Goal: Complete application form

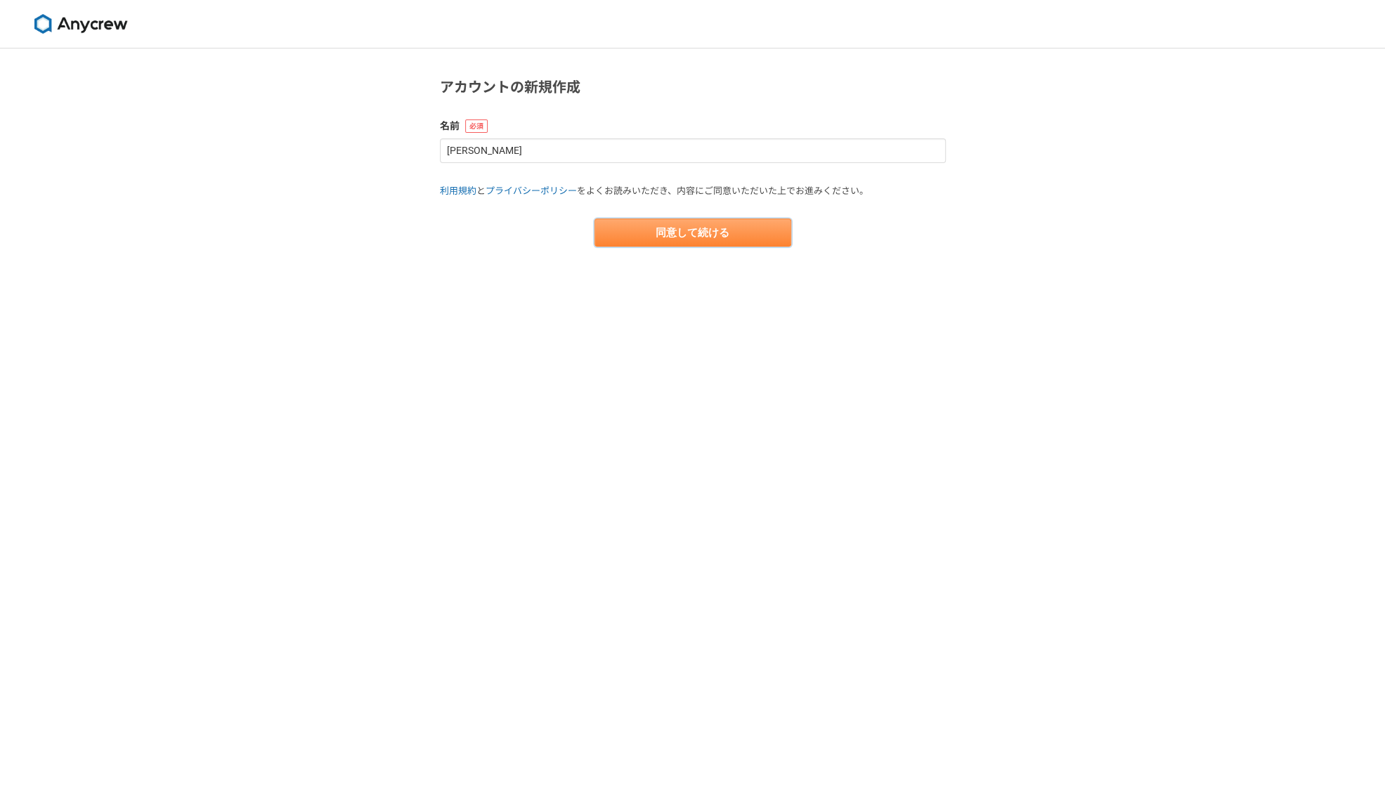
click at [713, 235] on button "同意して続ける" at bounding box center [693, 233] width 197 height 28
select select "13"
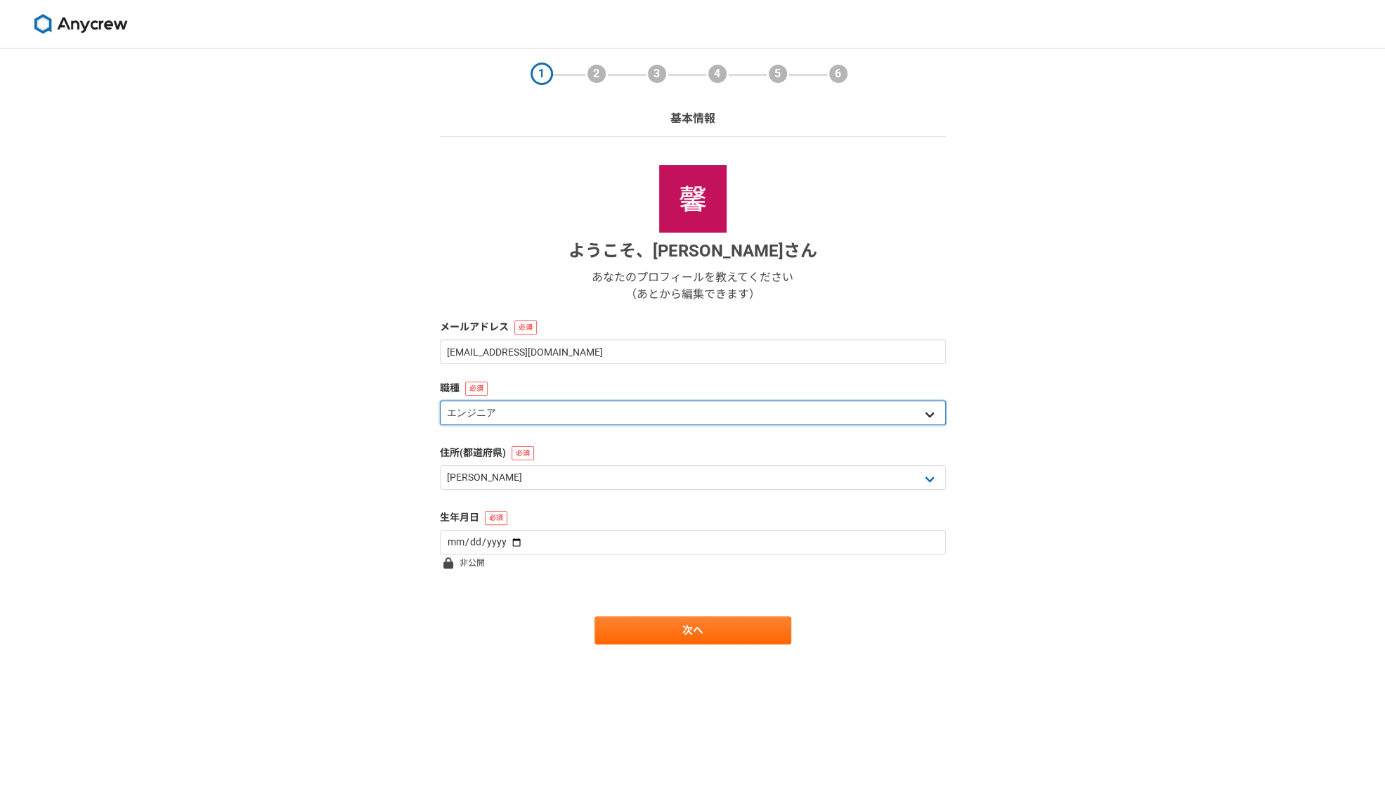
click at [721, 407] on select "エンジニア デザイナー ライター 営業 マーケティング 企画・事業開発 バックオフィス その他" at bounding box center [693, 413] width 506 height 25
click at [1164, 419] on div "1 2 3 4 5 6 基本情報 ようこそ、 [PERSON_NAME] あなたのプロフィールを教えてください （あとから編集できます） メールアドレス [E…" at bounding box center [692, 429] width 1385 height 762
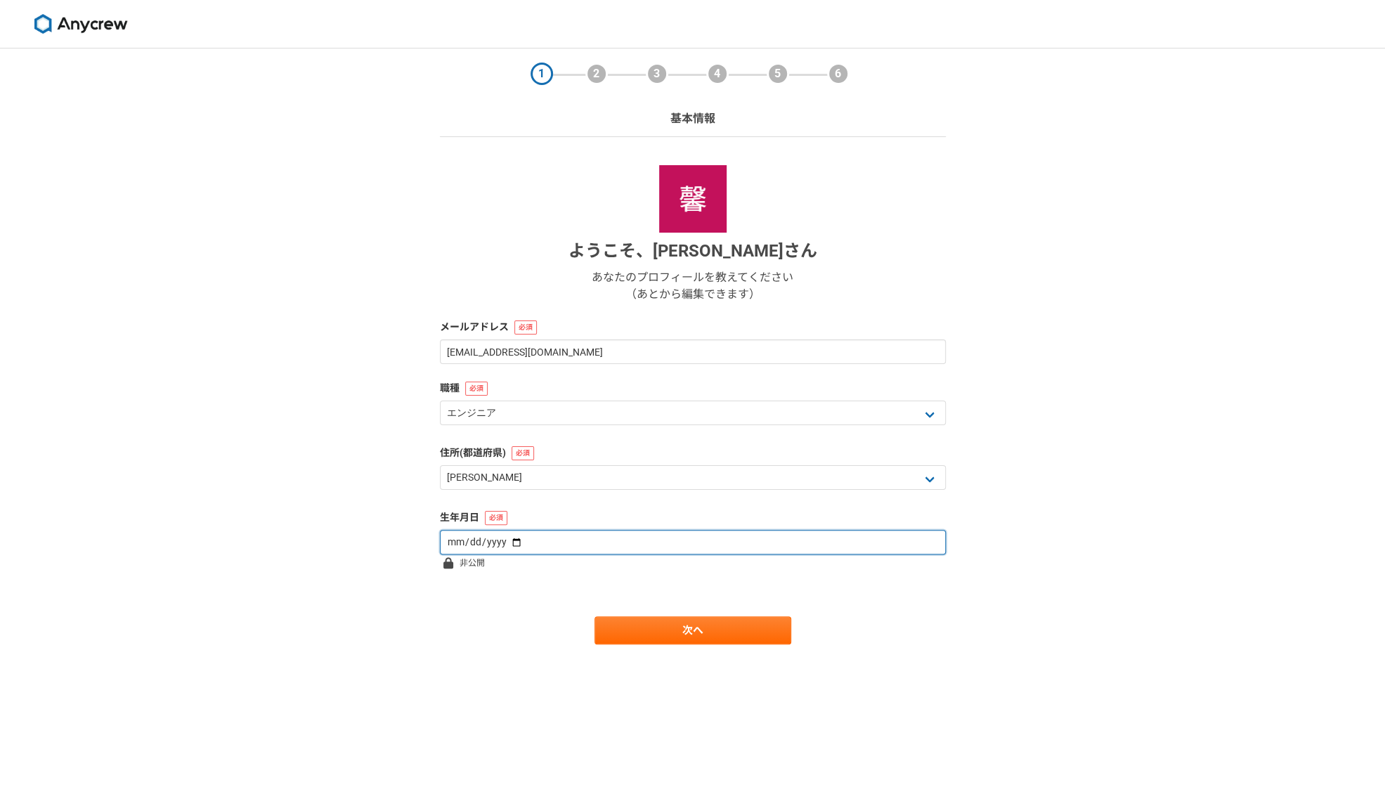
click at [640, 551] on input "date" at bounding box center [693, 542] width 506 height 25
type input "[DATE]"
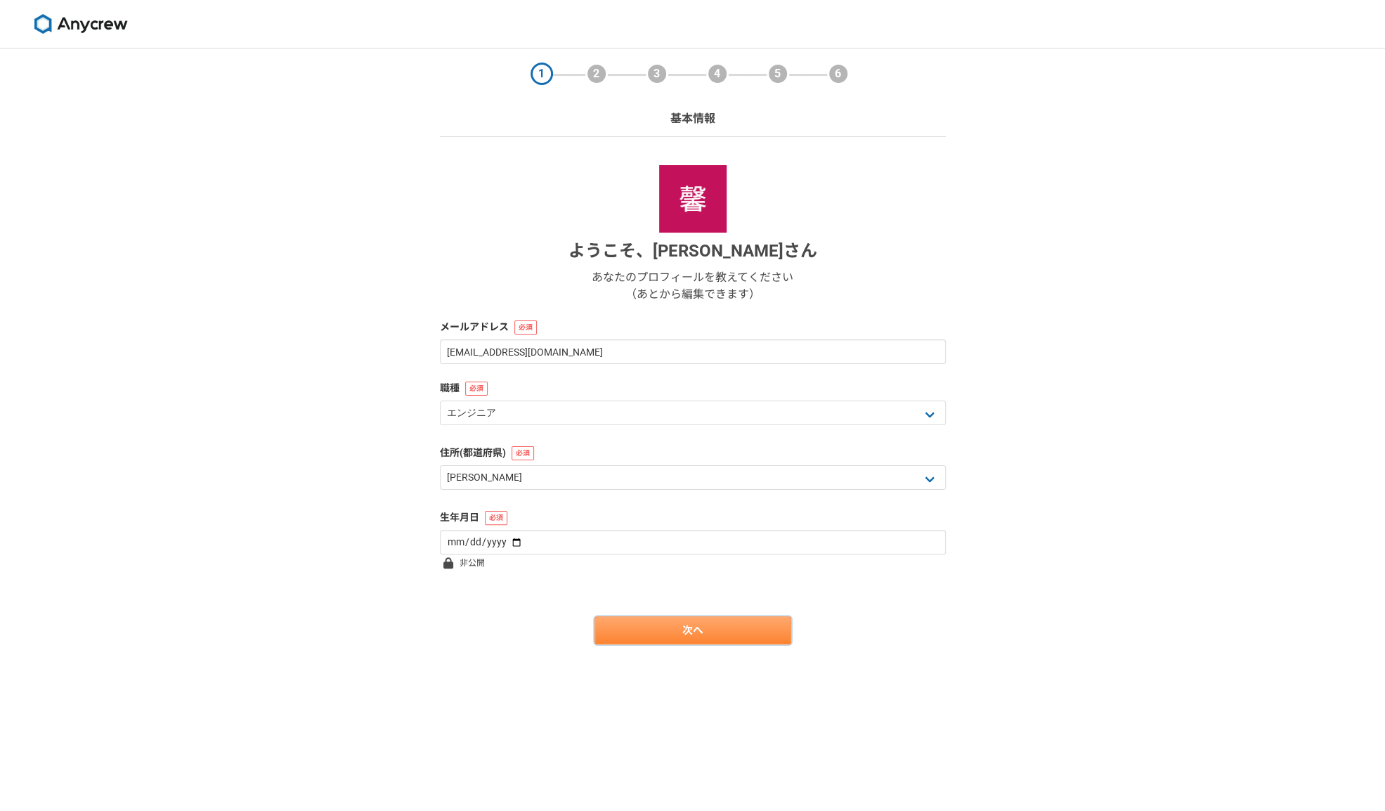
click at [697, 623] on link "次へ" at bounding box center [693, 630] width 197 height 28
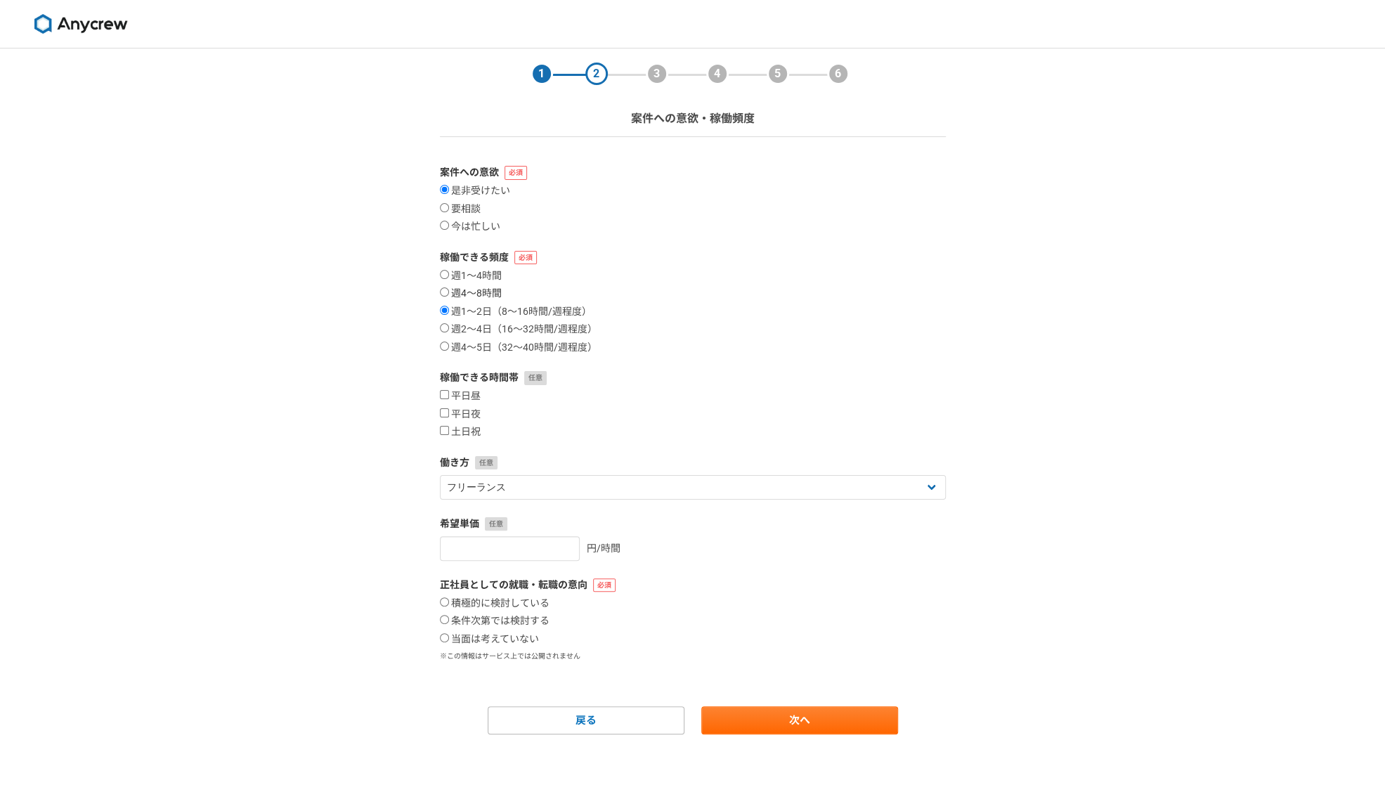
click at [446, 293] on input "週4〜8時間" at bounding box center [444, 291] width 9 height 9
radio input "true"
click at [444, 309] on input "週1〜2日（8〜16時間/週程度）" at bounding box center [444, 310] width 9 height 9
radio input "true"
click at [467, 394] on label "平日昼" at bounding box center [460, 396] width 41 height 13
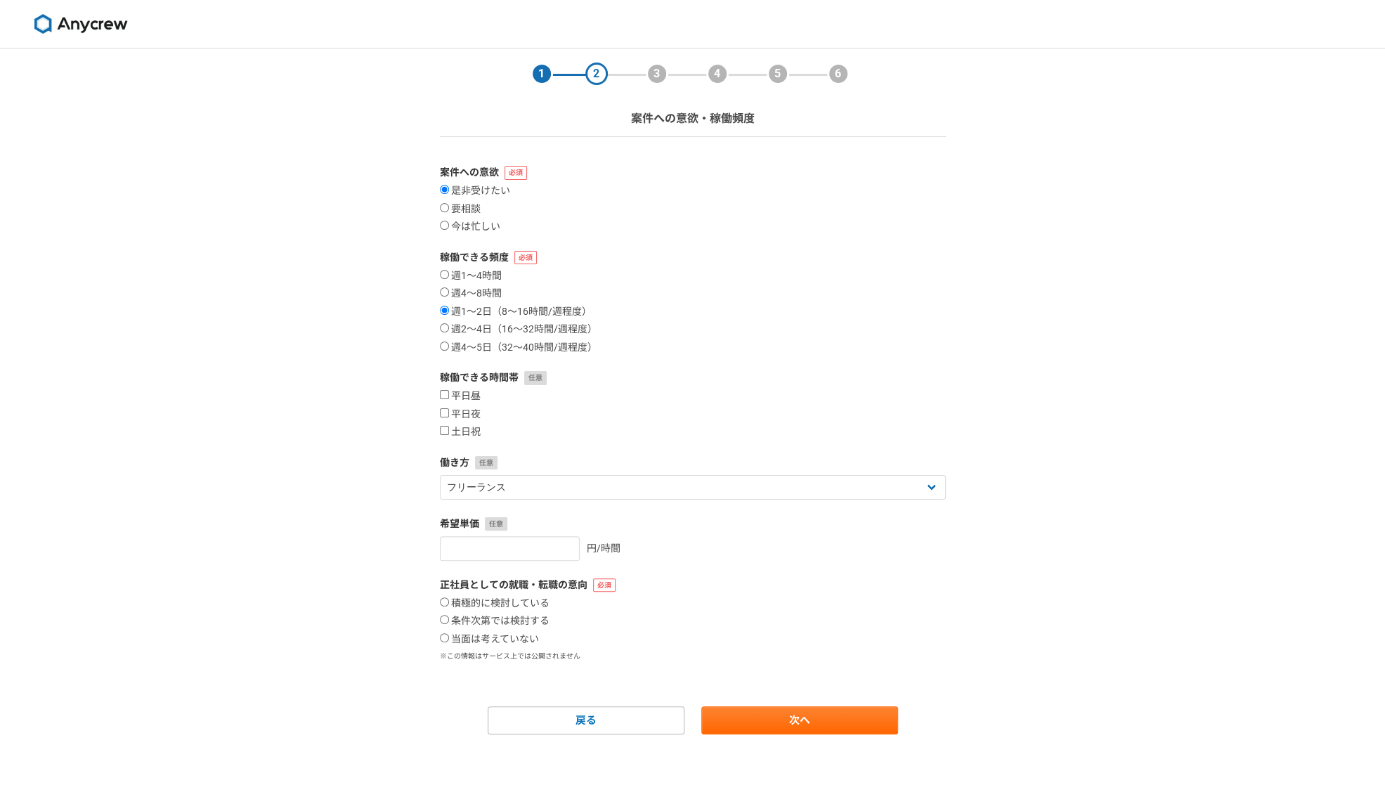
click at [449, 394] on input "平日昼" at bounding box center [444, 394] width 9 height 9
checkbox input "true"
click at [465, 414] on label "平日夜" at bounding box center [460, 414] width 41 height 13
click at [449, 414] on input "平日夜" at bounding box center [444, 412] width 9 height 9
checkbox input "true"
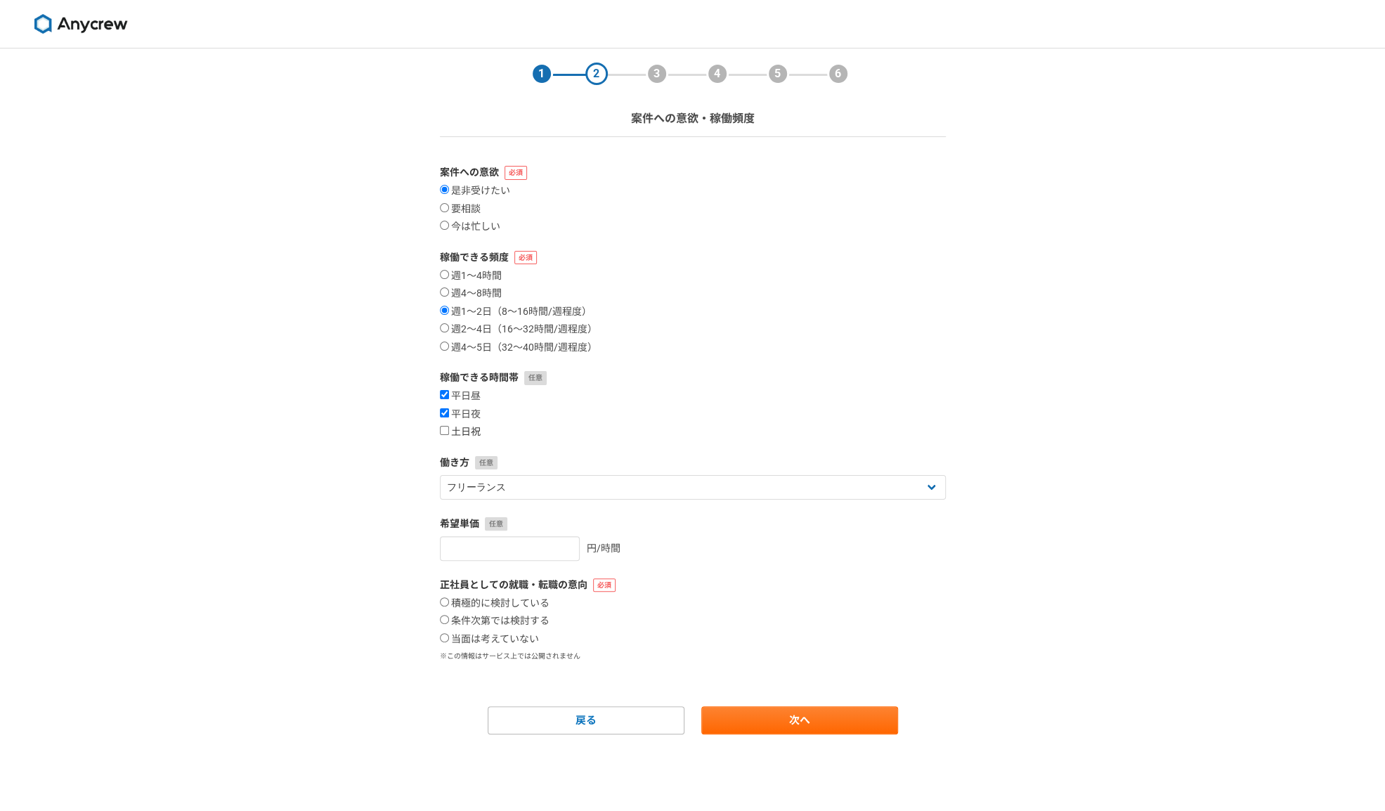
click at [459, 434] on label "土日祝" at bounding box center [460, 432] width 41 height 13
click at [449, 434] on input "土日祝" at bounding box center [444, 430] width 9 height 9
checkbox input "true"
type input "1"
click at [557, 545] on input "1" at bounding box center [510, 548] width 140 height 25
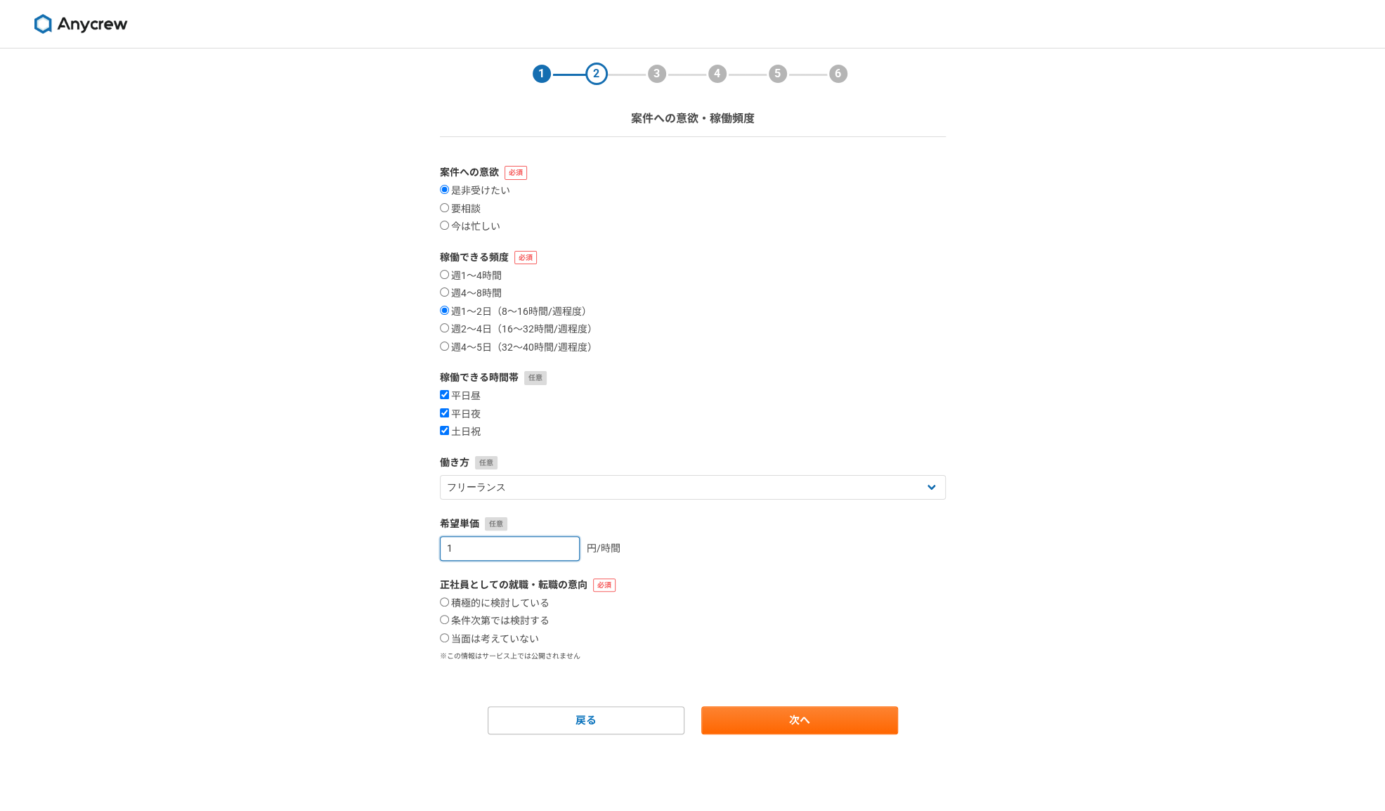
click at [458, 547] on input "1" at bounding box center [510, 548] width 140 height 25
type input "6000"
click at [516, 637] on label "当面は考えていない" at bounding box center [489, 639] width 99 height 13
click at [449, 637] on input "当面は考えていない" at bounding box center [444, 637] width 9 height 9
radio input "true"
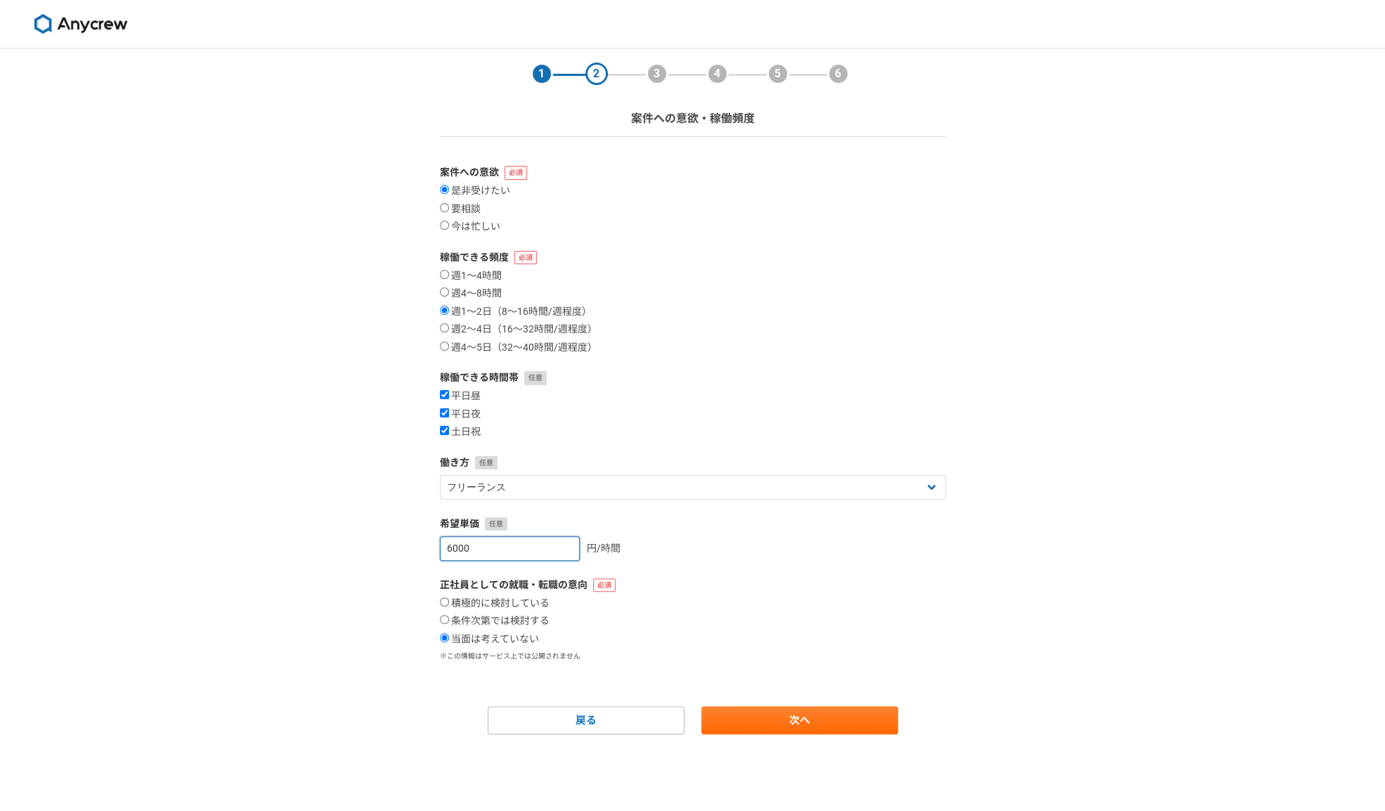
click at [449, 550] on input "6000" at bounding box center [510, 548] width 140 height 25
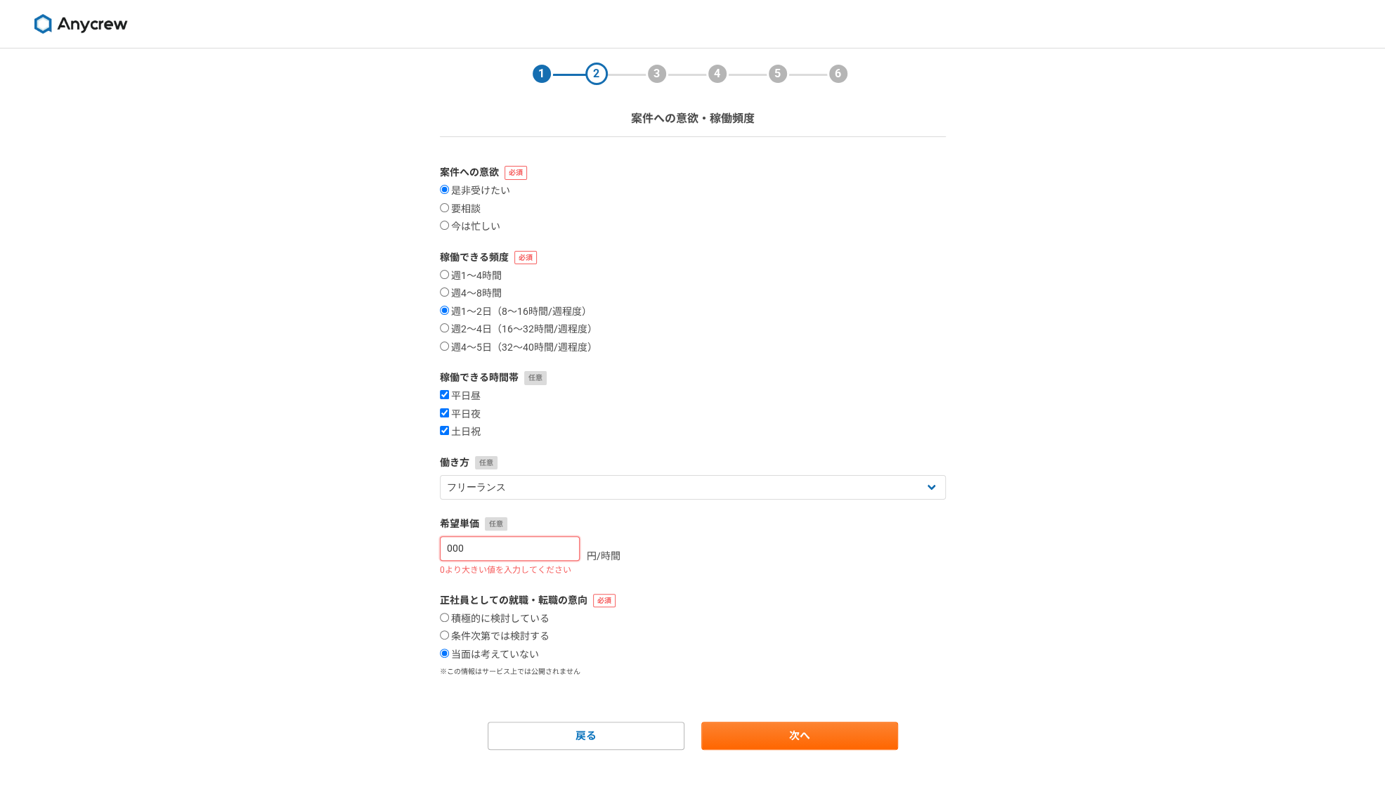
type input "6000"
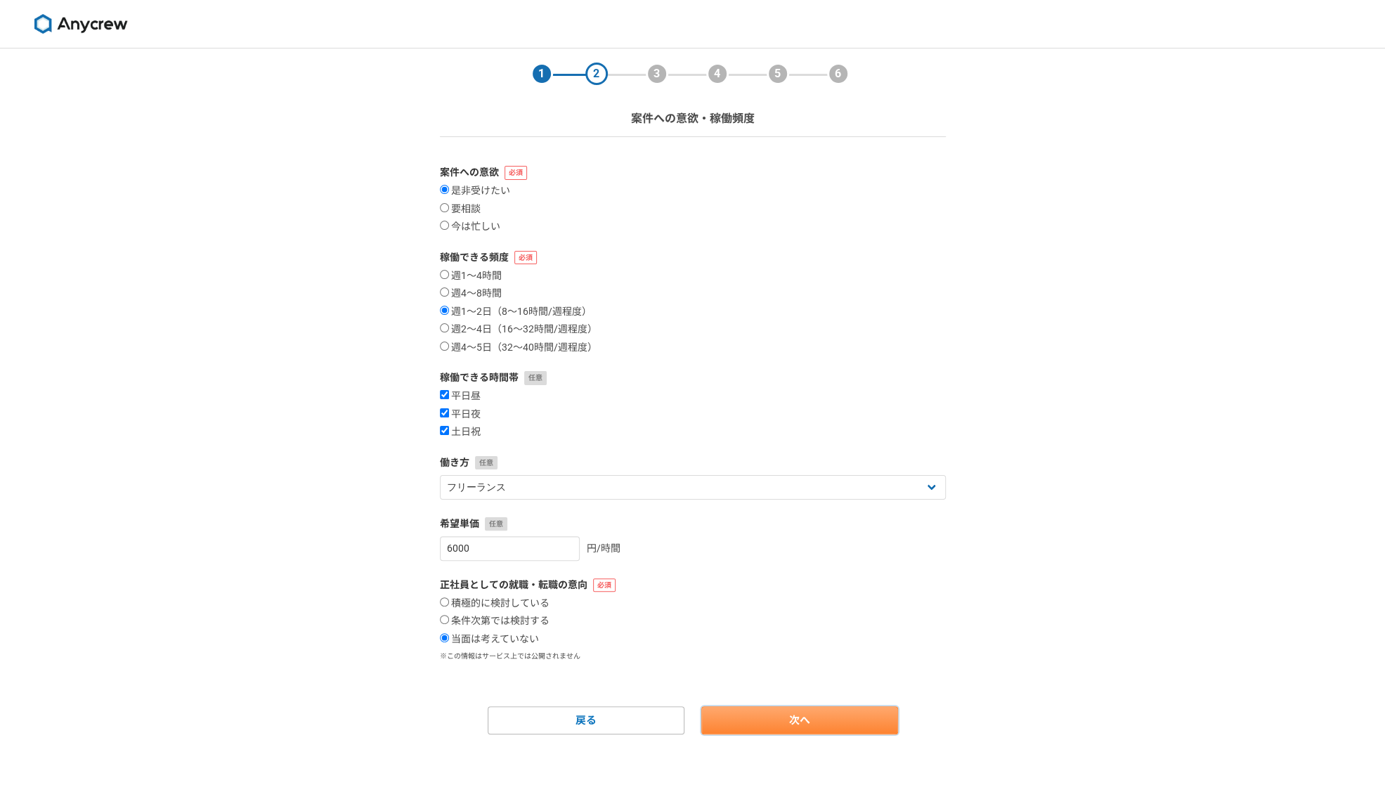
click at [811, 710] on link "次へ" at bounding box center [799, 720] width 197 height 28
select select
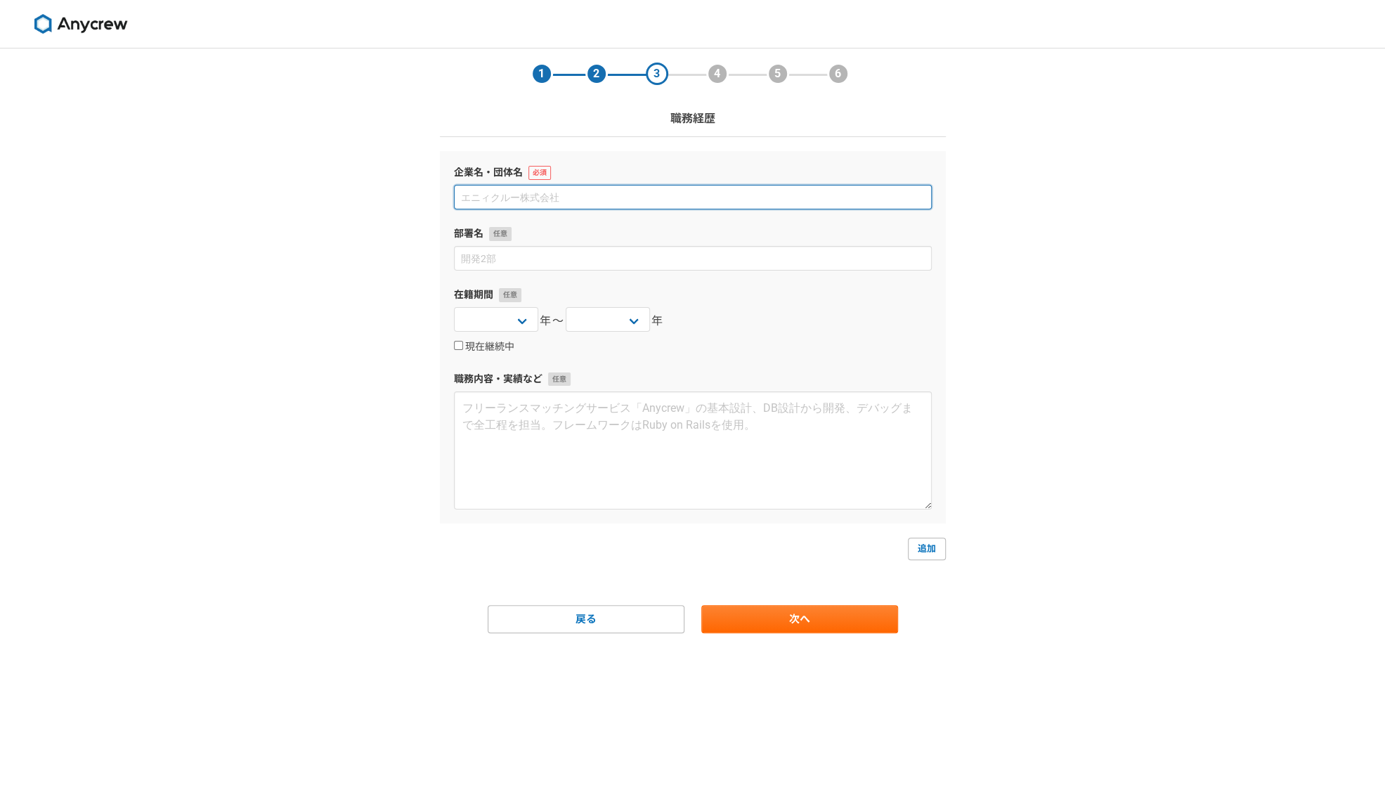
click at [517, 200] on input at bounding box center [693, 197] width 478 height 25
type input "k"
type input "キヤノン株式会社"
click at [521, 318] on select "[DATE] [DATE] [DATE] [DATE] [DATE] [DATE] [DATE] [DATE] [DATE] [DATE] [DATE] [D…" at bounding box center [496, 319] width 84 height 25
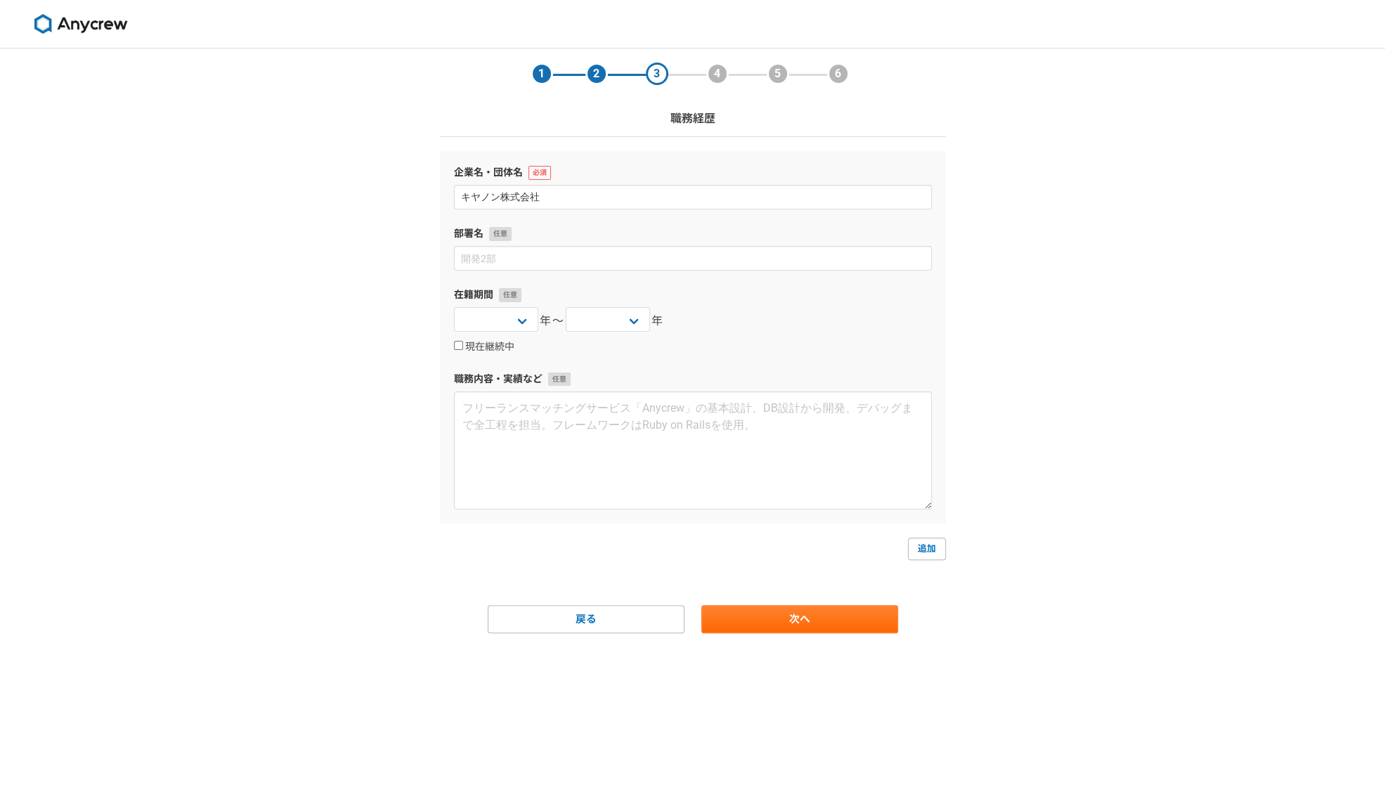
click at [1046, 341] on div "1 2 3 4 5 6 職務経歴 企業名・団体名 キヤノン株式会社 部署名 在籍期間 2025 2024 2023 2022 2021 2020 2019 2…" at bounding box center [692, 429] width 1385 height 762
click at [522, 322] on select "[DATE] [DATE] [DATE] [DATE] [DATE] [DATE] [DATE] [DATE] [DATE] [DATE] [DATE] [D…" at bounding box center [496, 319] width 84 height 25
select select "[DATE]"
click at [454, 307] on select "[DATE] [DATE] [DATE] [DATE] [DATE] [DATE] [DATE] [DATE] [DATE] [DATE] [DATE] [D…" at bounding box center [496, 319] width 84 height 25
click at [624, 318] on select "[DATE] [DATE] [DATE] [DATE] [DATE] [DATE] [DATE] [DATE] [DATE] [DATE] [DATE] [D…" at bounding box center [608, 319] width 84 height 25
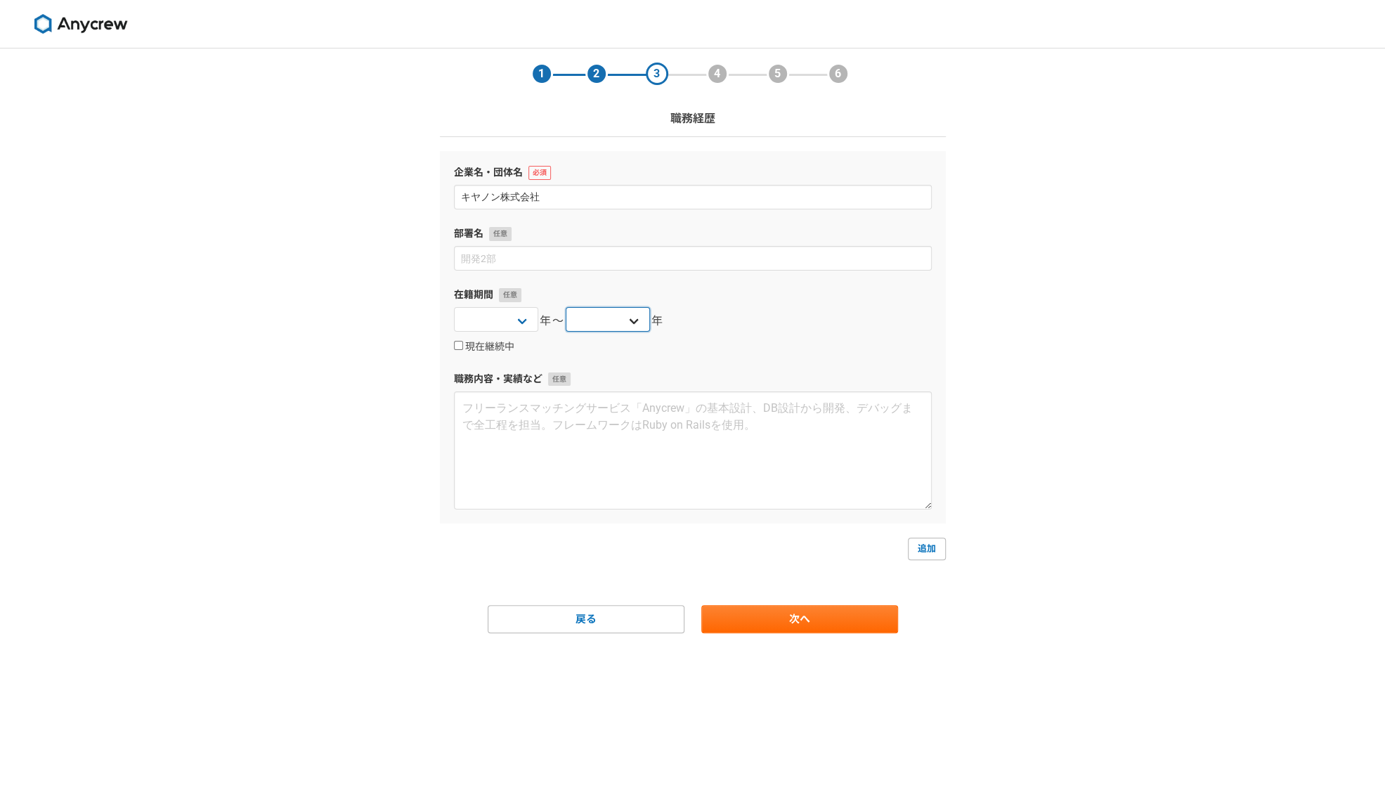
select select "[DATE]"
click at [566, 307] on select "[DATE] [DATE] [DATE] [DATE] [DATE] [DATE] [DATE] [DATE] [DATE] [DATE] [DATE] [D…" at bounding box center [608, 319] width 84 height 25
click at [523, 413] on textarea at bounding box center [693, 450] width 478 height 118
type textarea "s"
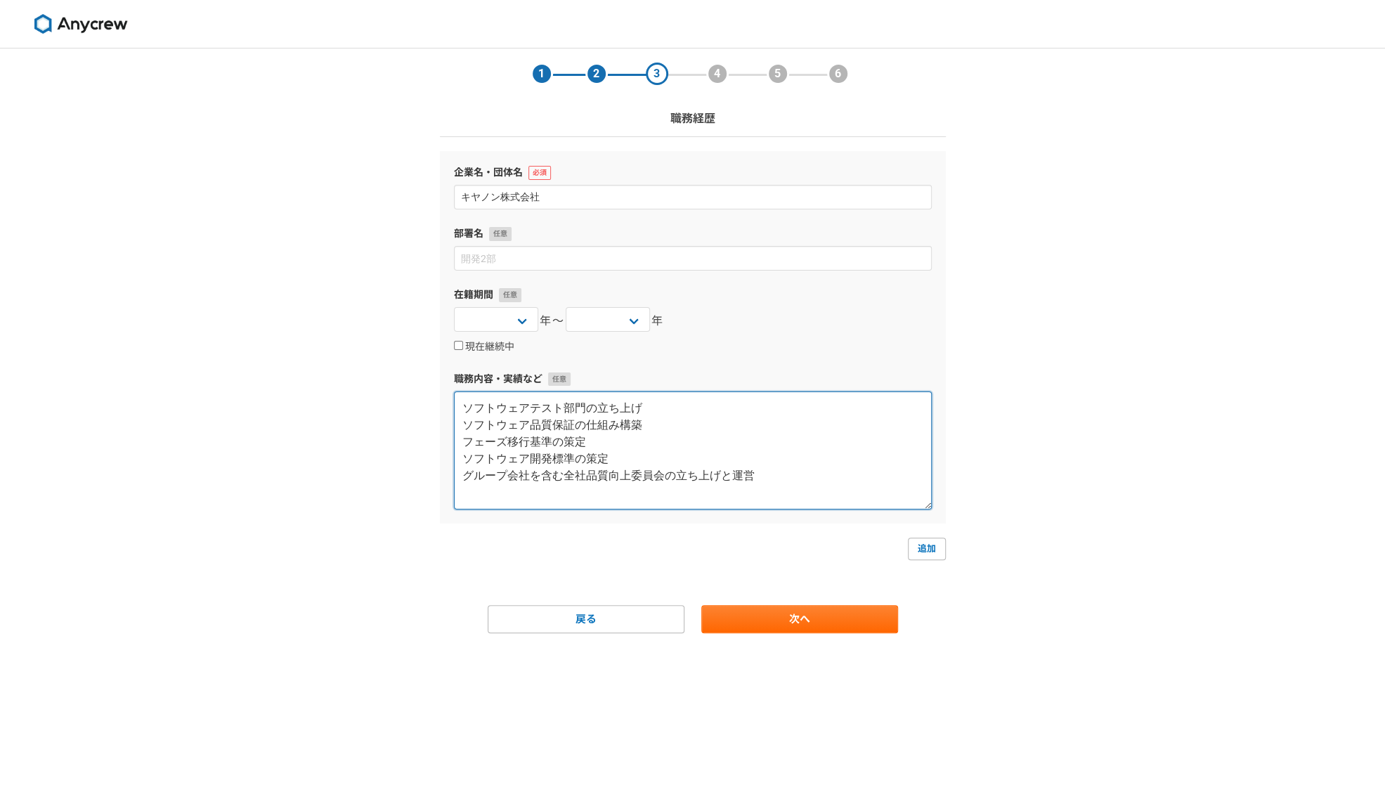
click at [771, 477] on textarea "ソフトウェアテスト部門の立ち上げ ソフトウェア品質保証の仕組み構築 フェーズ移行基準の策定 ソフトウェア開発標準の策定 グループ会社を含む全社品質向上委員会の…" at bounding box center [693, 450] width 478 height 118
type textarea "ソフトウェアテスト部門の立ち上げ ソフトウェア品質保証の仕組み構築 フェーズ移行基準の策定 ソフトウェア開発標準の策定 グループ会社を含む全社品質向上委員会の…"
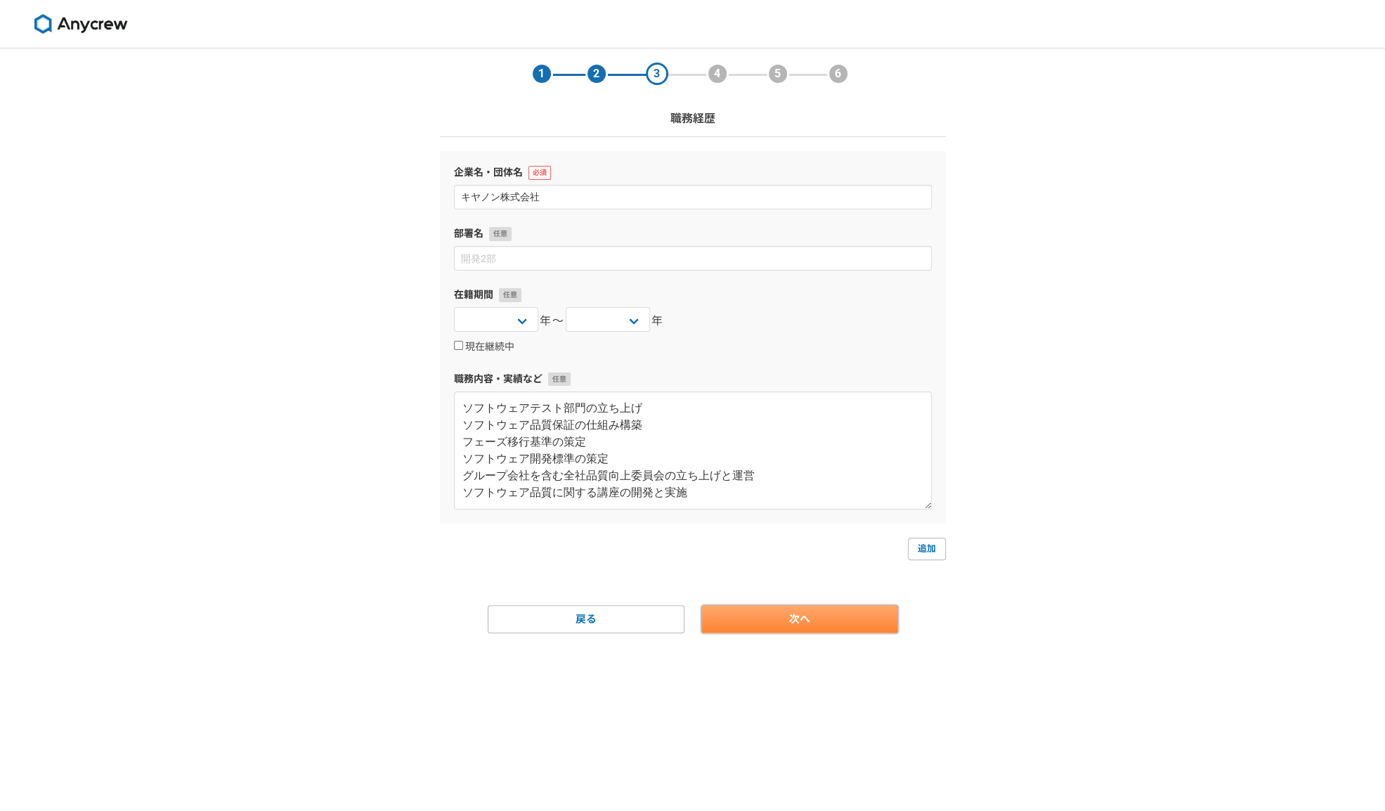
click at [790, 621] on link "次へ" at bounding box center [799, 619] width 197 height 28
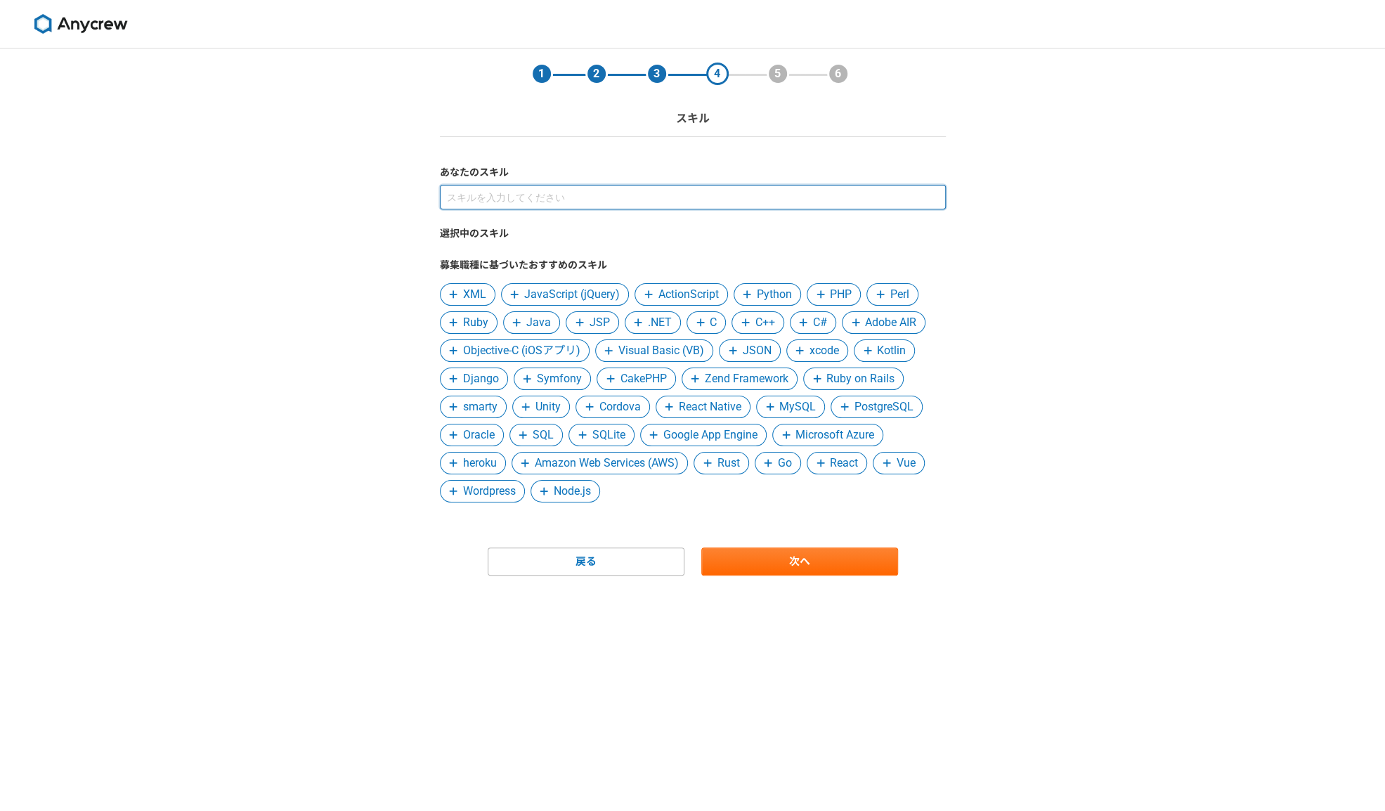
click at [524, 199] on input at bounding box center [693, 197] width 506 height 25
click at [626, 200] on input "テスト技術、品質技術、PMO" at bounding box center [693, 197] width 506 height 25
type input "テスト技術、品質技術、PMO、プロセス構築"
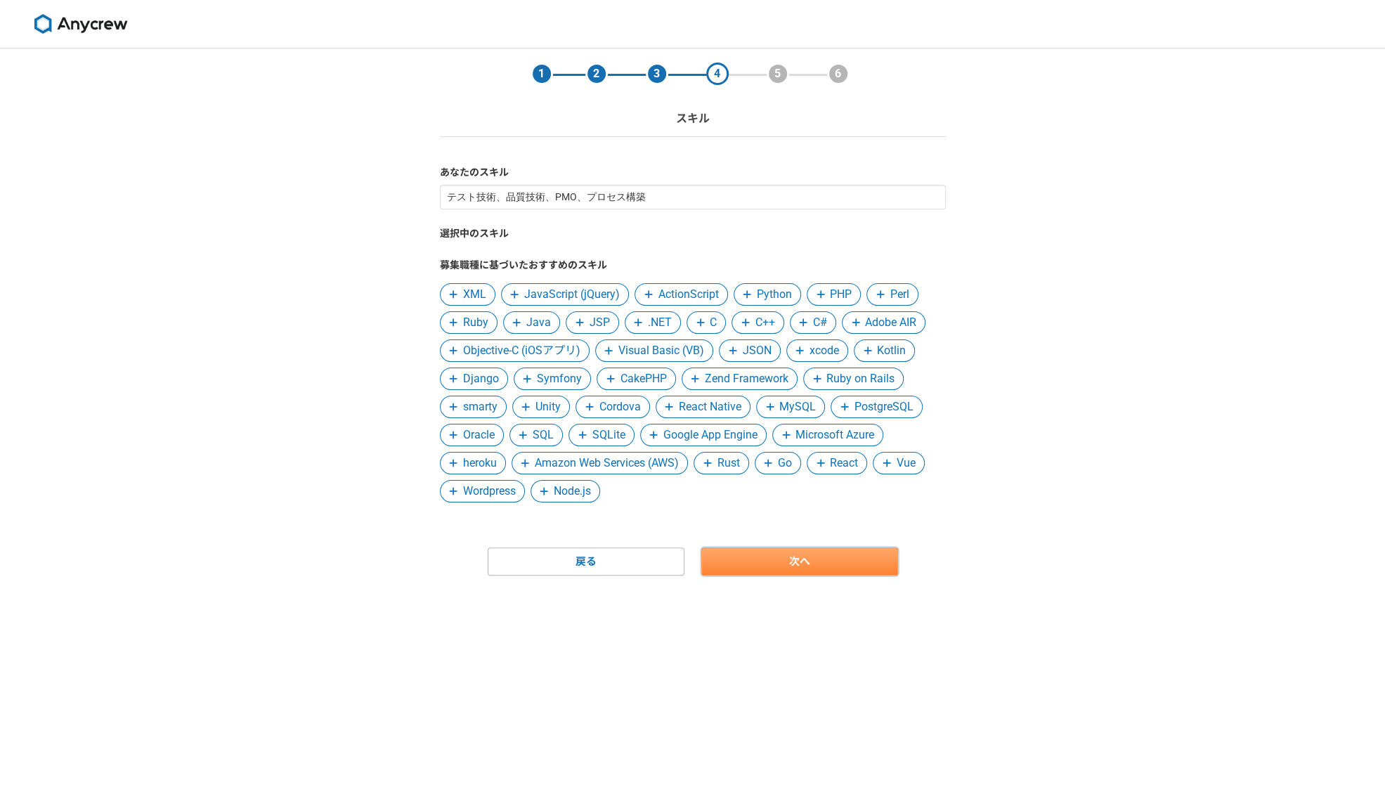
click at [843, 556] on link "次へ" at bounding box center [799, 561] width 197 height 28
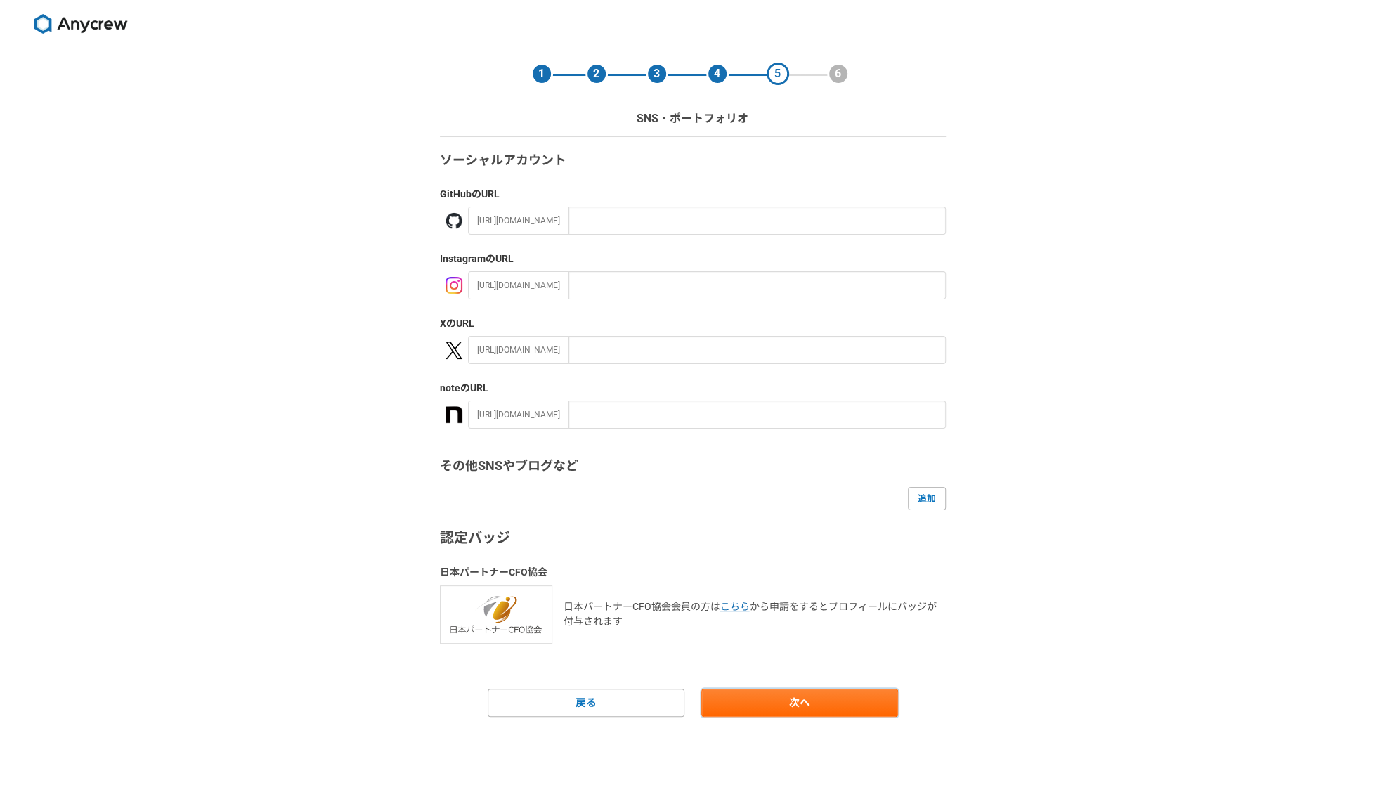
drag, startPoint x: 787, startPoint y: 699, endPoint x: 796, endPoint y: 695, distance: 9.4
click at [788, 699] on link "次へ" at bounding box center [799, 703] width 197 height 28
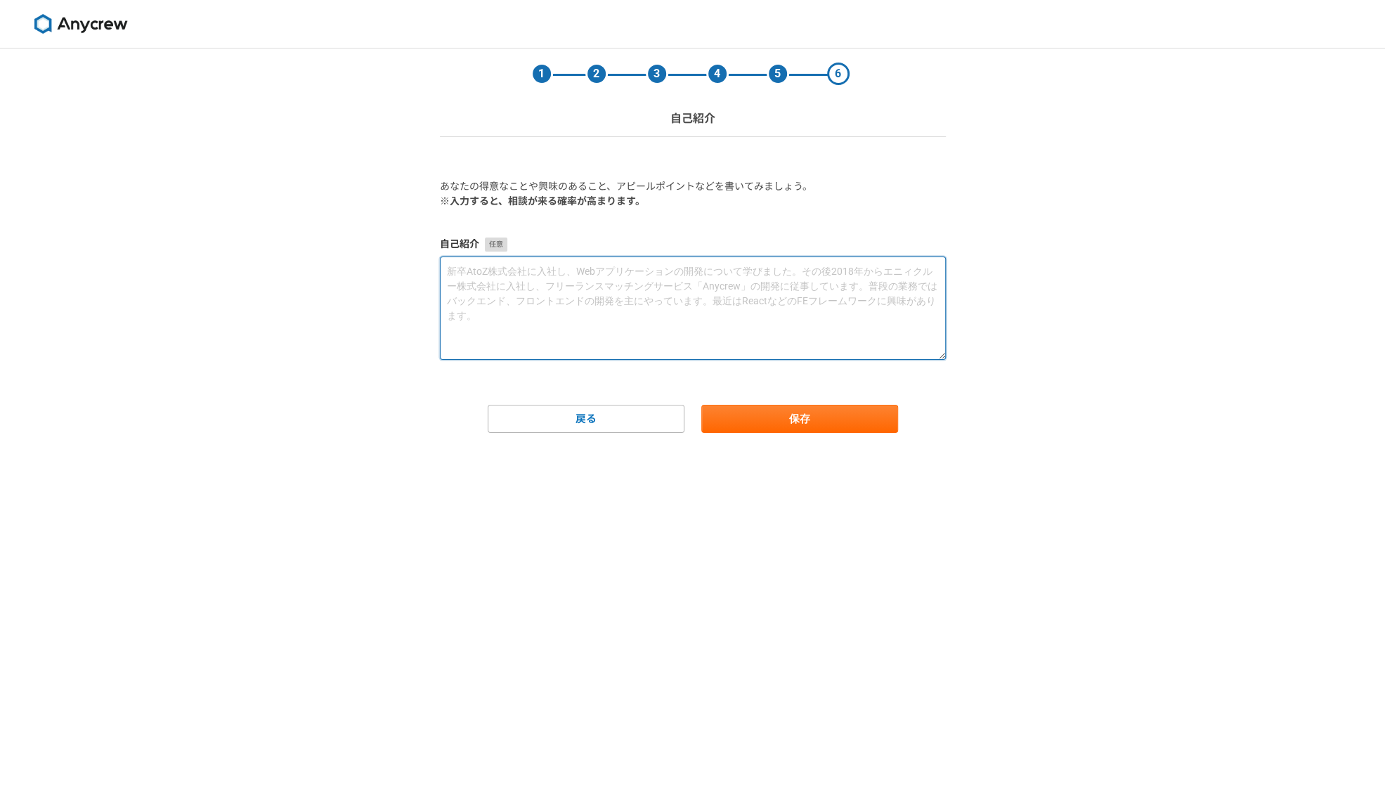
click at [472, 282] on textarea at bounding box center [693, 308] width 506 height 103
click at [645, 271] on textarea "ソフトウェア品質で困っている企業の方。 市場バグを減らしたい、テストレベルを向上したい、テスト部門を立ち上げたい、" at bounding box center [693, 308] width 506 height 103
click at [832, 290] on textarea "ソフトウェア品質で困っている企業の方。 市場バグを減らしたい、テストレベルを向上したい、テスト部門を立ち上げたい、" at bounding box center [693, 308] width 506 height 103
click at [543, 289] on textarea "ソフトウェア品質で困っている企業の方。 市場バグを減らしたい、テストレベルを向上したい、テスト部門を立ち上げたい、上流で品質を作り込みたい、" at bounding box center [693, 308] width 506 height 103
click at [679, 303] on textarea "ソフトウェア品質で困っている企業の方。 具体的には 市場バグを減らしたい（品質保証費を減らしたい）、テストレベルを向上したい、テスト部門を立ち上げたい、上流で…" at bounding box center [693, 308] width 506 height 103
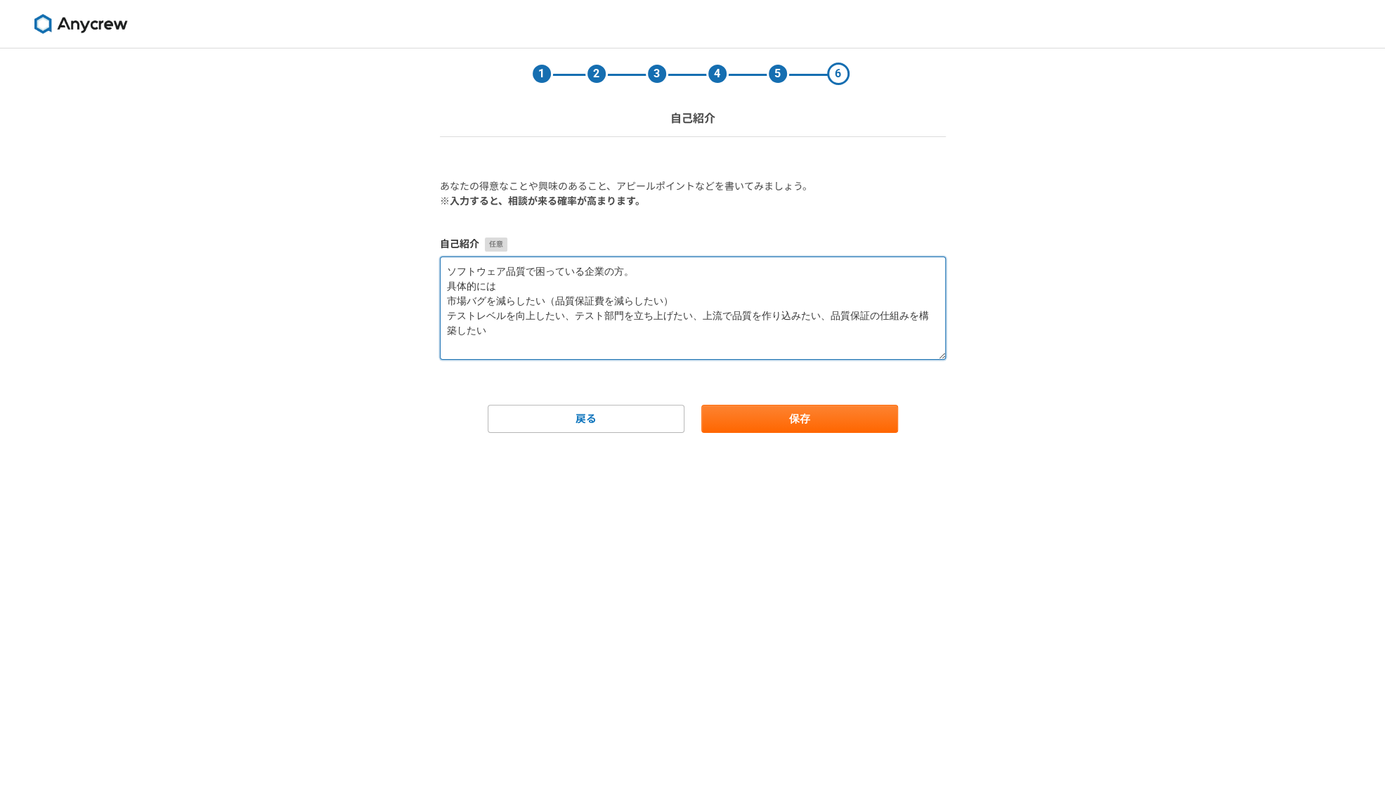
click at [573, 315] on textarea "ソフトウェア品質で困っている企業の方。 具体的には 市場バグを減らしたい（品質保証費を減らしたい） テストレベルを向上したい、テスト部門を立ち上げたい、上流で…" at bounding box center [693, 308] width 506 height 103
click at [576, 336] on textarea "ソフトウェア品質で困っている企業の方。 具体的には 市場バグを減らしたい（品質保証費を減らしたい） テストレベルを向上したい テスト部門を立ち上げたい、上流で…" at bounding box center [693, 308] width 506 height 103
click at [573, 341] on textarea "ソフトウェア品質で困っている企業の方。 具体的には 市場バグを減らしたい（品質保証費を減らしたい） テストレベルを向上したい テスト部門を立ち上げたい 上流で…" at bounding box center [693, 308] width 506 height 103
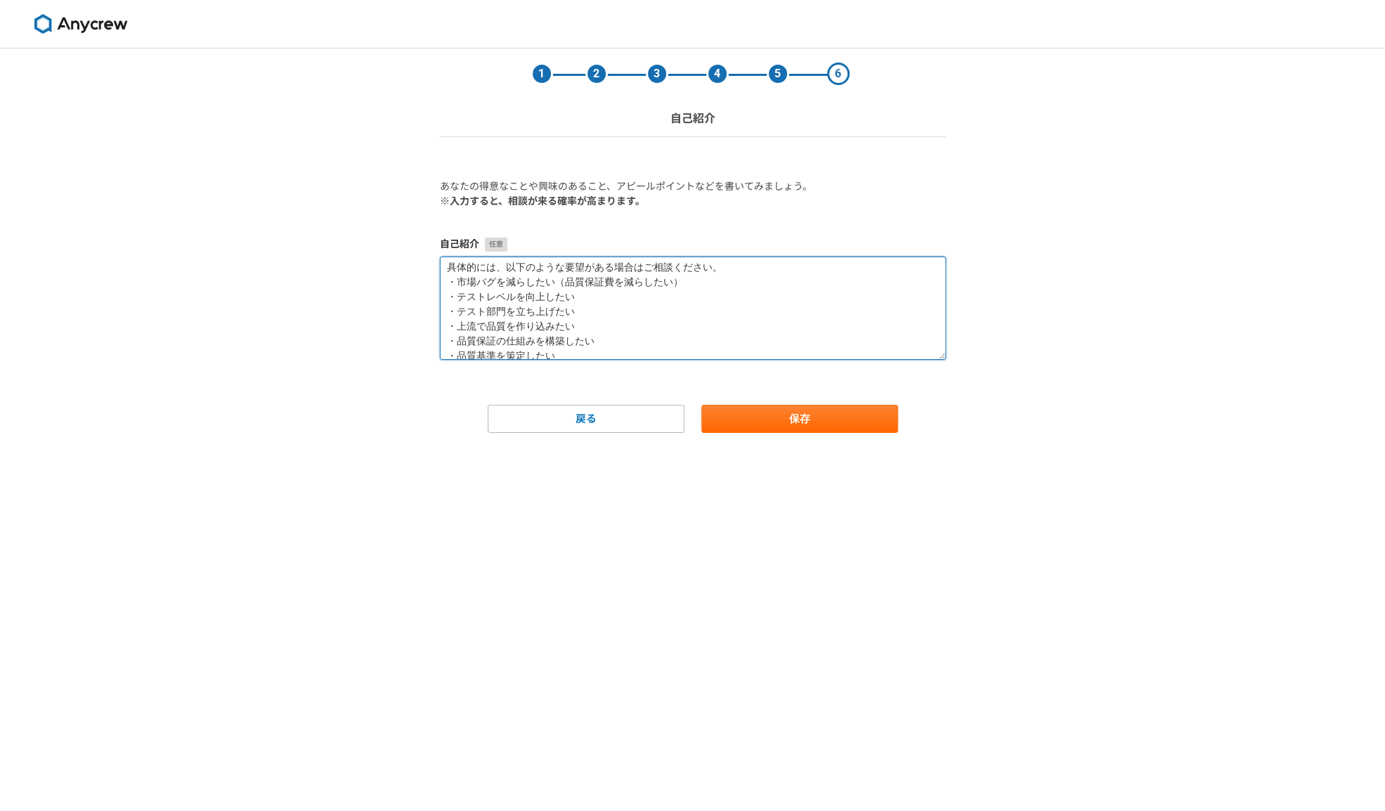
scroll to position [30, 0]
click at [590, 341] on textarea "ソフトウェア品質で困っている企業の方。 具体的には、以下のような要望がある場合はご相談ください。 ・市場バグを減らしたい（品質保証費を減らしたい） ・テストレ…" at bounding box center [693, 308] width 506 height 103
type textarea "ソフトウェア品質で困っている企業の方。 具体的には、以下のような要望がある場合はご相談ください。 ・市場バグを減らしたい（品質保証費を減らしたい） ・テストレ…"
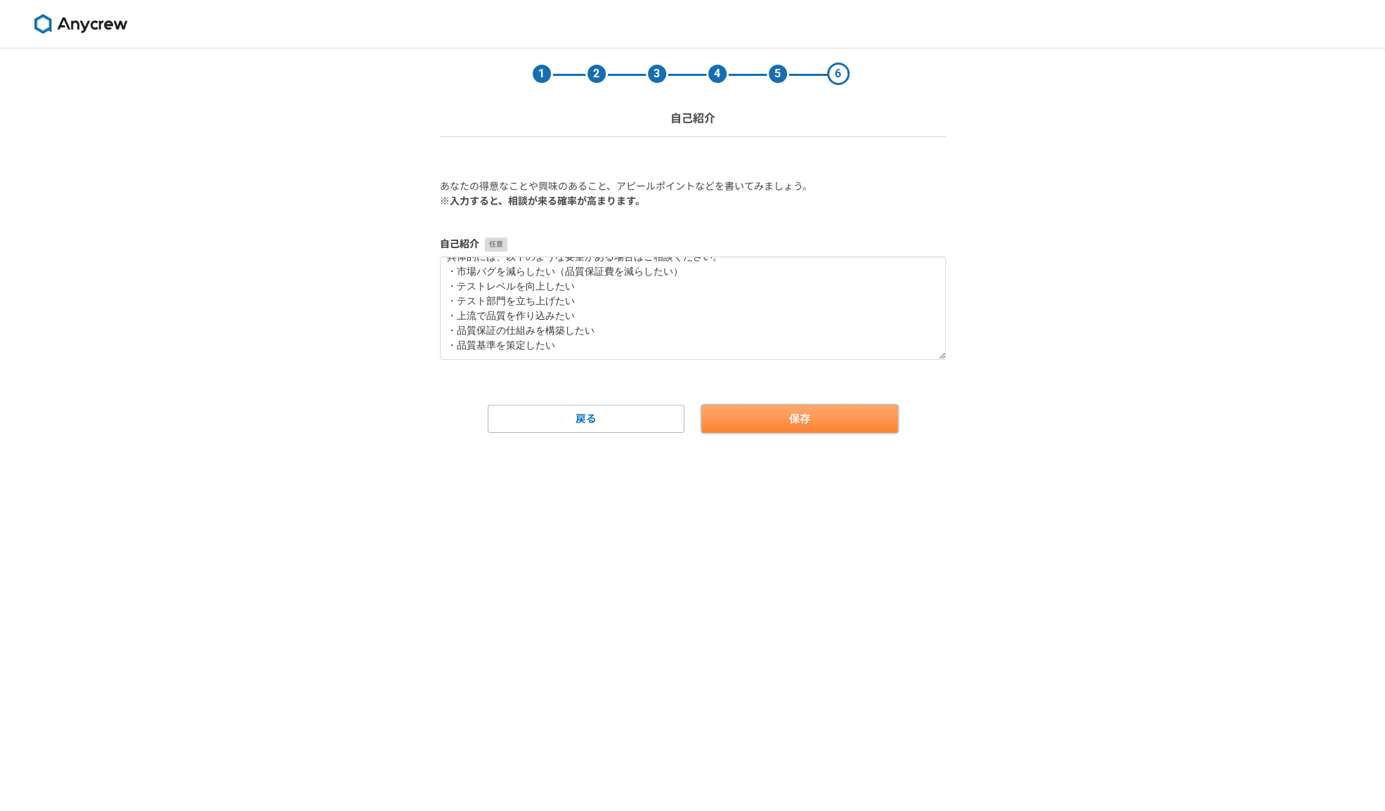
click at [838, 422] on button "保存" at bounding box center [799, 419] width 197 height 28
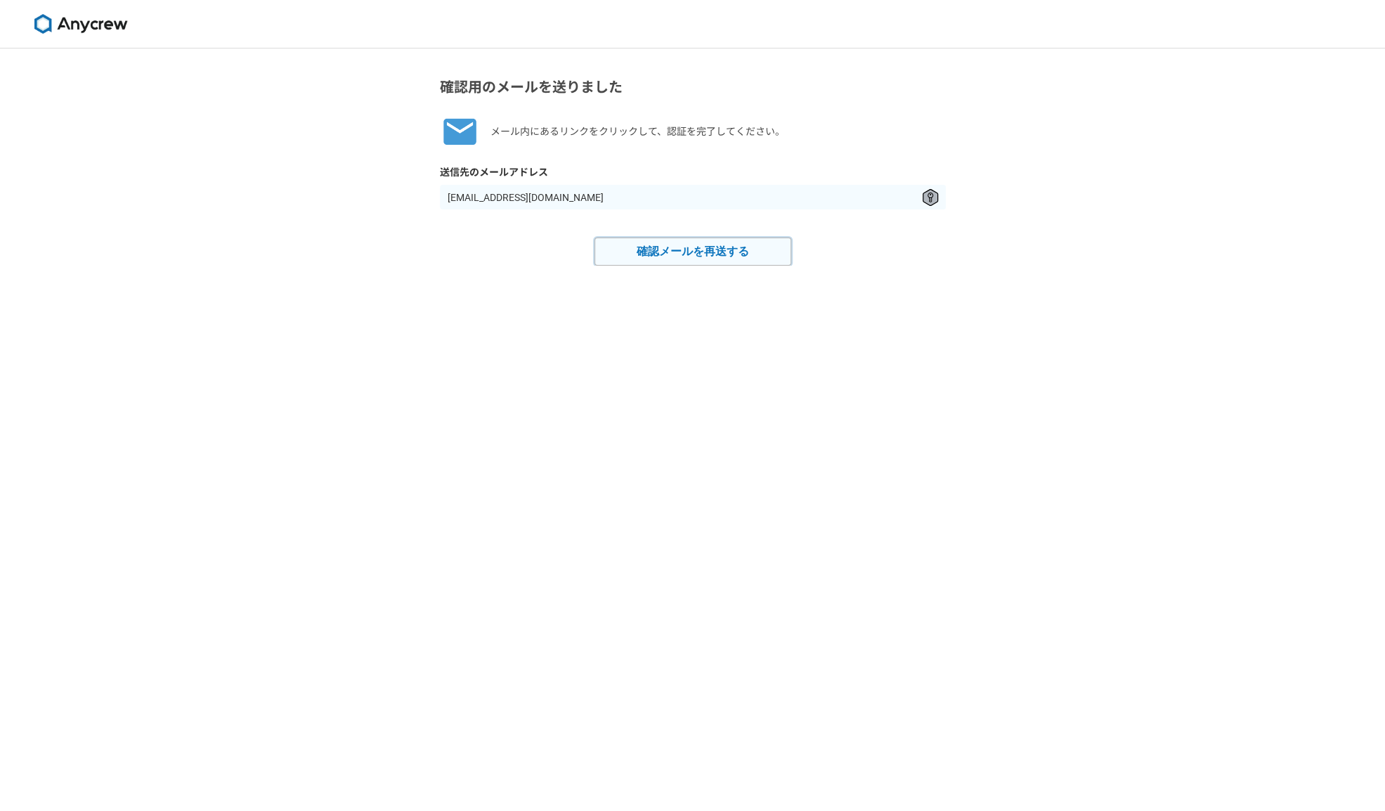
click at [693, 255] on button "確認メールを再送する" at bounding box center [693, 252] width 197 height 28
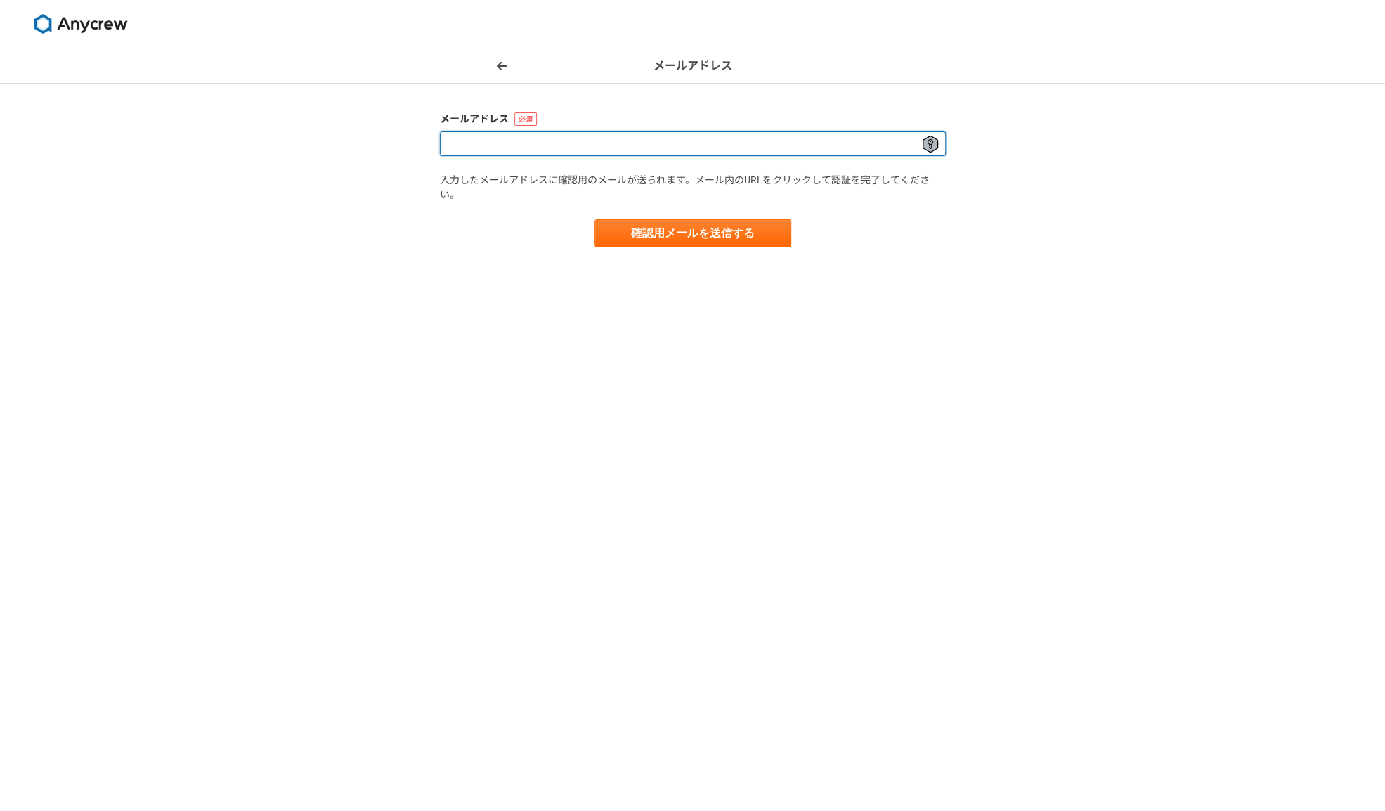
click at [511, 145] on input at bounding box center [693, 143] width 506 height 25
type input "[EMAIL_ADDRESS][DOMAIN_NAME]"
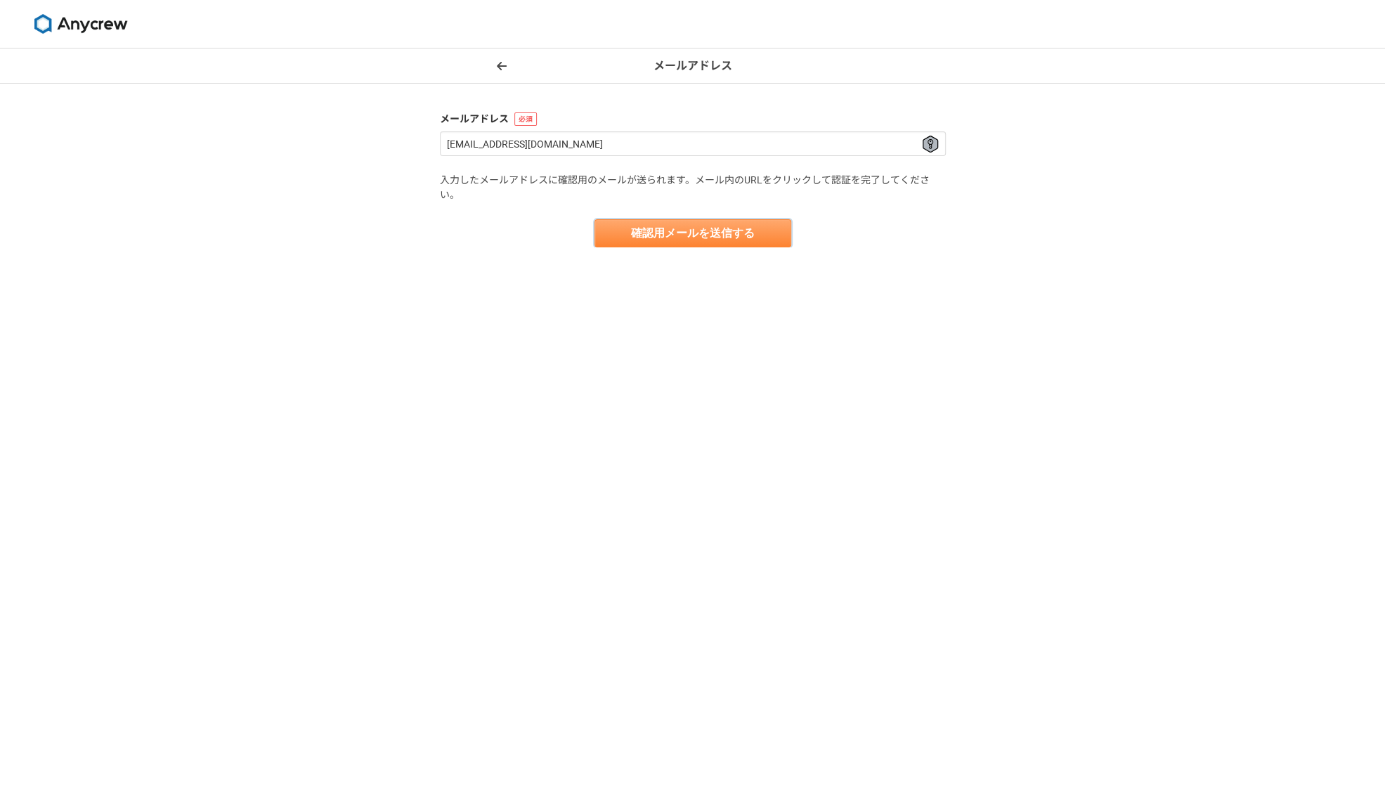
click at [718, 236] on button "確認用メールを送信する" at bounding box center [693, 233] width 197 height 28
click at [723, 227] on button "確認用メールを送信する" at bounding box center [693, 233] width 197 height 28
click at [1359, 20] on icon "close" at bounding box center [1361, 25] width 10 height 11
click at [670, 224] on button "確認用メールを送信する" at bounding box center [693, 233] width 197 height 28
click at [1201, 39] on div "現在と同じメールアドレスです" at bounding box center [1267, 36] width 169 height 17
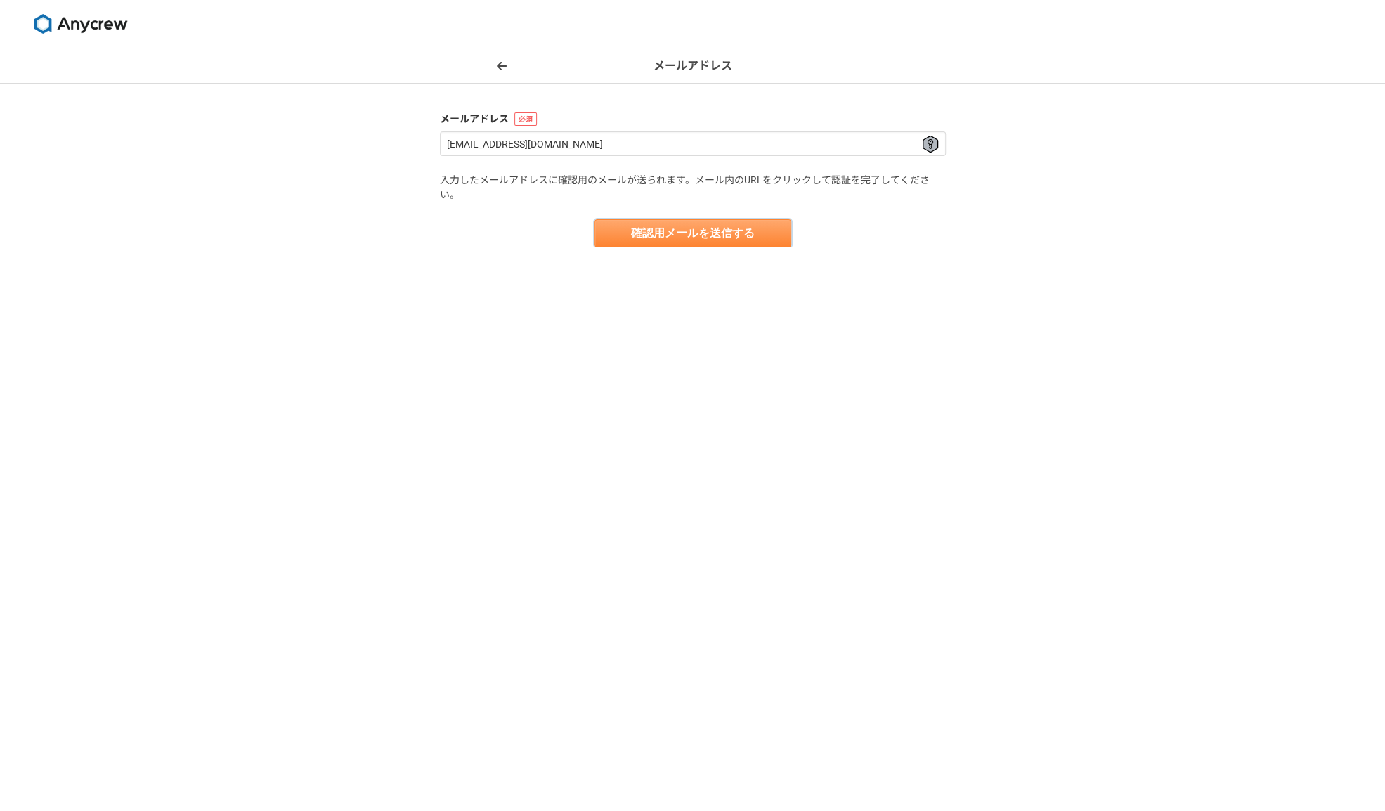
click at [746, 241] on button "確認用メールを送信する" at bounding box center [693, 233] width 197 height 28
click at [744, 233] on button "確認用メールを送信する" at bounding box center [693, 233] width 197 height 28
click at [100, 26] on img at bounding box center [80, 24] width 105 height 20
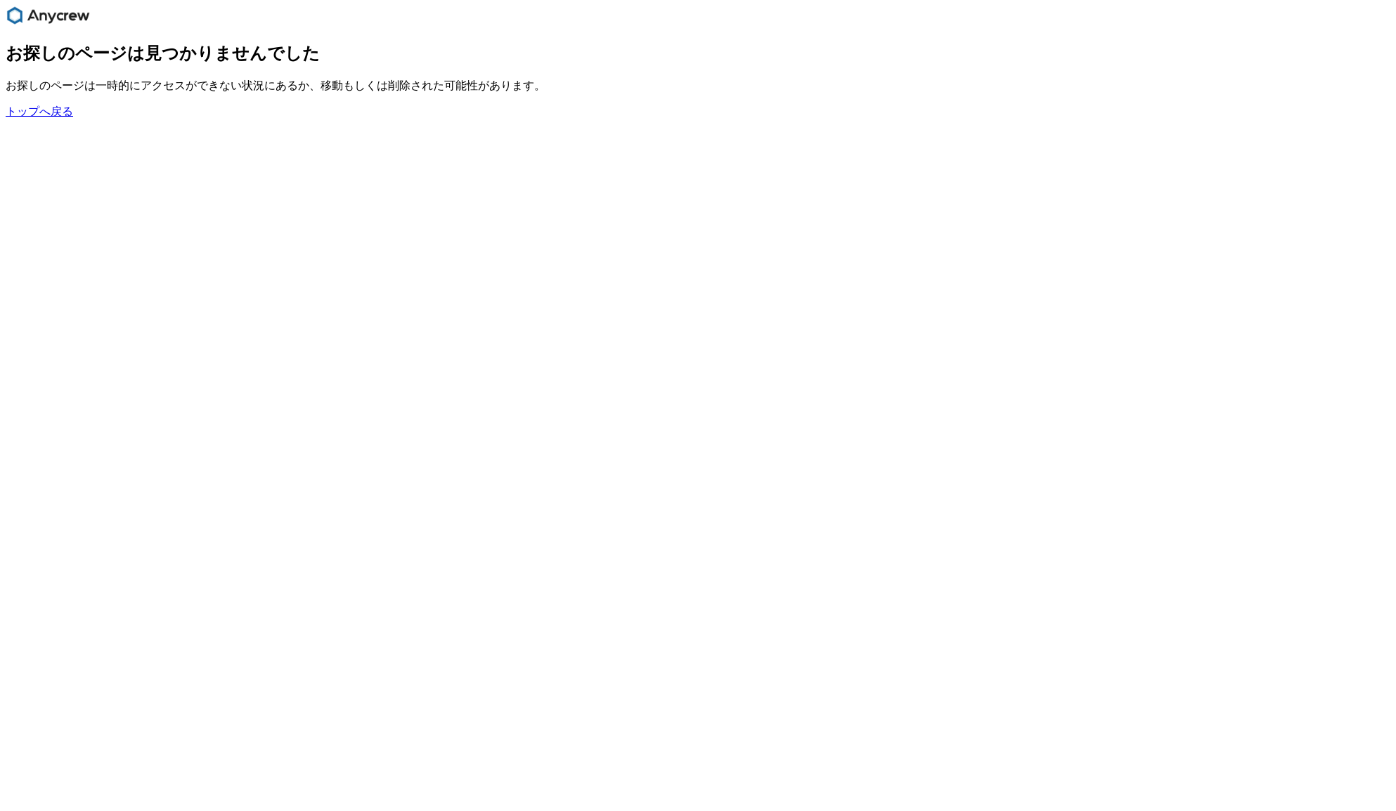
click at [47, 116] on link "トップへ戻る" at bounding box center [39, 111] width 67 height 12
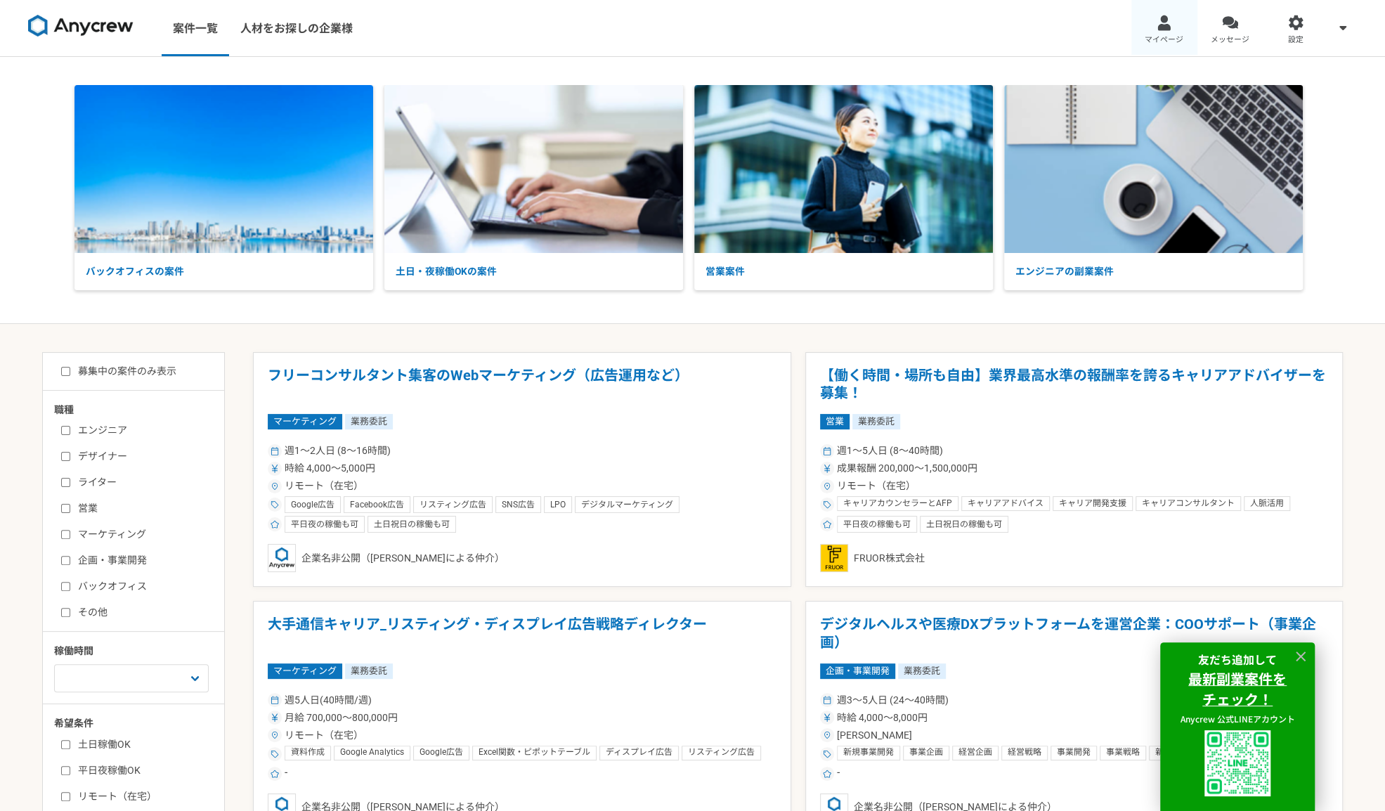
click at [1162, 36] on span "マイページ" at bounding box center [1164, 39] width 39 height 11
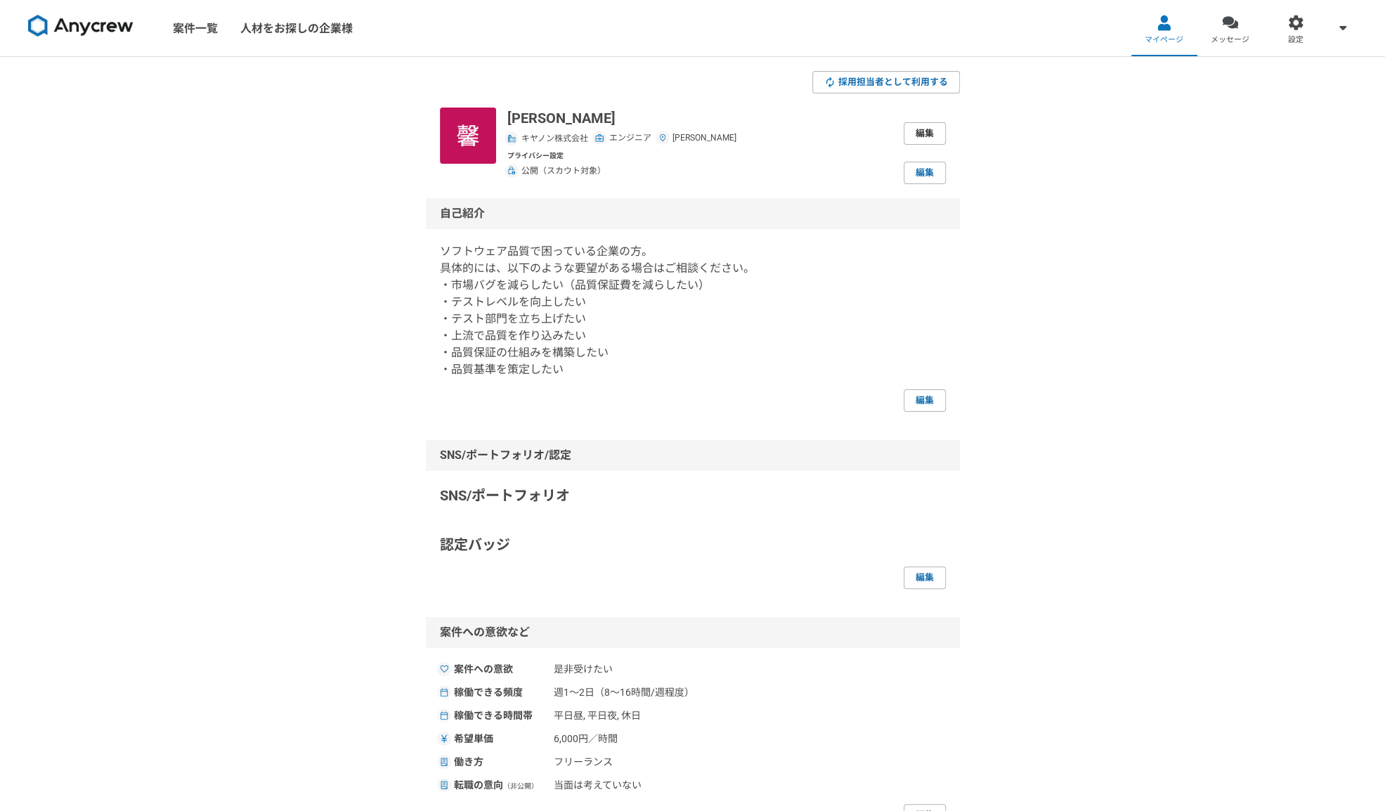
click at [922, 133] on link "編集" at bounding box center [925, 133] width 42 height 22
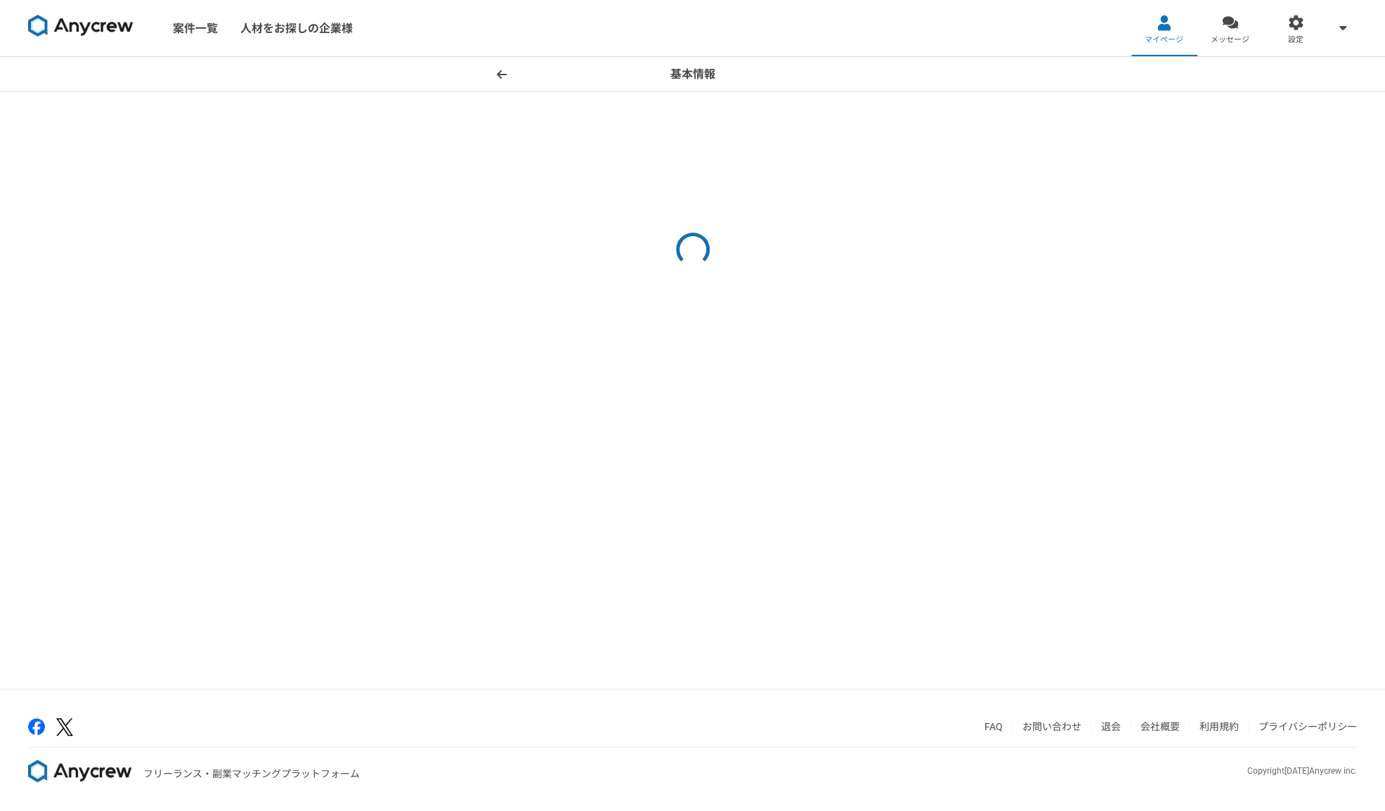
select select "13"
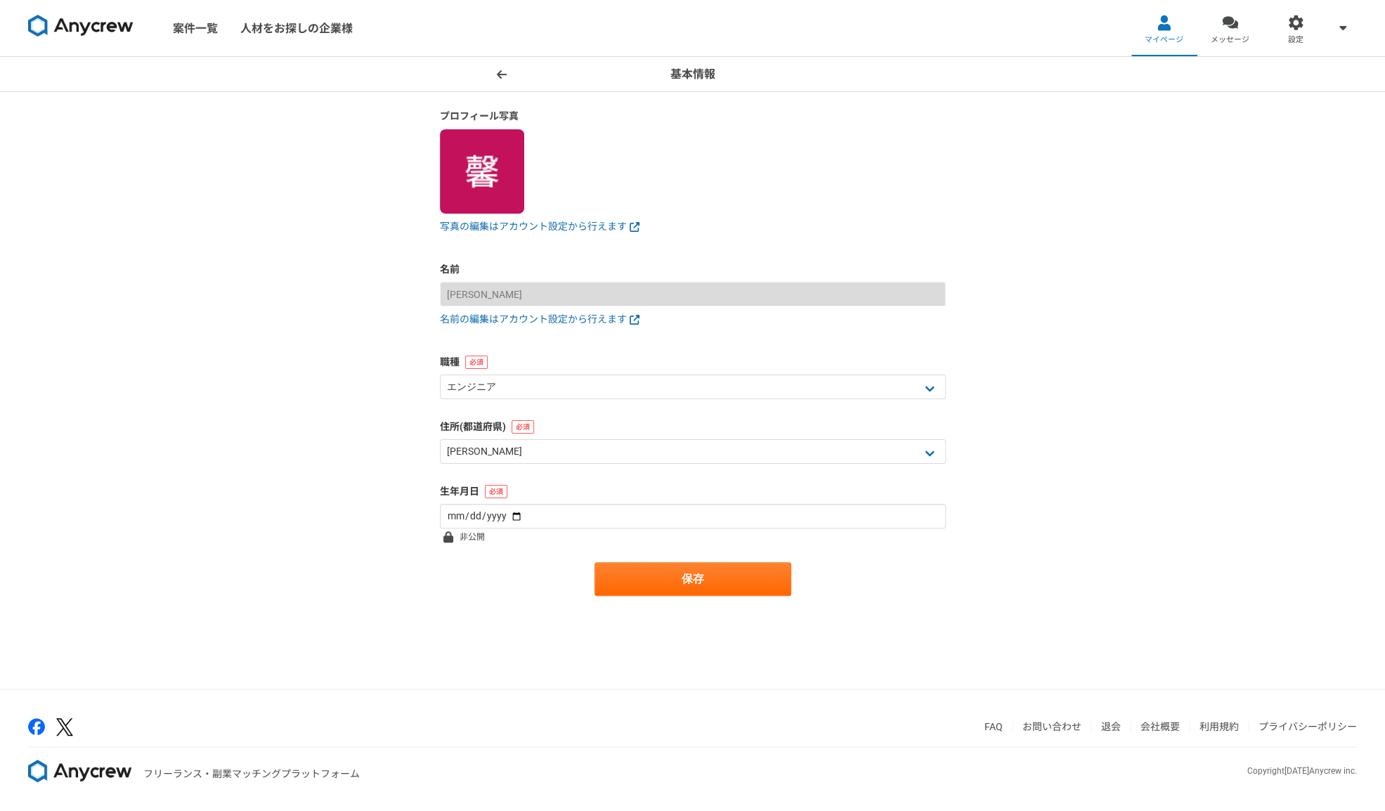
click at [503, 79] on span at bounding box center [501, 74] width 17 height 17
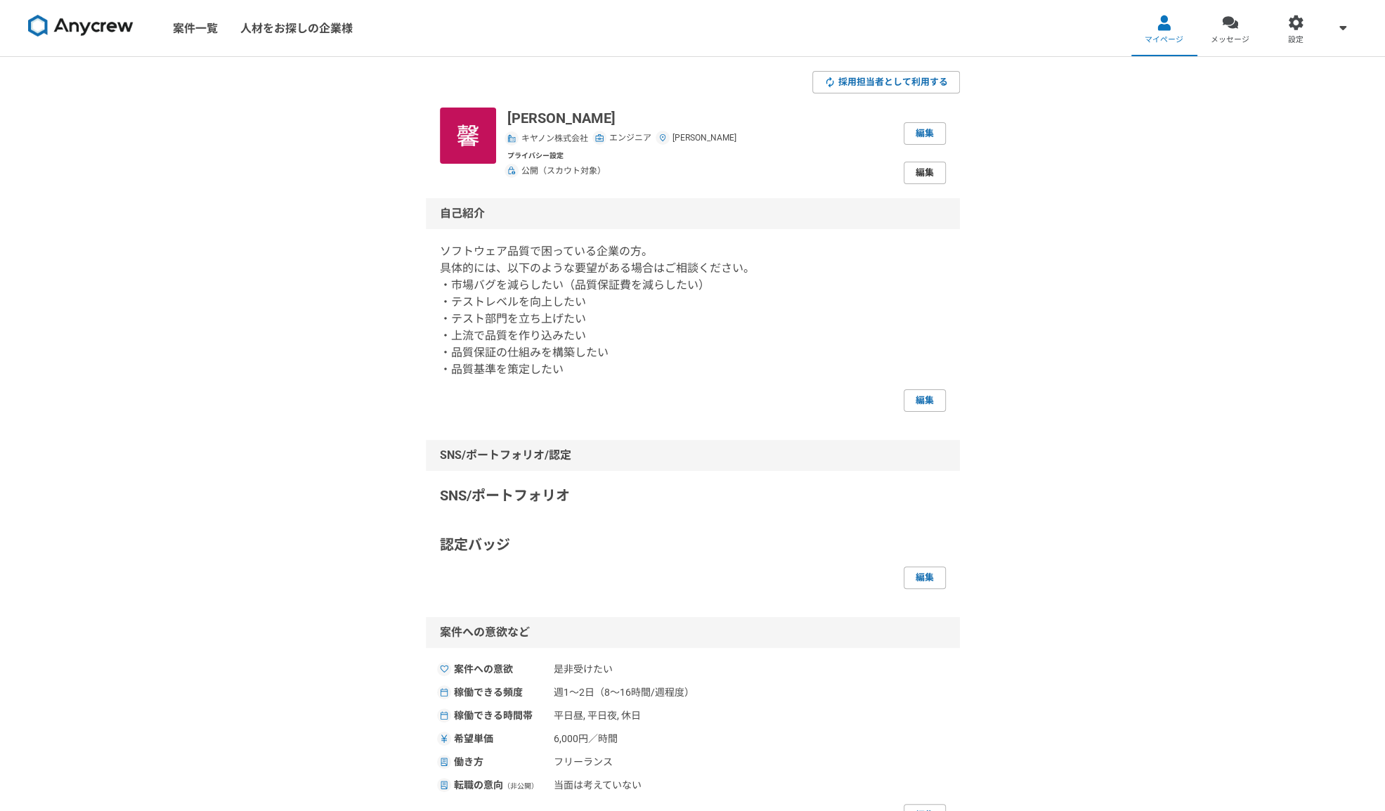
click at [919, 171] on link "編集" at bounding box center [925, 173] width 42 height 22
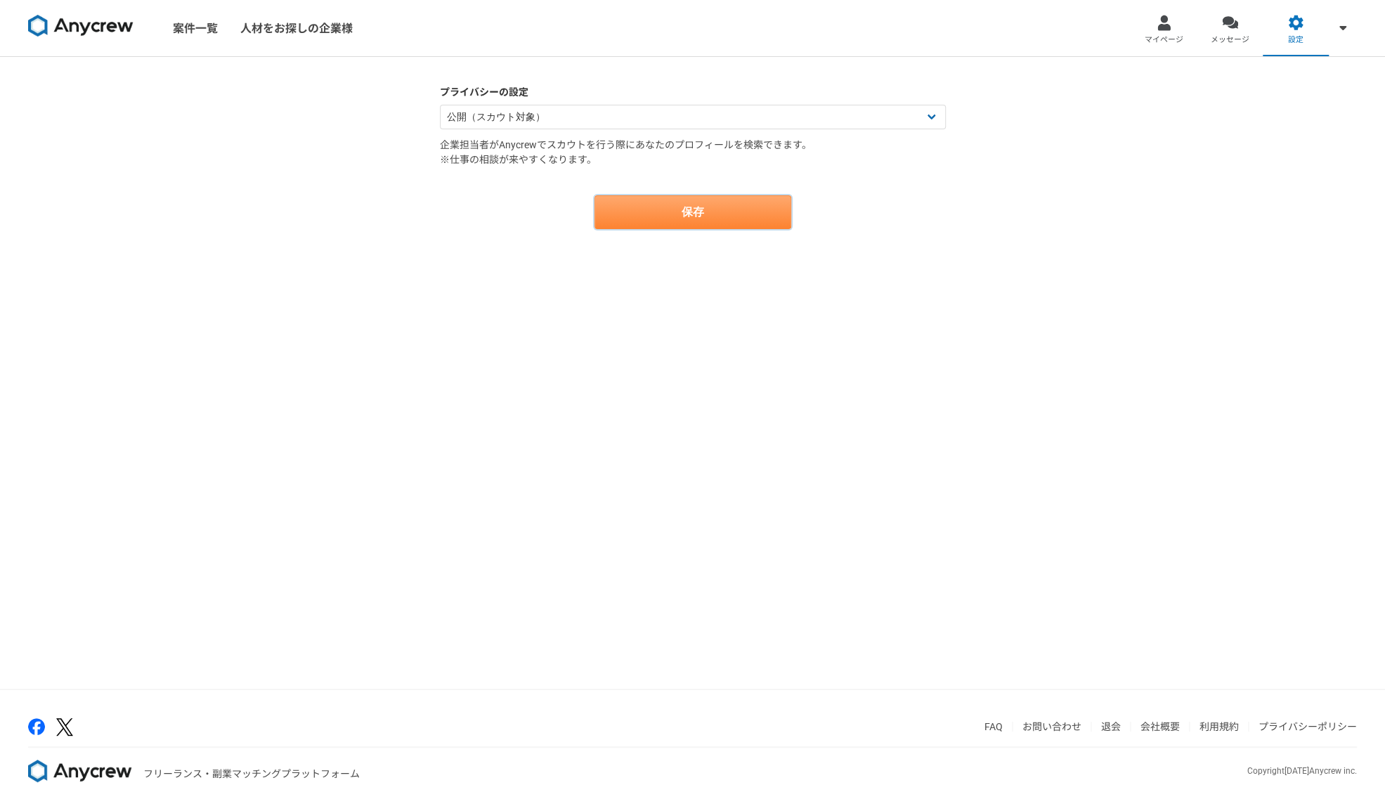
click at [725, 203] on button "保存" at bounding box center [693, 212] width 197 height 34
click at [929, 113] on select "公開（スカウト対象） 非公開（スカウト対象外）" at bounding box center [693, 117] width 506 height 25
click at [1055, 148] on div "プライバシーの設定 公開（スカウト対象） 非公開（スカウト対象外） 企業担当者がAnycrewでスカウトを行う際にあなたのプロフィールを検索できます。 ※仕事…" at bounding box center [692, 373] width 1385 height 632
click at [1171, 25] on div at bounding box center [1164, 23] width 16 height 16
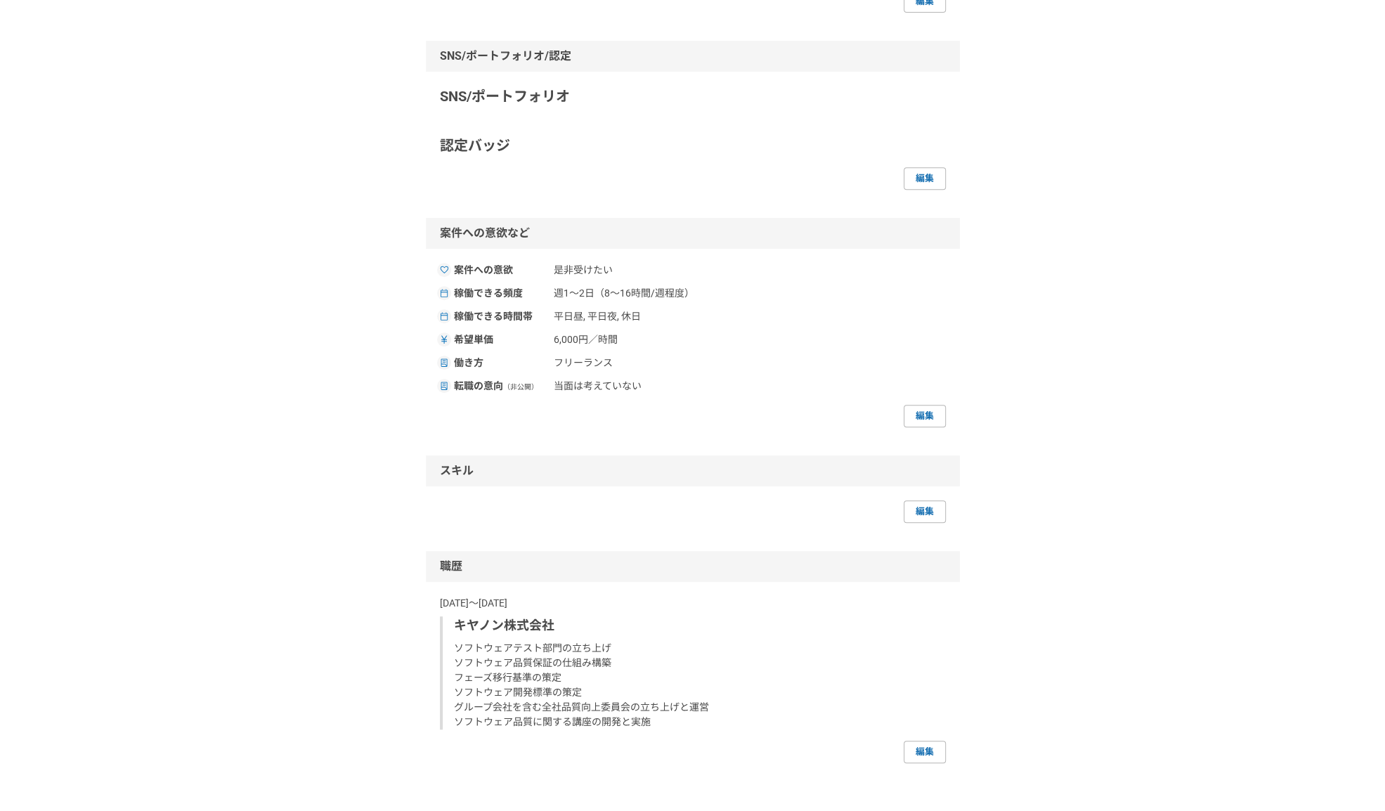
scroll to position [422, 0]
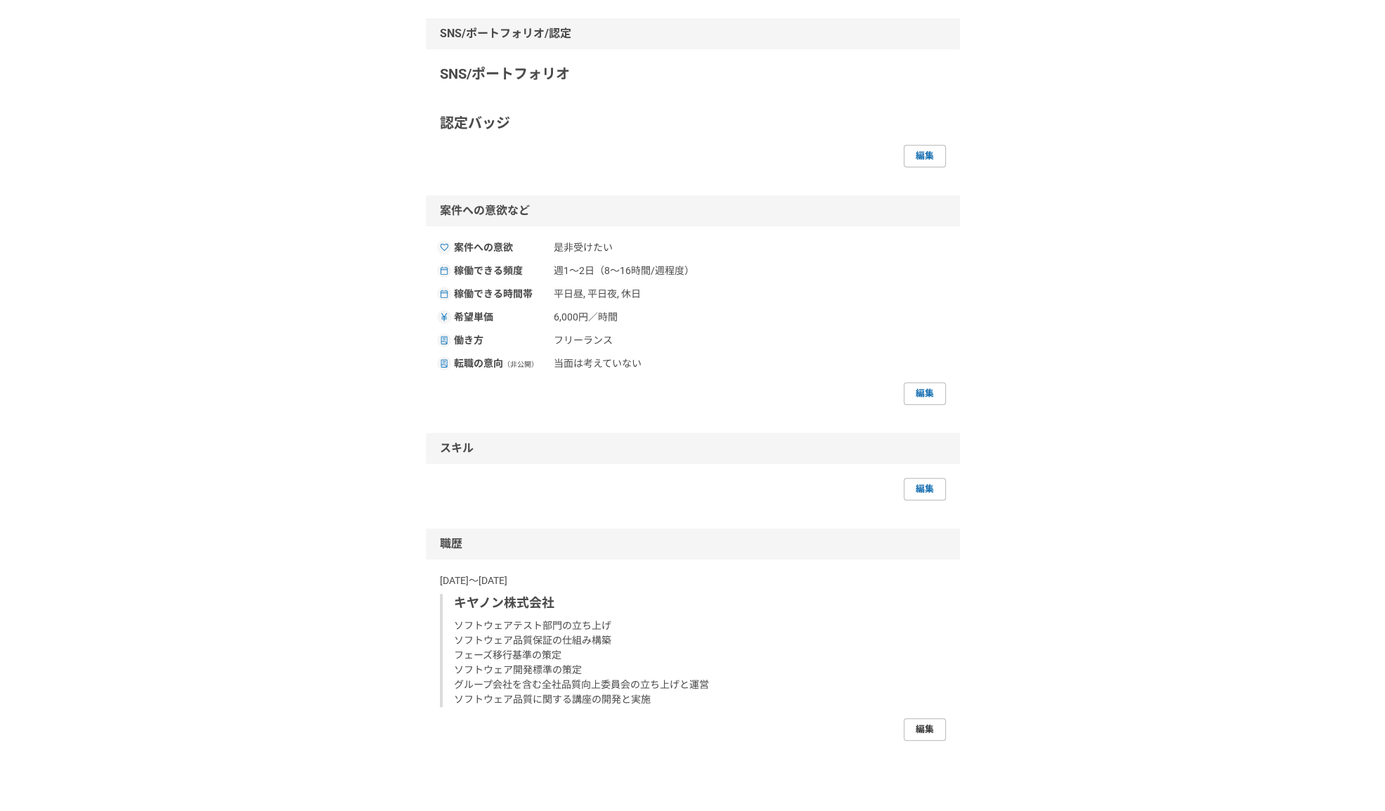
click at [921, 725] on link "編集" at bounding box center [925, 729] width 42 height 22
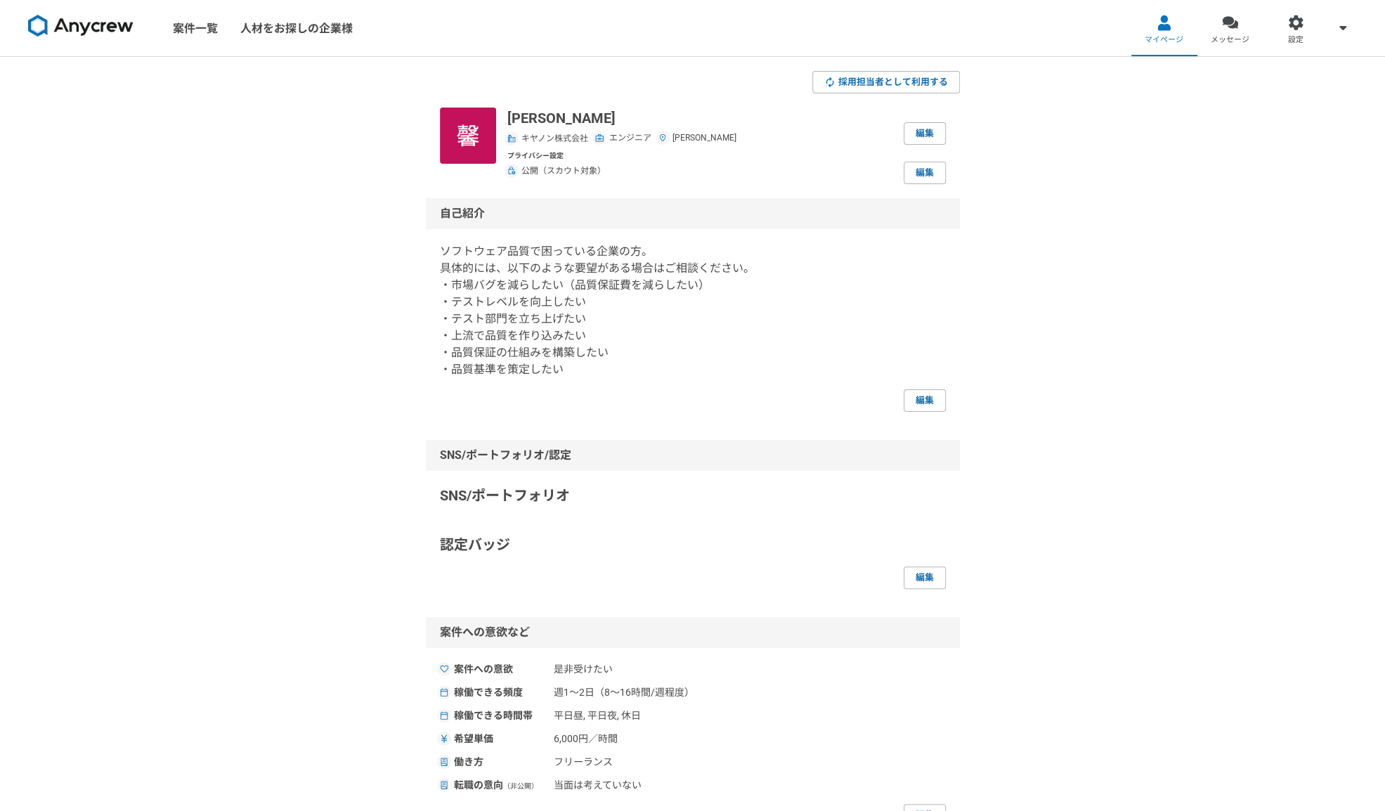
select select "[DATE]"
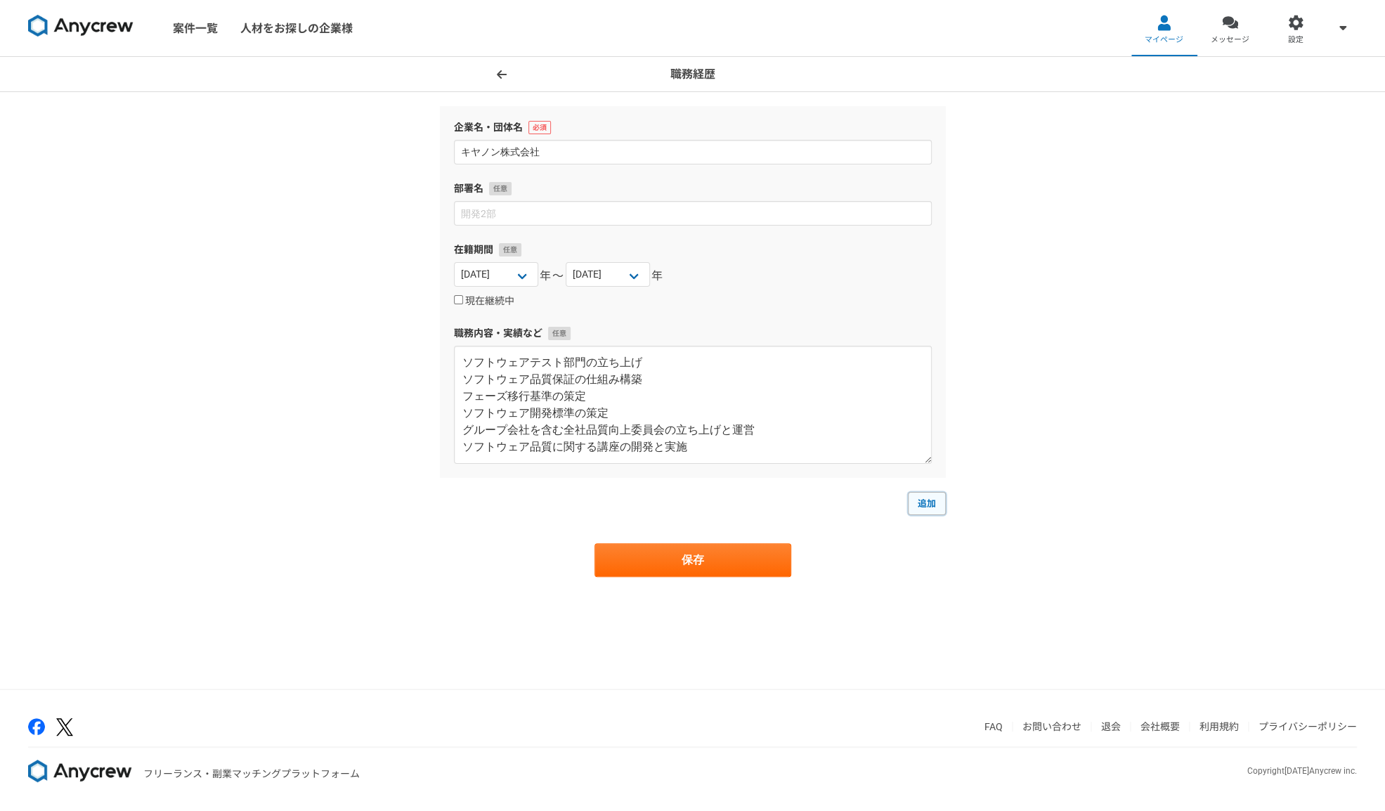
click at [930, 500] on link "追加" at bounding box center [927, 503] width 38 height 22
select select
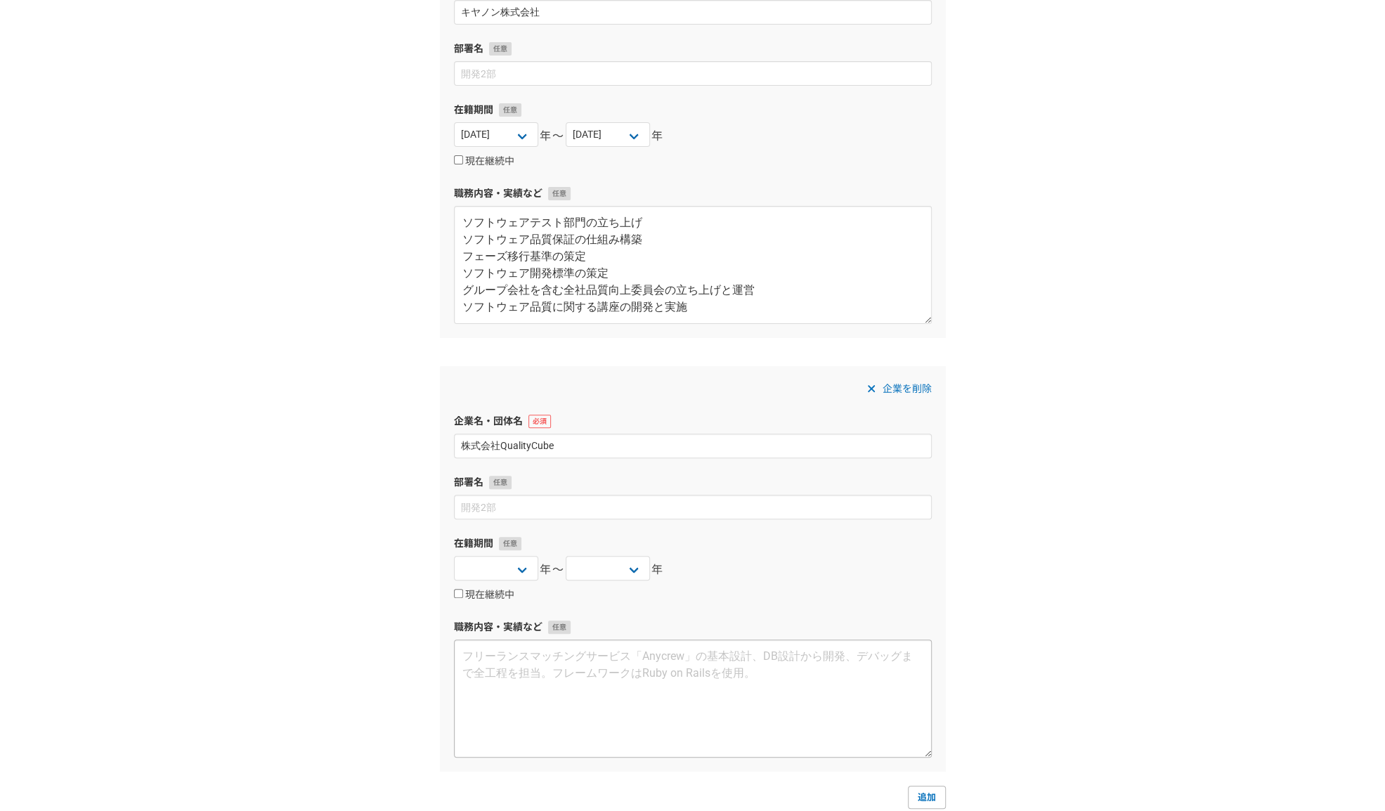
scroll to position [141, 0]
type input "株式会社QualityCube"
click at [521, 564] on select "[DATE] [DATE] [DATE] [DATE] [DATE] [DATE] [DATE] [DATE] [DATE] [DATE] [DATE] [D…" at bounding box center [496, 567] width 84 height 25
select select "[DATE]"
click at [454, 555] on select "[DATE] [DATE] [DATE] [DATE] [DATE] [DATE] [DATE] [DATE] [DATE] [DATE] [DATE] [D…" at bounding box center [496, 567] width 84 height 25
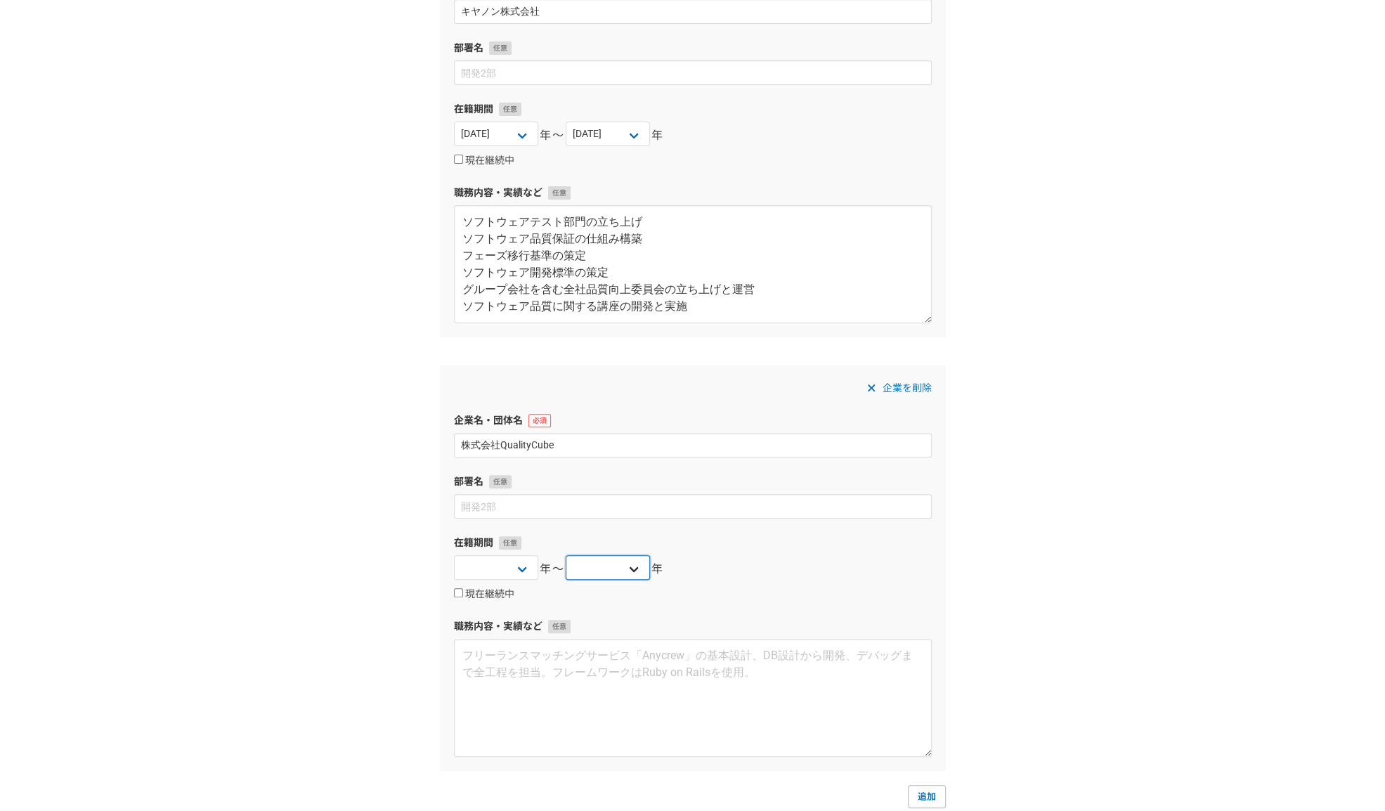
click at [629, 561] on select "[DATE] [DATE] [DATE] [DATE] [DATE] [DATE] [DATE] [DATE] [DATE] [DATE] [DATE] [D…" at bounding box center [608, 567] width 84 height 25
select select "[DATE]"
click at [566, 555] on select "[DATE] [DATE] [DATE] [DATE] [DATE] [DATE] [DATE] [DATE] [DATE] [DATE] [DATE] [D…" at bounding box center [608, 567] width 84 height 25
click at [513, 660] on textarea at bounding box center [693, 698] width 478 height 118
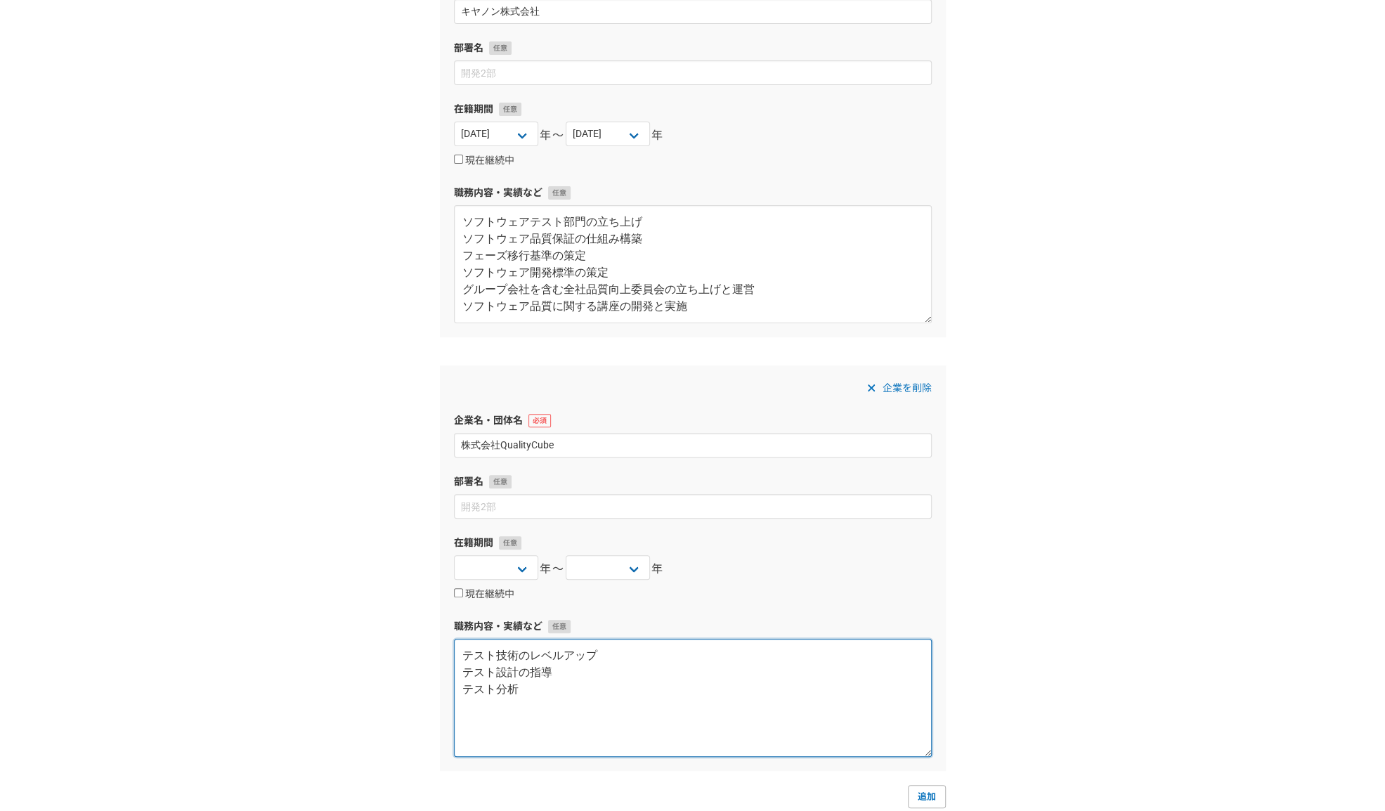
click at [606, 654] on textarea "テスト技術のレベルアップ テスト設計の指導 テスト分析" at bounding box center [693, 698] width 478 height 118
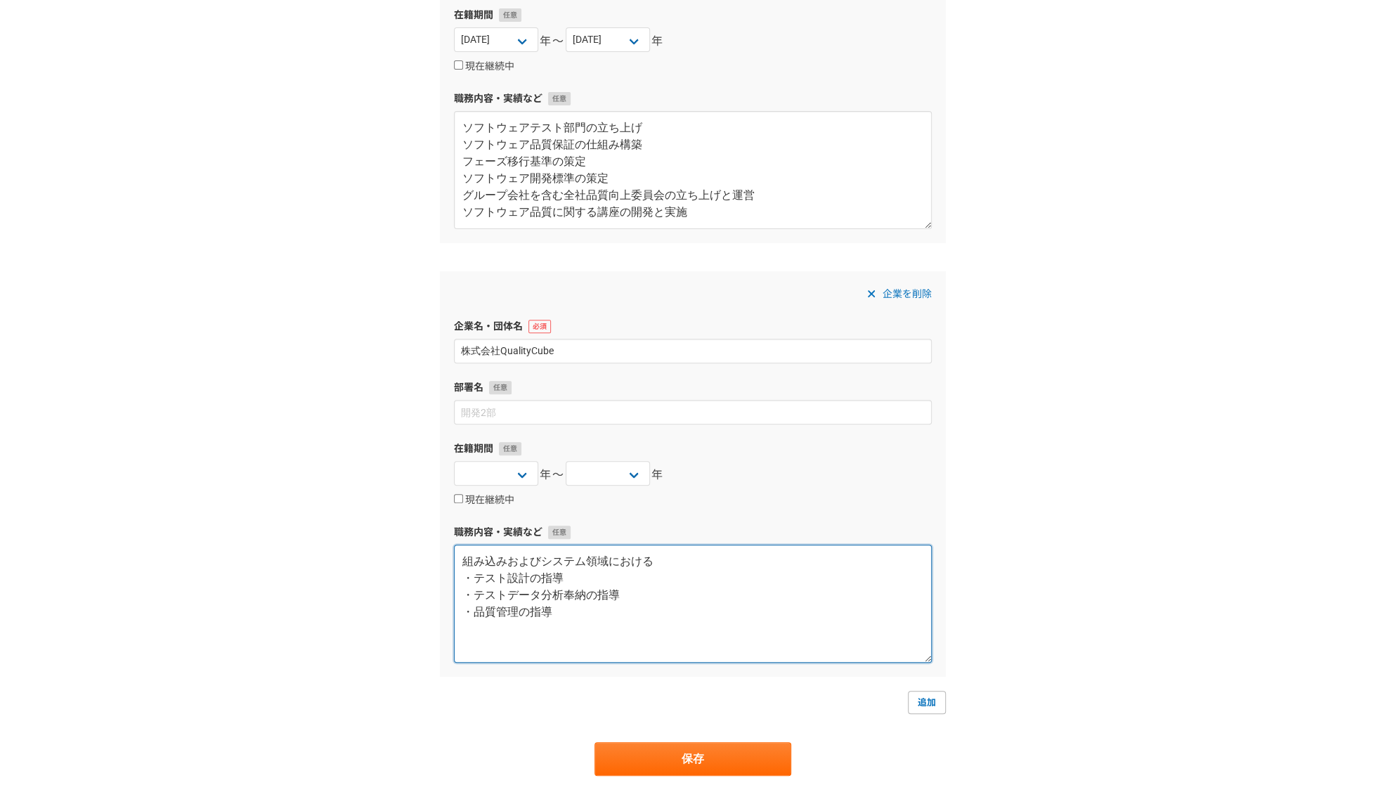
scroll to position [281, 0]
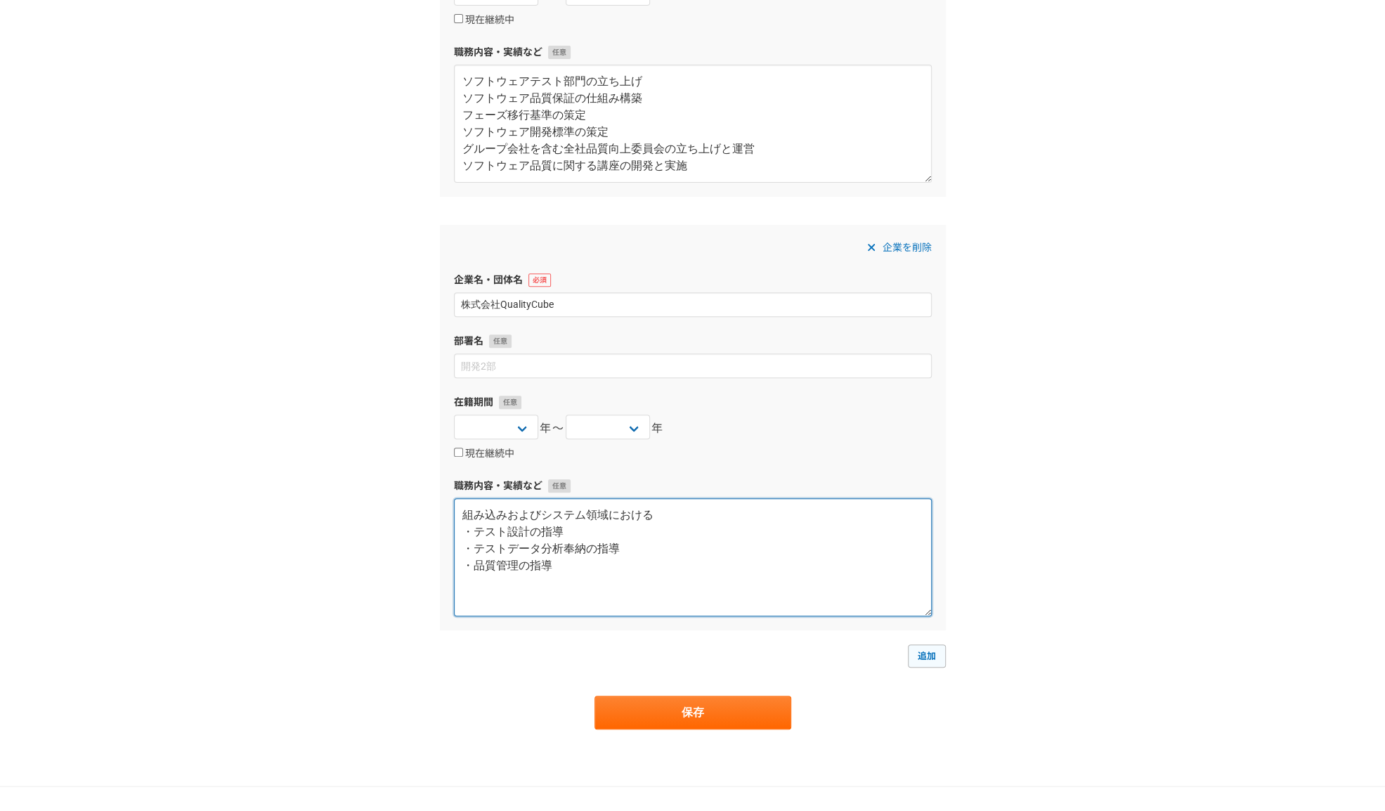
type textarea "組み込みおよびシステム領域における ・テスト設計の指導 ・テストデータ分析奉納の指導 ・品質管理の指導"
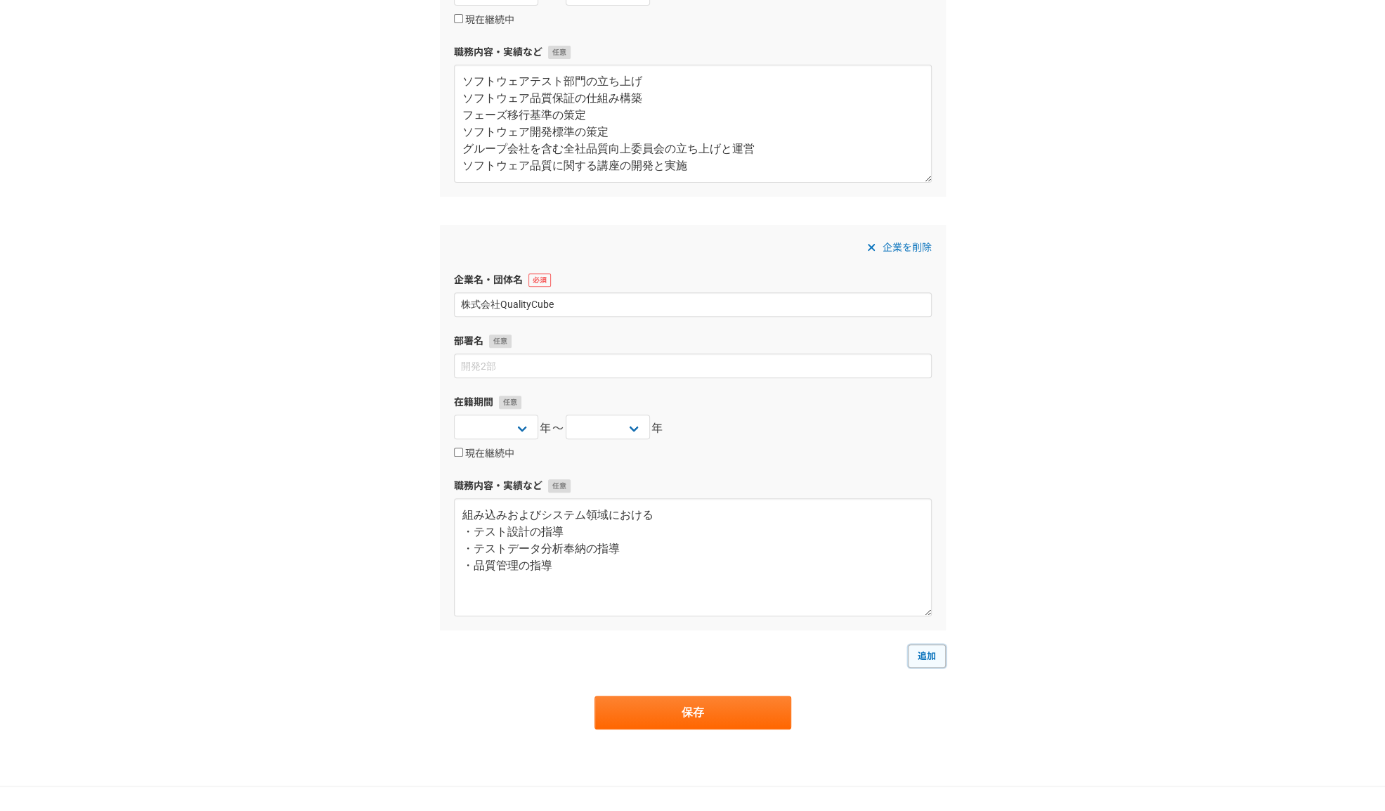
click at [935, 654] on link "追加" at bounding box center [927, 655] width 38 height 22
select select
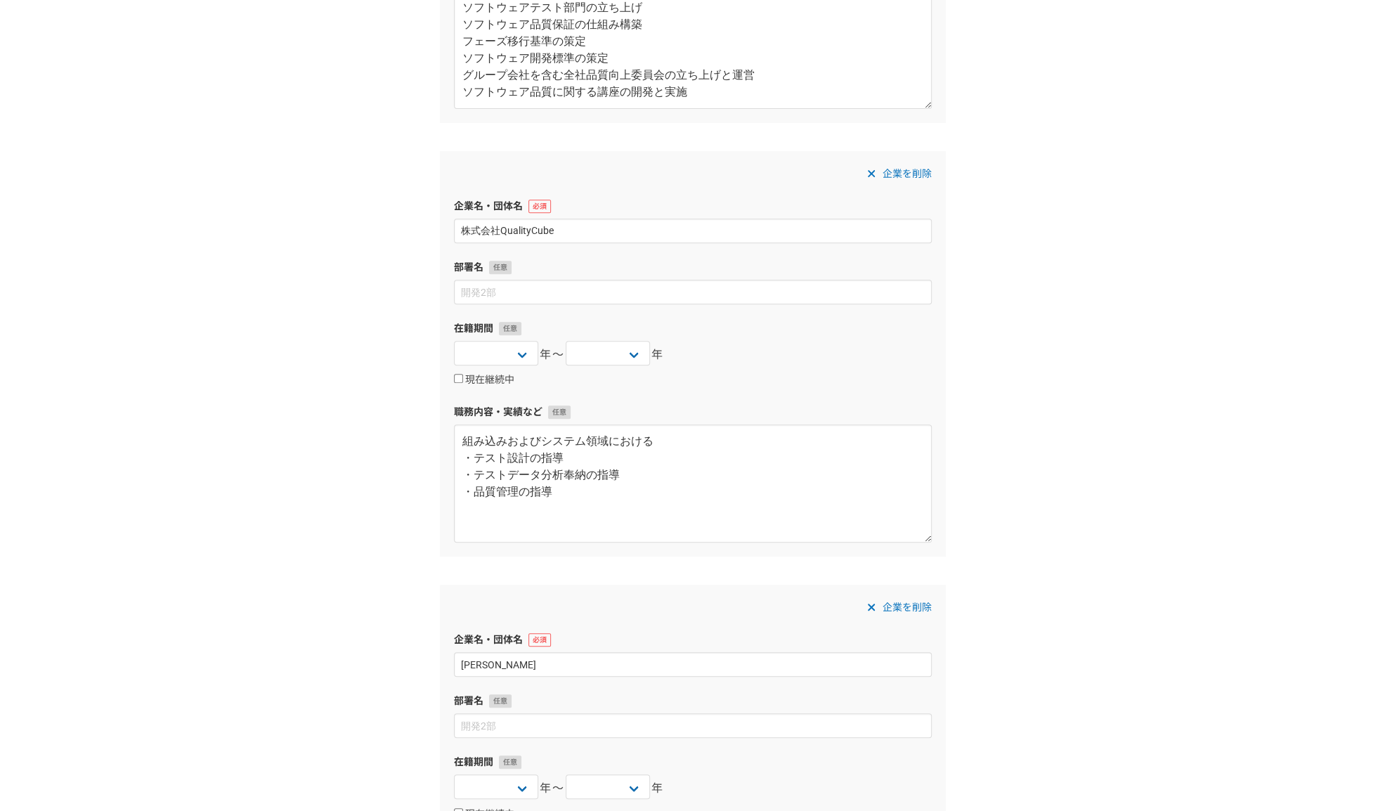
scroll to position [492, 0]
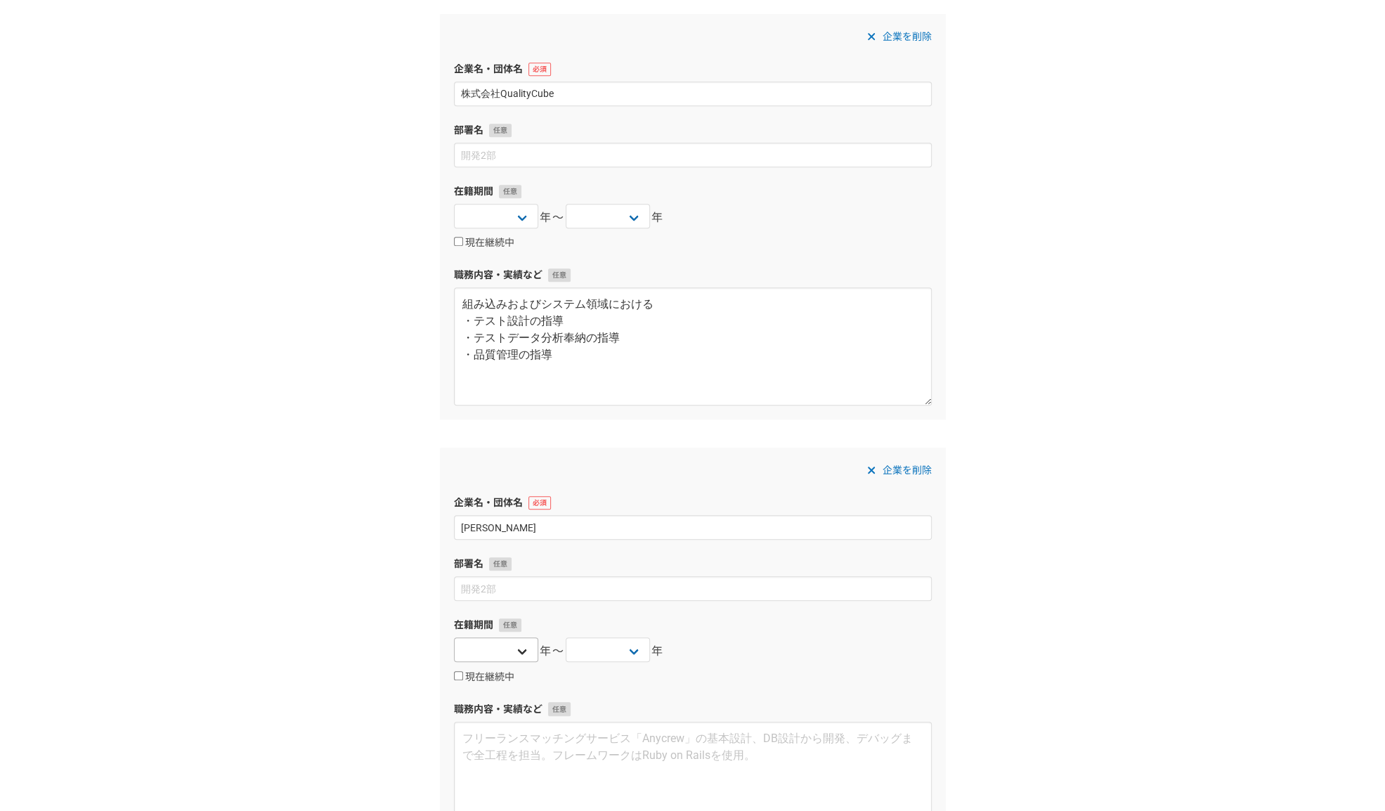
type input "[PERSON_NAME]"
click at [517, 647] on select "[DATE] [DATE] [DATE] [DATE] [DATE] [DATE] [DATE] [DATE] [DATE] [DATE] [DATE] [D…" at bounding box center [496, 649] width 84 height 25
select select "[DATE]"
click at [454, 637] on select "[DATE] [DATE] [DATE] [DATE] [DATE] [DATE] [DATE] [DATE] [DATE] [DATE] [DATE] [D…" at bounding box center [496, 649] width 84 height 25
click at [458, 674] on input "現在継続中" at bounding box center [458, 675] width 9 height 9
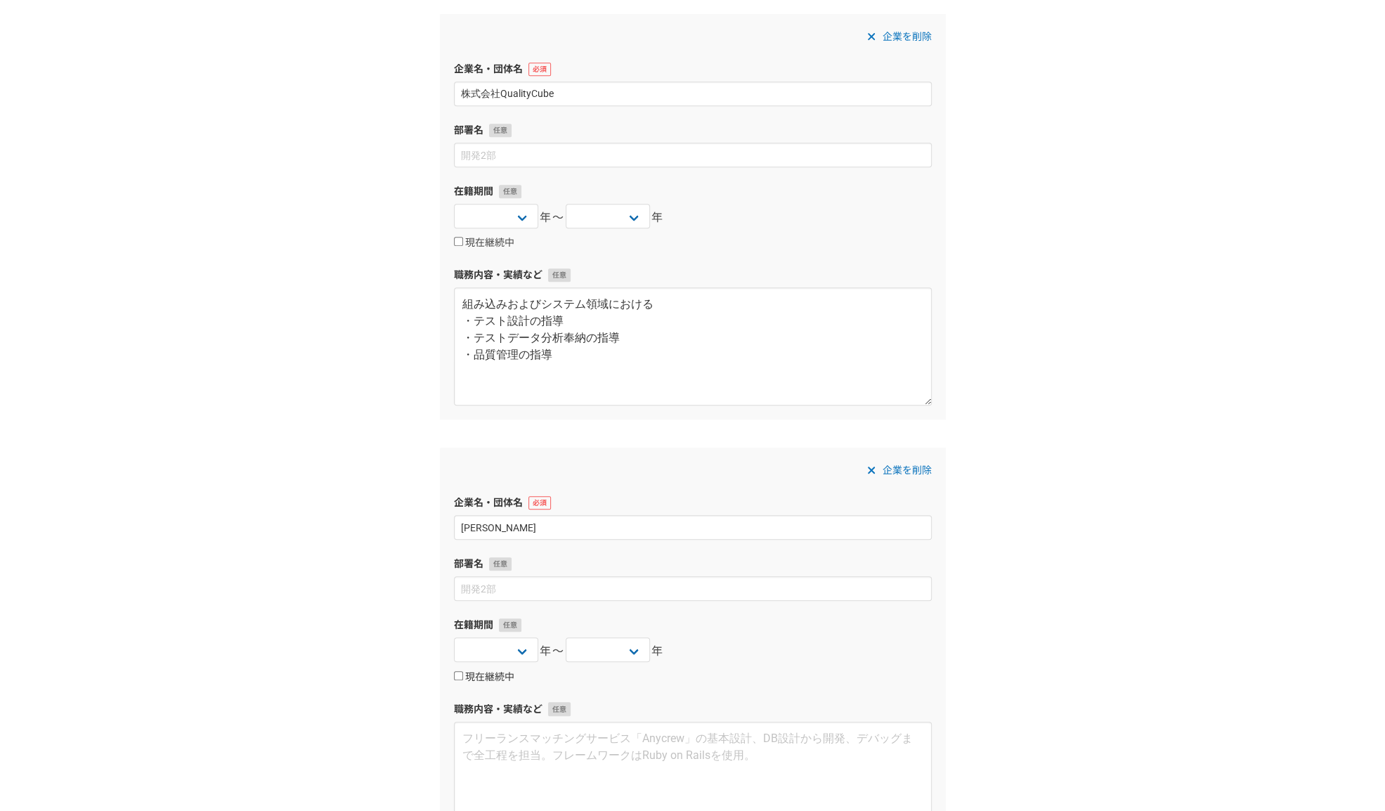
checkbox input "true"
click at [489, 736] on textarea at bounding box center [693, 781] width 478 height 118
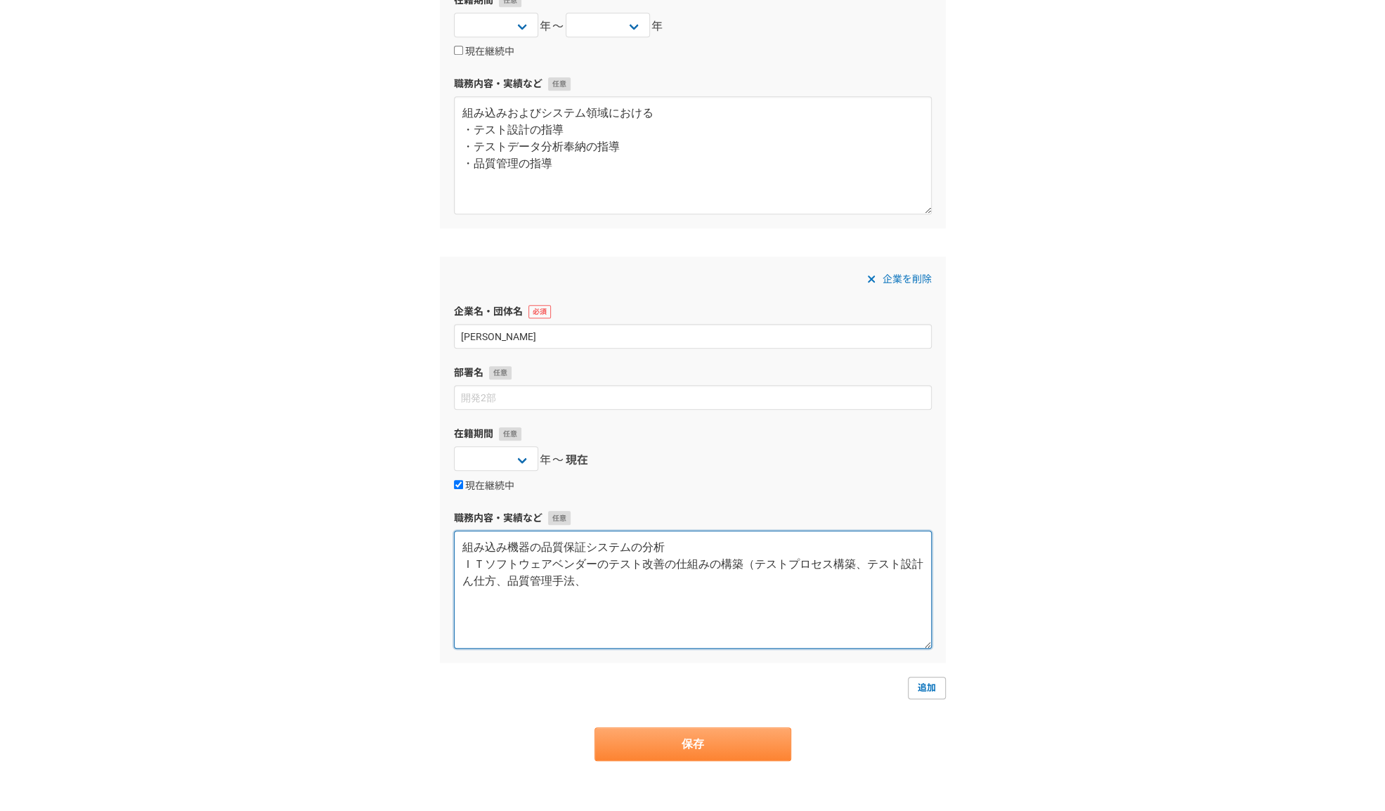
scroll to position [703, 0]
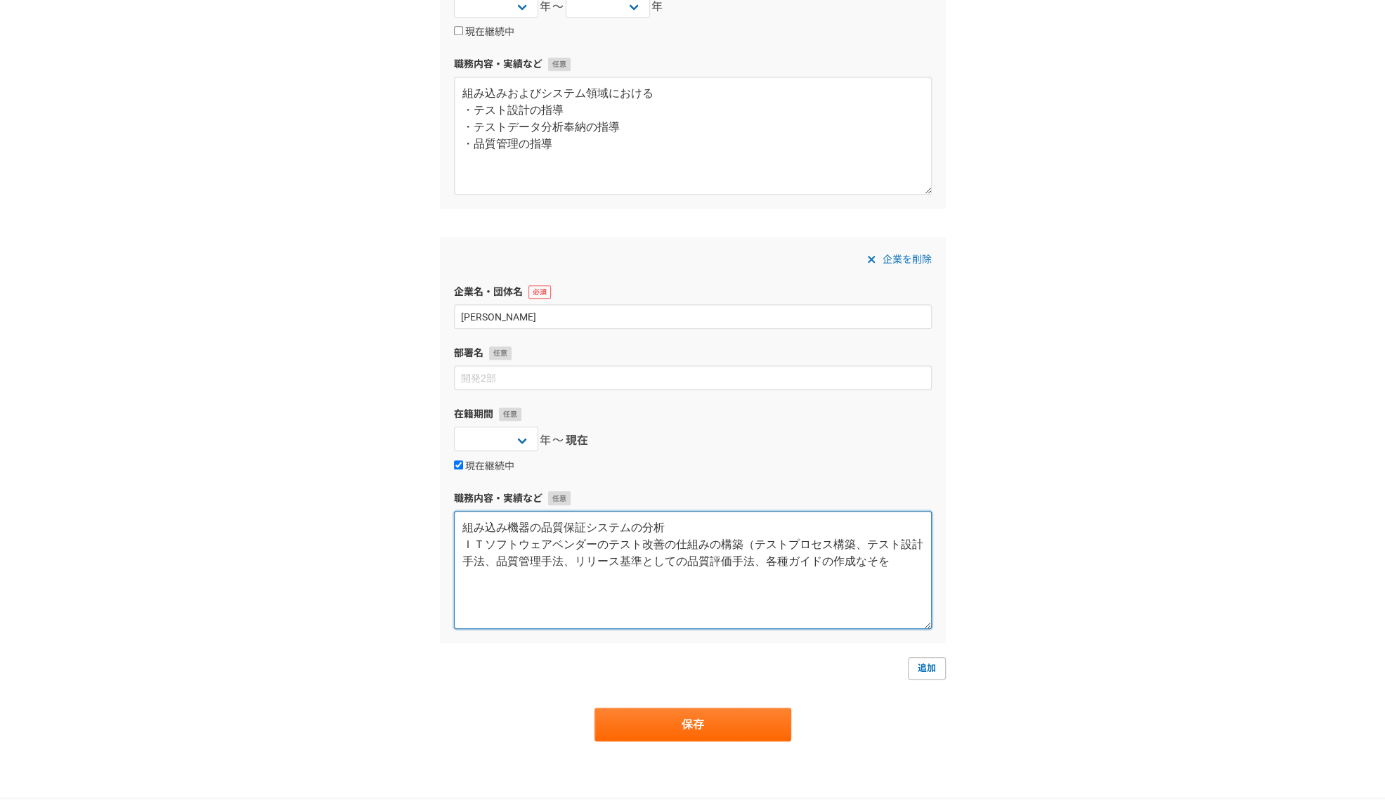
click at [485, 561] on textarea "組み込み機器の品質保証システムの分析 ＩＴソフトウェアベンダーのテスト改善の仕組みの構築（テストプロセス構築、テスト設計手法、品質管理手法、リリース基準として…" at bounding box center [693, 570] width 478 height 118
click at [892, 562] on textarea "組み込み機器の品質保証システムの分析 ＩＴソフトウェアベンダーのテスト改善の仕組みの構築（テストプロセス構築、テスト設計手法、品質管理手法、リリース基準として…" at bounding box center [693, 570] width 478 height 118
click at [685, 558] on textarea "組み込み機器の品質保証システムの分析 ＩＴソフトウェアベンダーのテスト改善の仕組みの構築（テストプロセス構築、テスト設計手法、品質管理手法、リリース基準として…" at bounding box center [693, 570] width 478 height 118
click at [687, 526] on textarea "組み込み機器の品質保証システムの分析 ＩＴソフトウェアベンダーのテスト改善の仕組みの構築（テストプロセス構築、テスト設計手法、品質管理手法、リリース判定に必要…" at bounding box center [693, 570] width 478 height 118
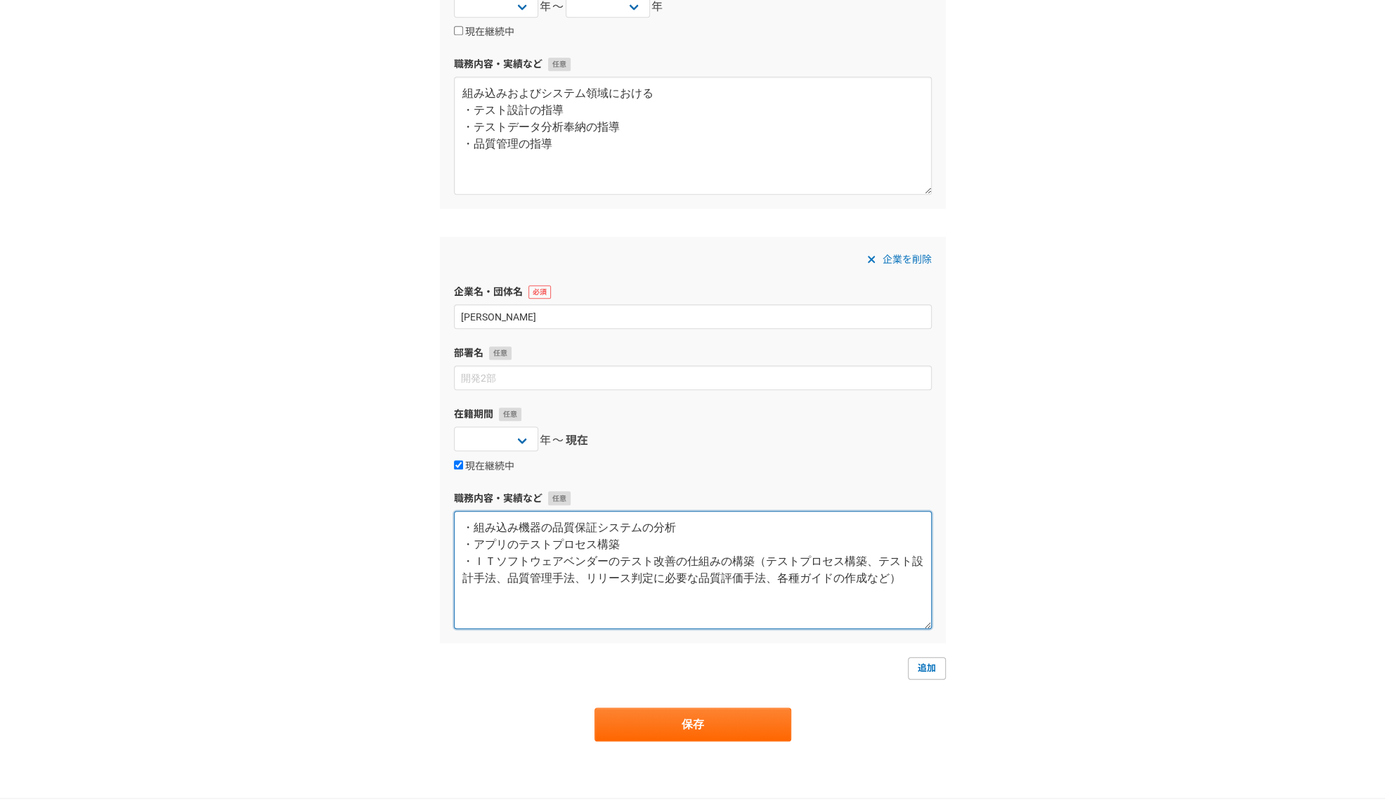
click at [758, 558] on textarea "・組み込み機器の品質保証システムの分析 ・アプリのテストプロセス構築 ・ＩＴソフトウェアベンダーのテスト改善の仕組みの構築（テストプロセス構築、テスト設計手法…" at bounding box center [693, 570] width 478 height 118
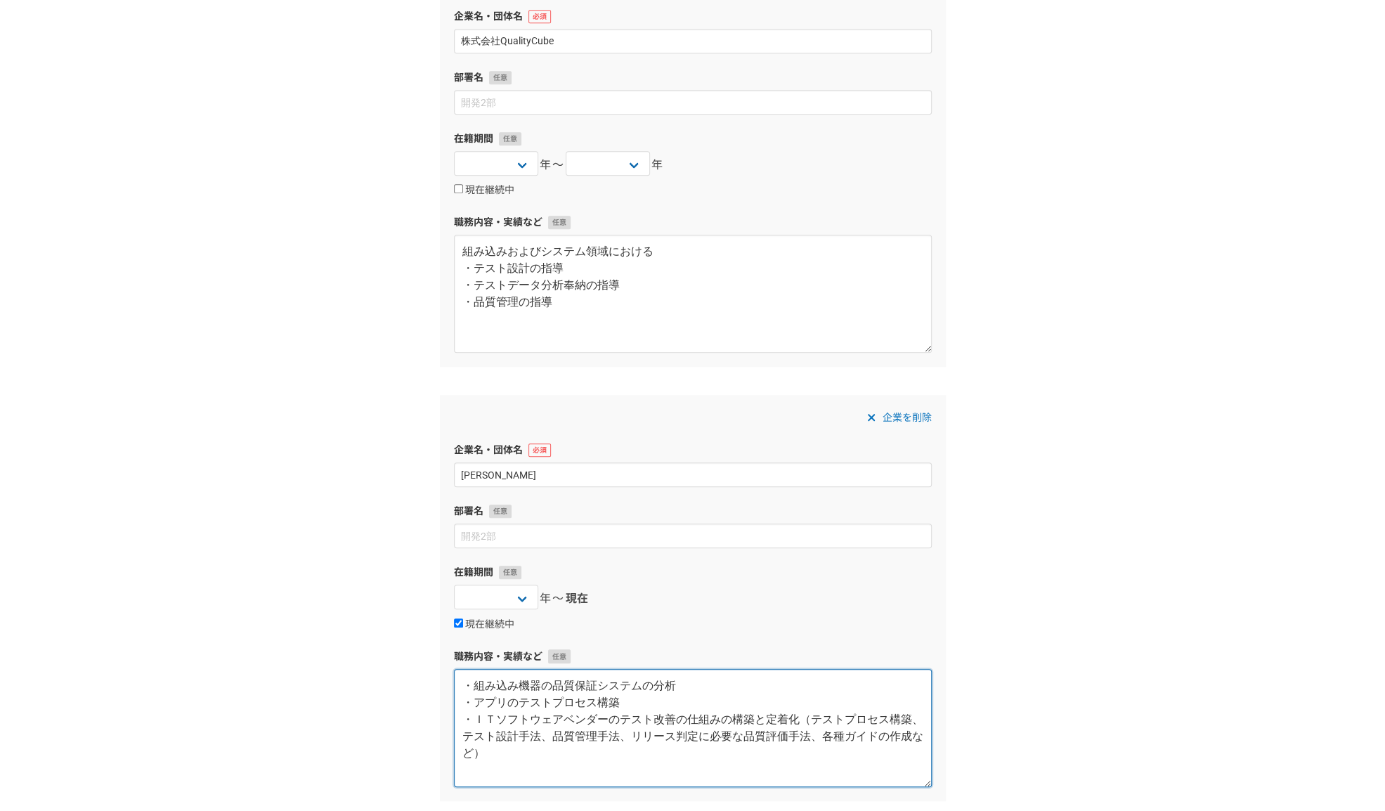
scroll to position [422, 0]
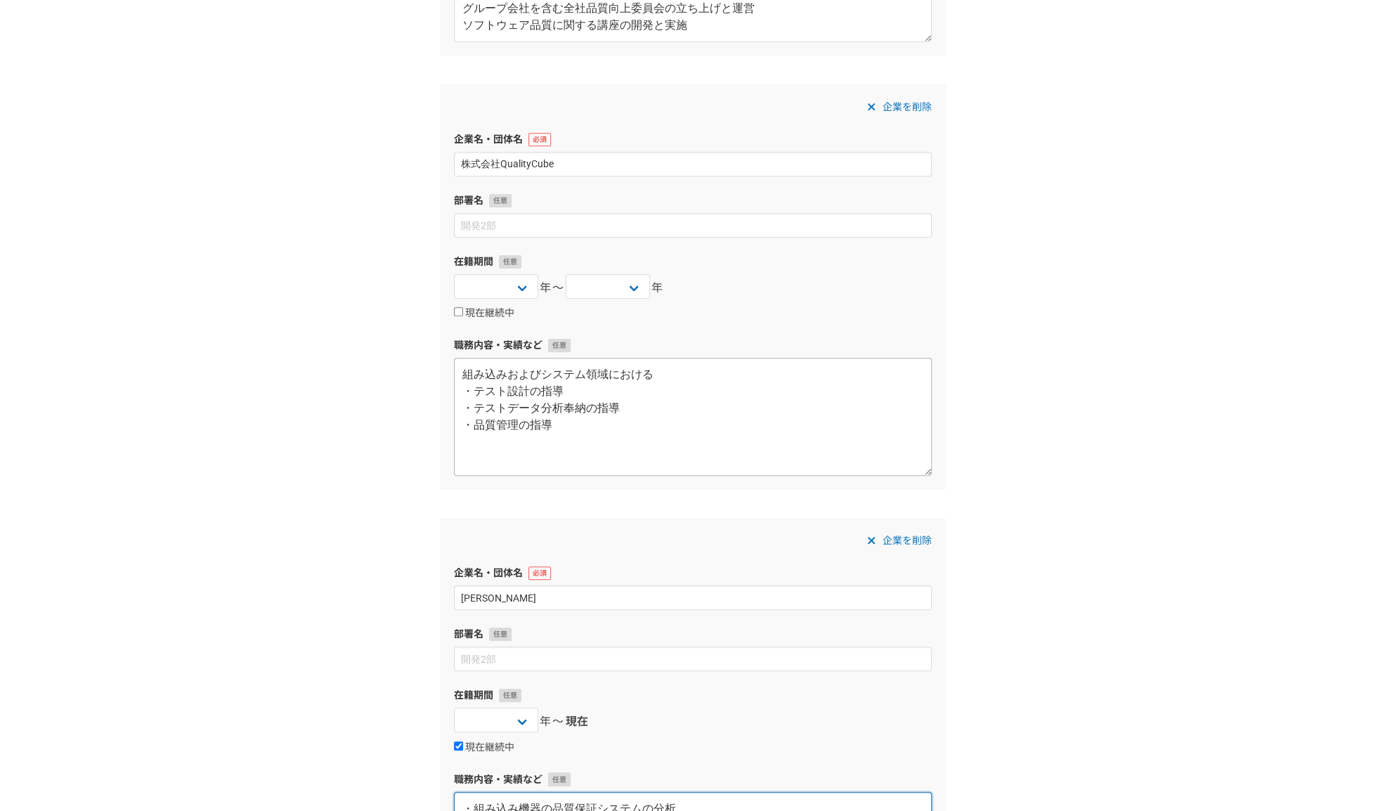
type textarea "・組み込み機器の品質保証システムの分析 ・アプリのテストプロセス構築 ・ＩＴソフトウェアベンダーのテスト改善の仕組みの構築と定着化（テストプロセス構築、テスト…"
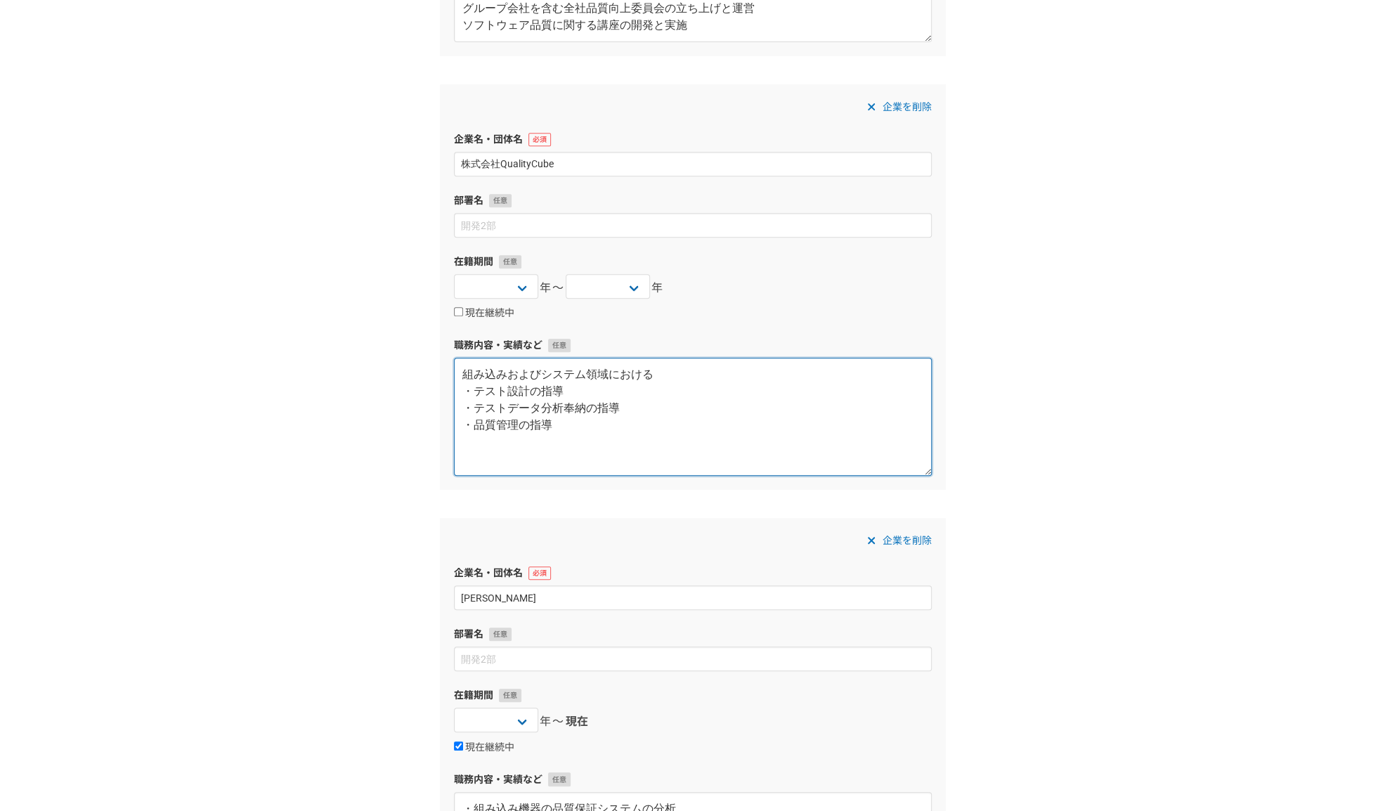
click at [540, 374] on textarea "組み込みおよびシステム領域における ・テスト設計の指導 ・テストデータ分析奉納の指導 ・品質管理の指導" at bounding box center [693, 417] width 478 height 118
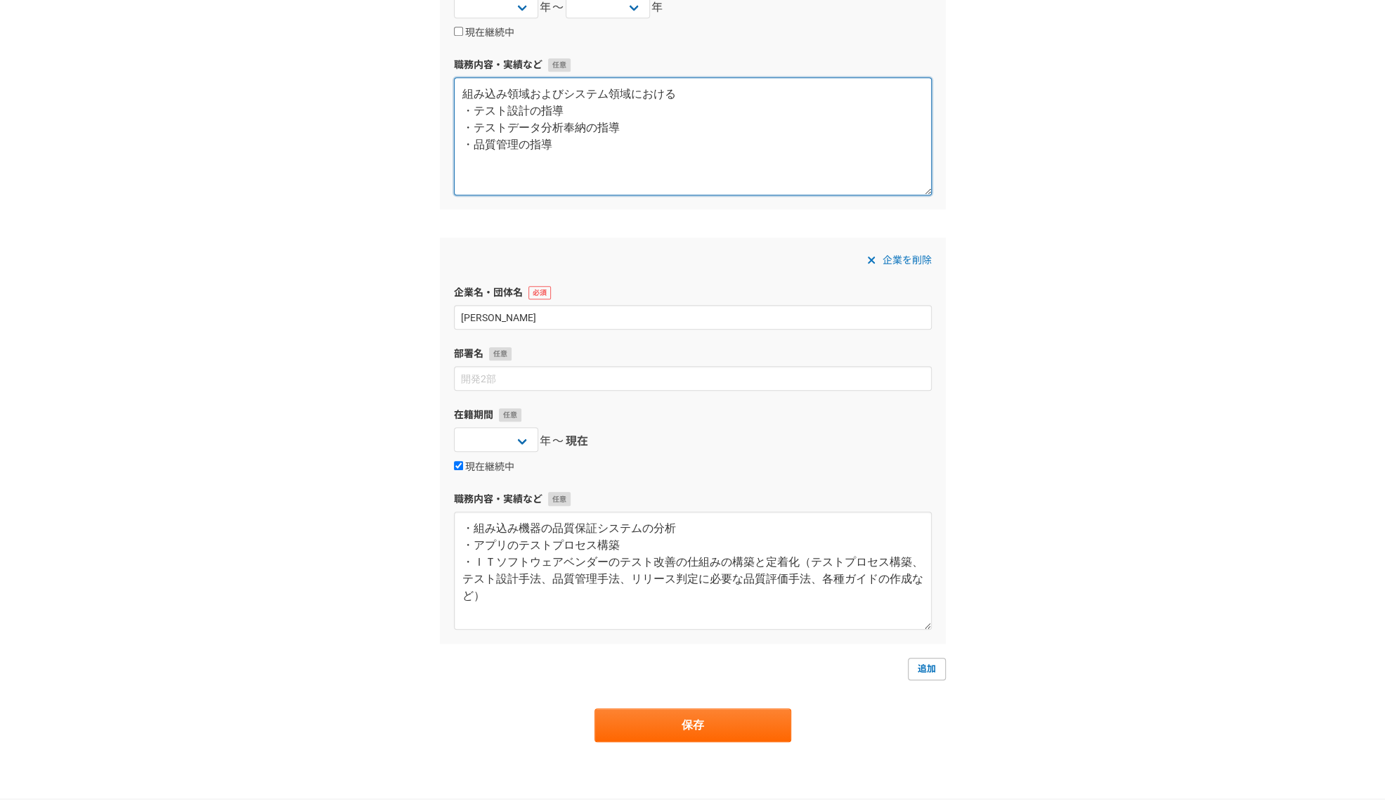
scroll to position [703, 0]
type textarea "組み込み領域およびシステム領域における ・テスト設計の指導 ・テストデータ分析奉納の指導 ・品質管理の指導"
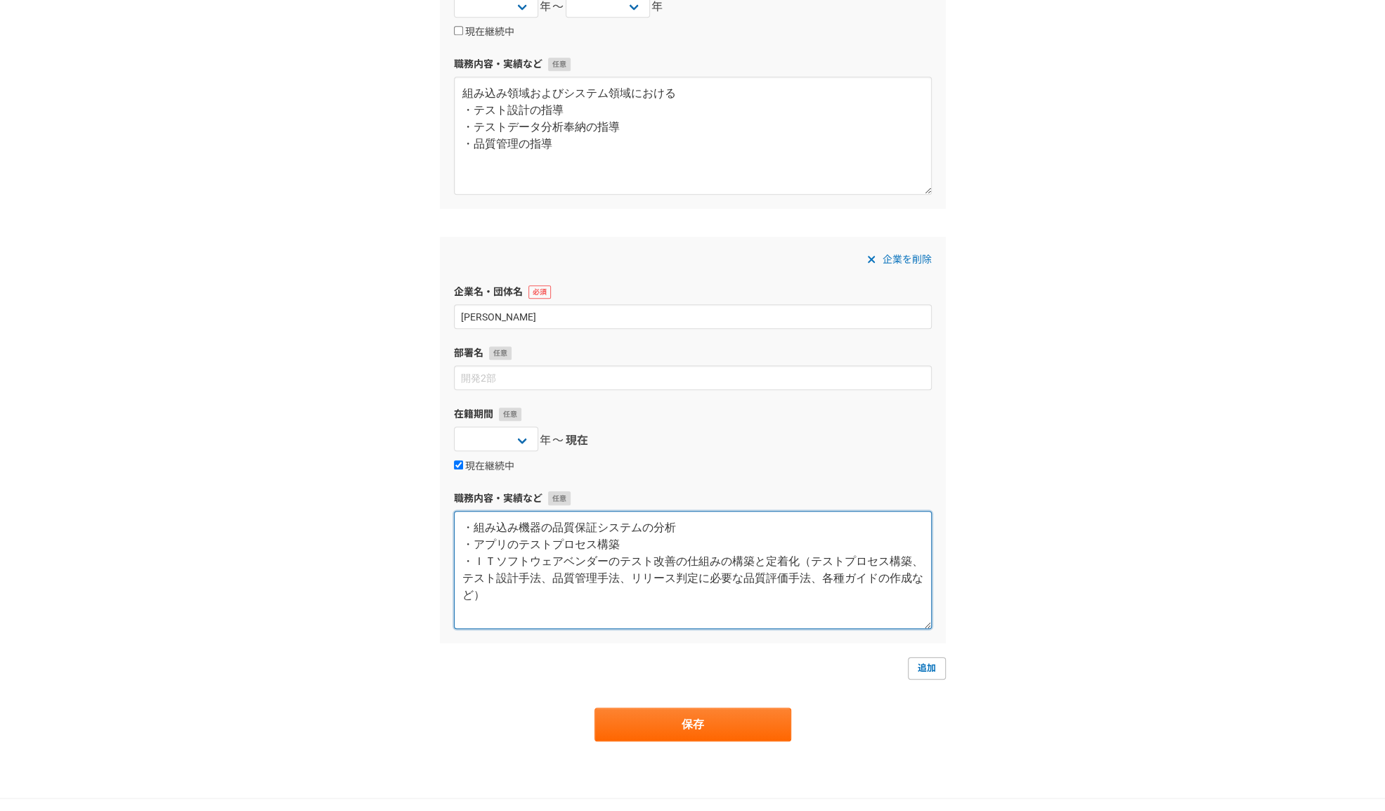
click at [628, 543] on textarea "・組み込み機器の品質保証システムの分析 ・アプリのテストプロセス構築 ・ＩＴソフトウェアベンダーのテスト改善の仕組みの構築と定着化（テストプロセス構築、テスト…" at bounding box center [693, 570] width 478 height 118
type textarea "・組み込み機器の品質保証システムの分析 ・アプリのテストプロセスの分析と改善 ・ＩＴソフトウェアベンダーのテスト改善の仕組みの構築と定着化（テストプロセス構築…"
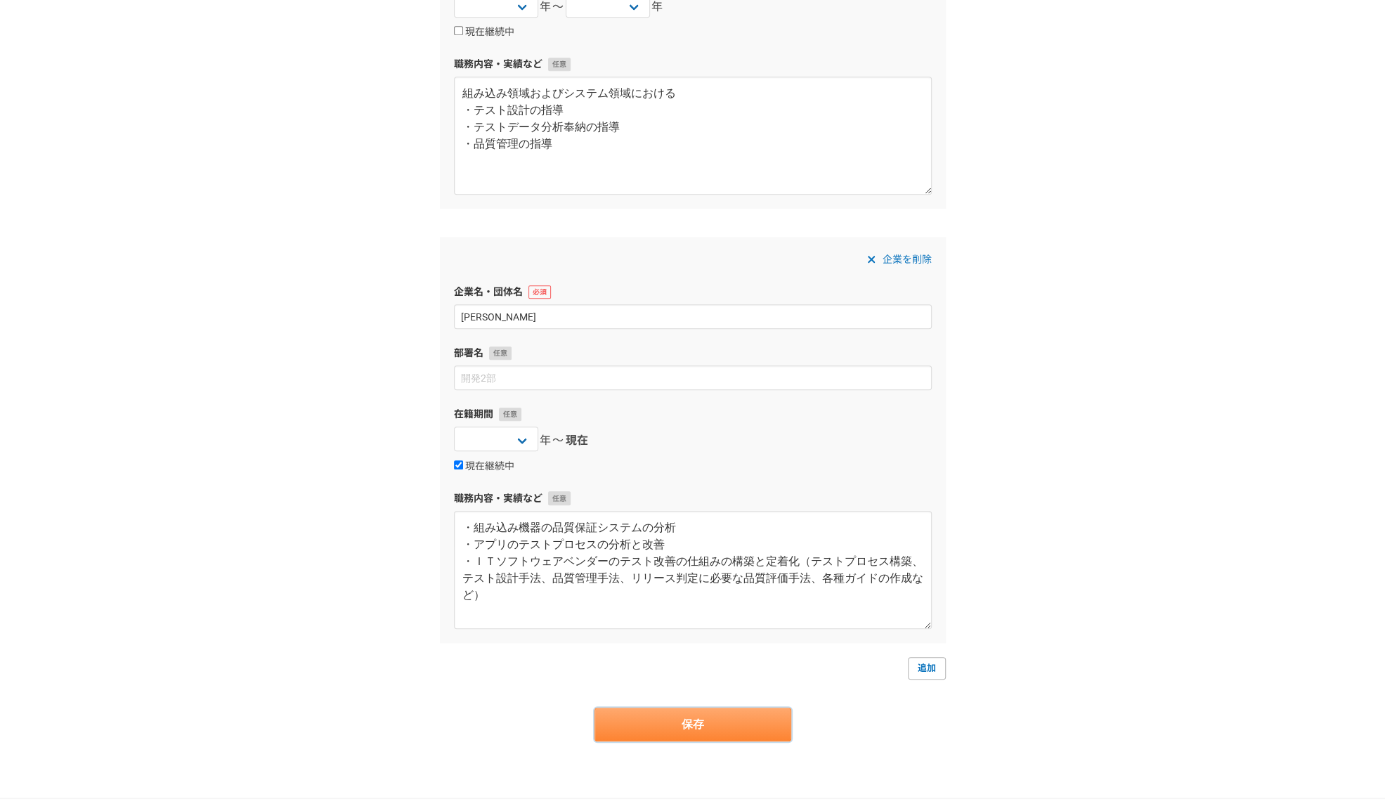
click at [735, 723] on button "保存" at bounding box center [693, 725] width 197 height 34
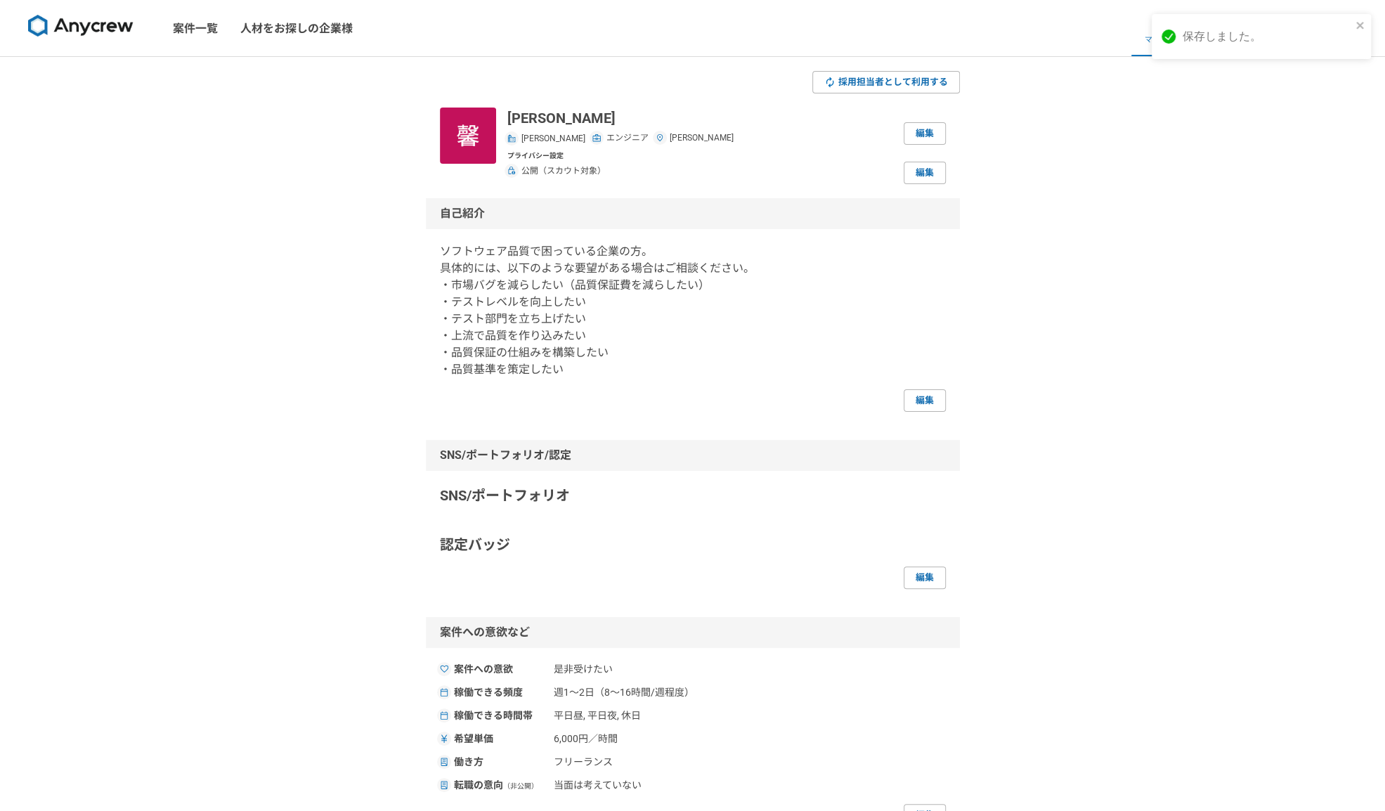
click at [1084, 100] on div "採用担当者として利用する [PERSON_NAME] [PERSON_NAME] エンジニア [PERSON_NAME] 編集 プライバシー設定 公開（スカウ…" at bounding box center [692, 783] width 1385 height 1453
click at [1358, 22] on icon "close" at bounding box center [1359, 25] width 7 height 7
click at [1157, 35] on span "マイページ" at bounding box center [1164, 39] width 39 height 11
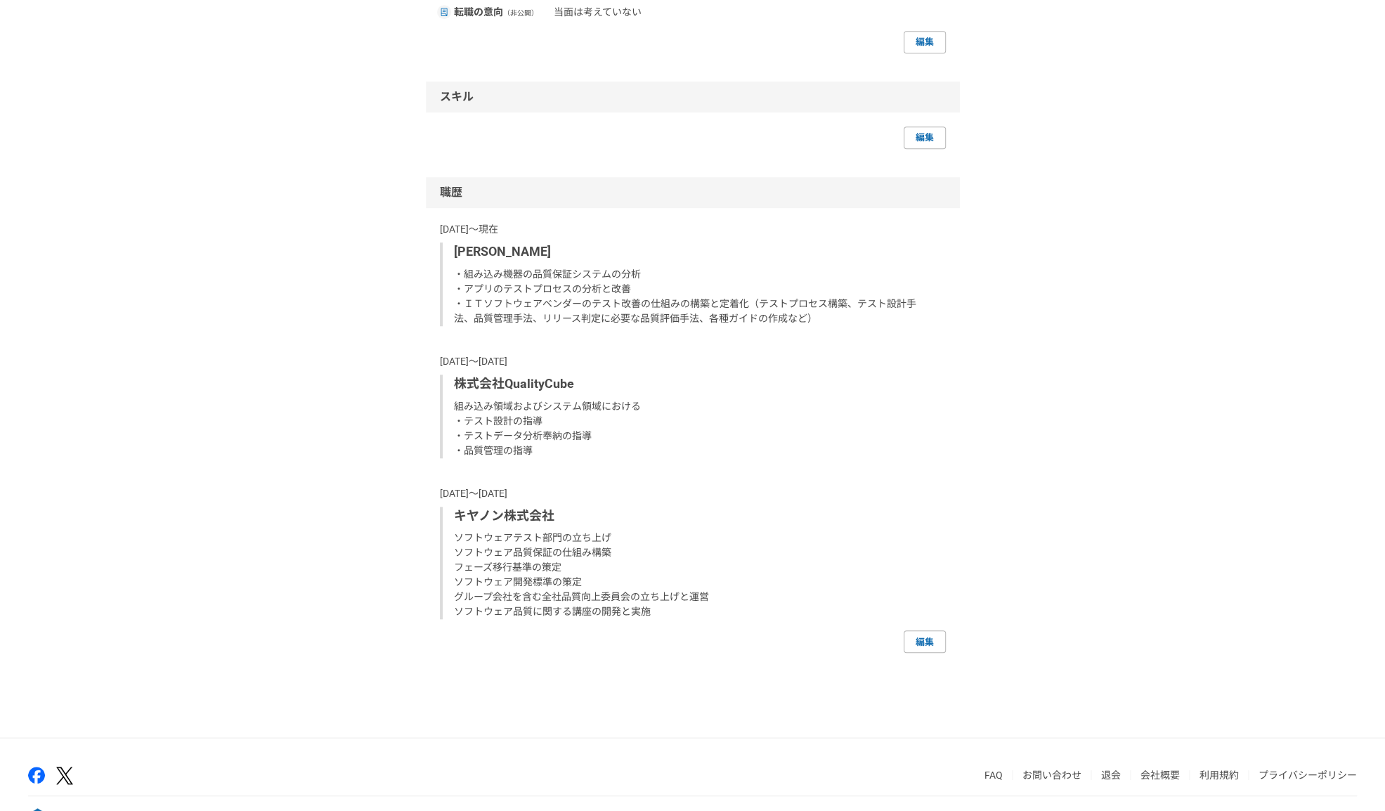
scroll to position [632, 0]
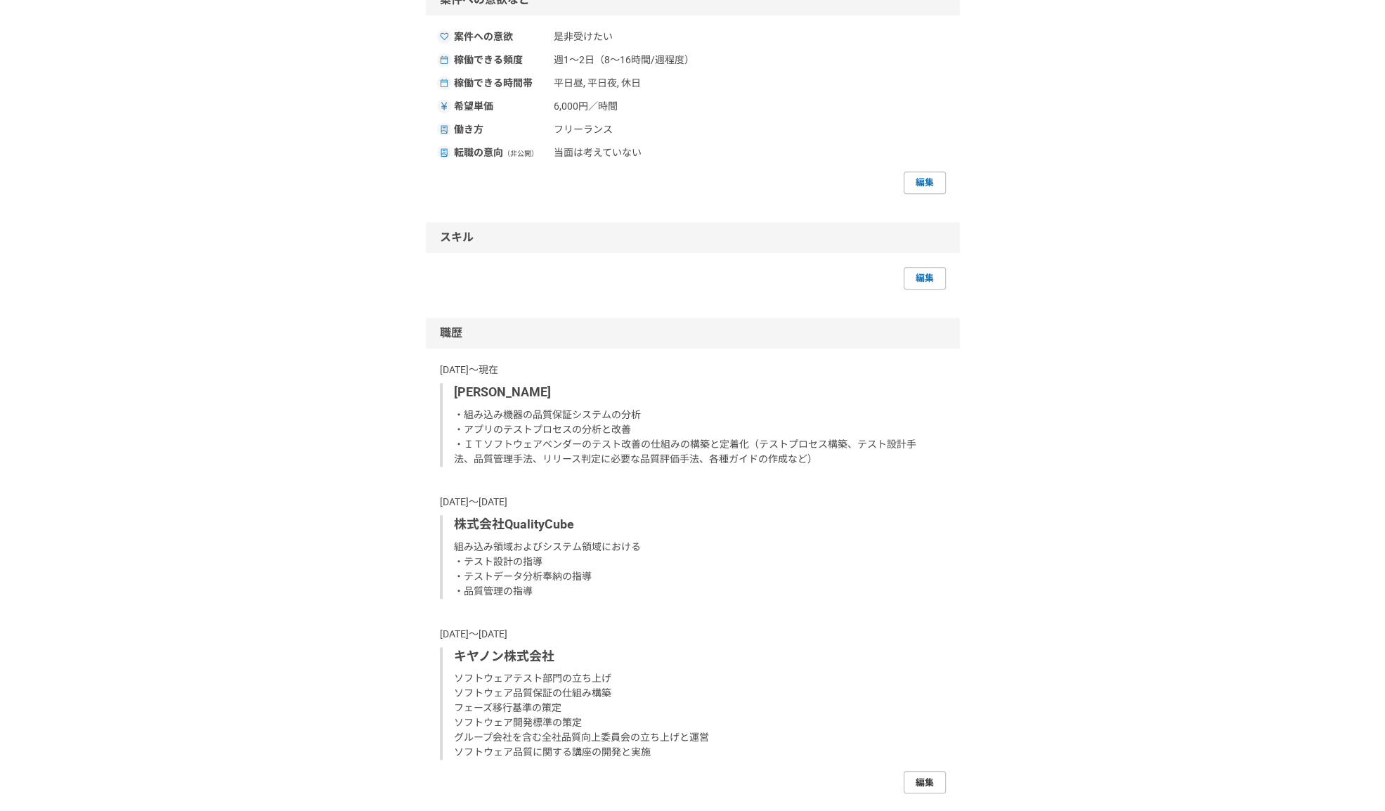
click at [930, 779] on link "編集" at bounding box center [925, 782] width 42 height 22
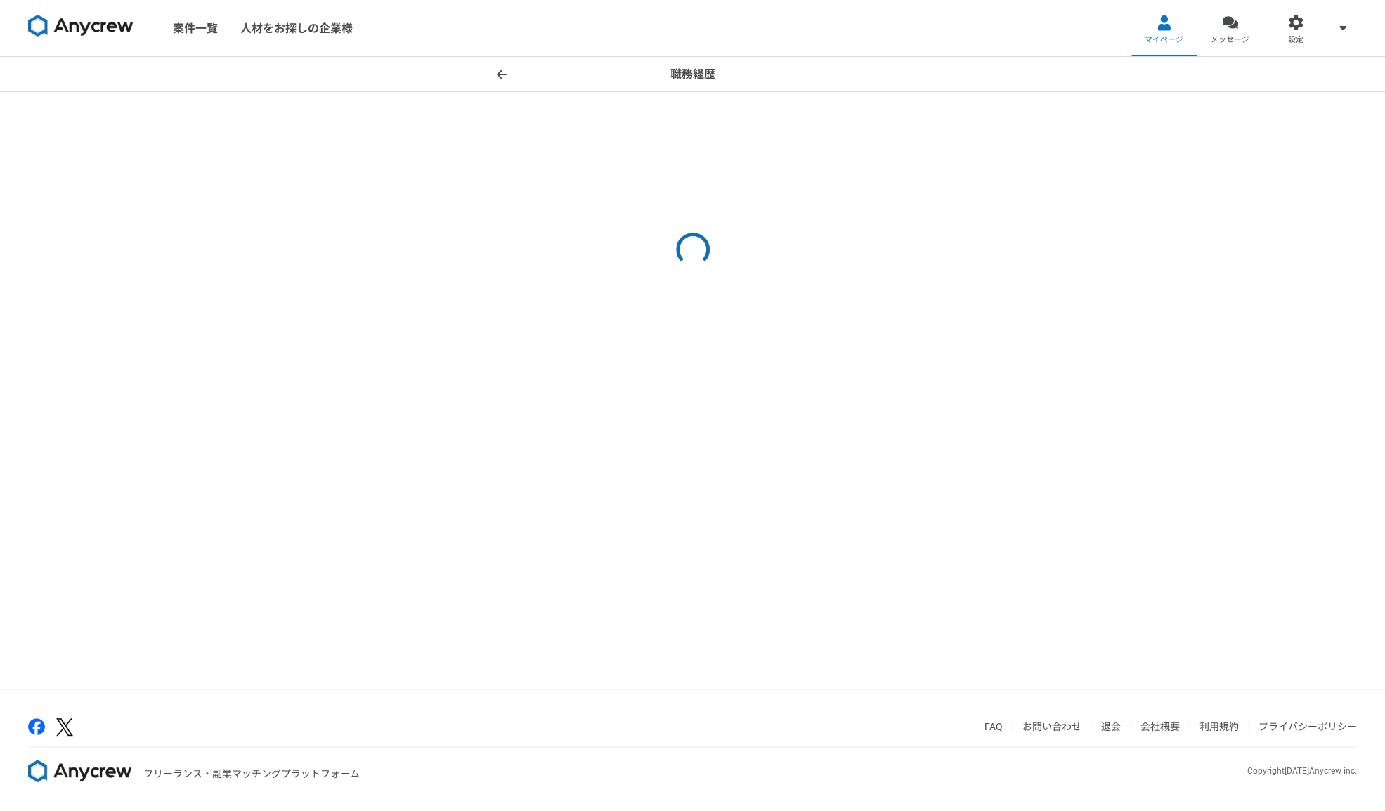
select select "[DATE]"
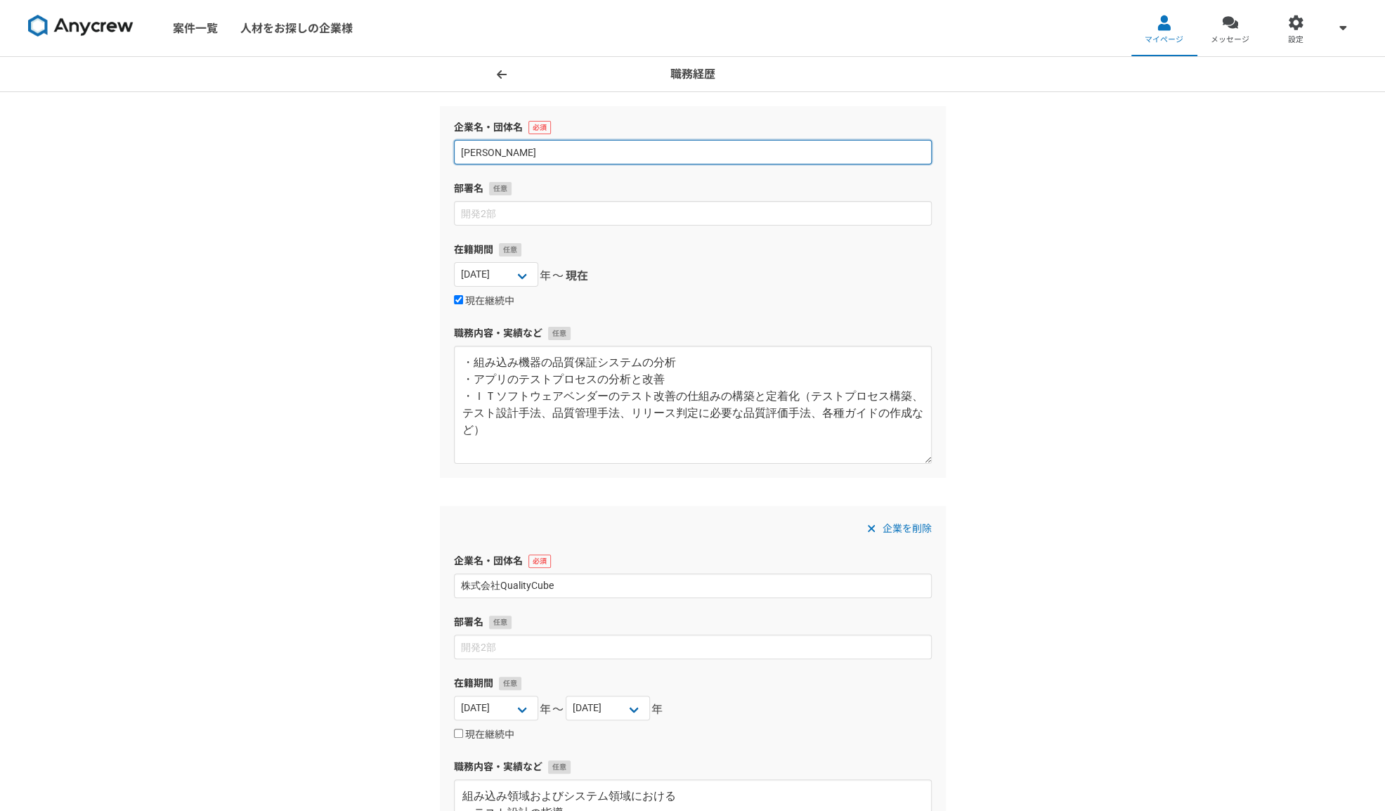
click at [506, 148] on input "[PERSON_NAME]" at bounding box center [693, 152] width 478 height 25
type input "熊"
type input "フリーランス"
click at [1099, 209] on div "職務経歴 企業名・団体名 フリーランス 部署名 在籍期間 [DATE] [DATE] [DATE] [DATE] [DATE] [DATE] [DATE] […" at bounding box center [692, 778] width 1385 height 1443
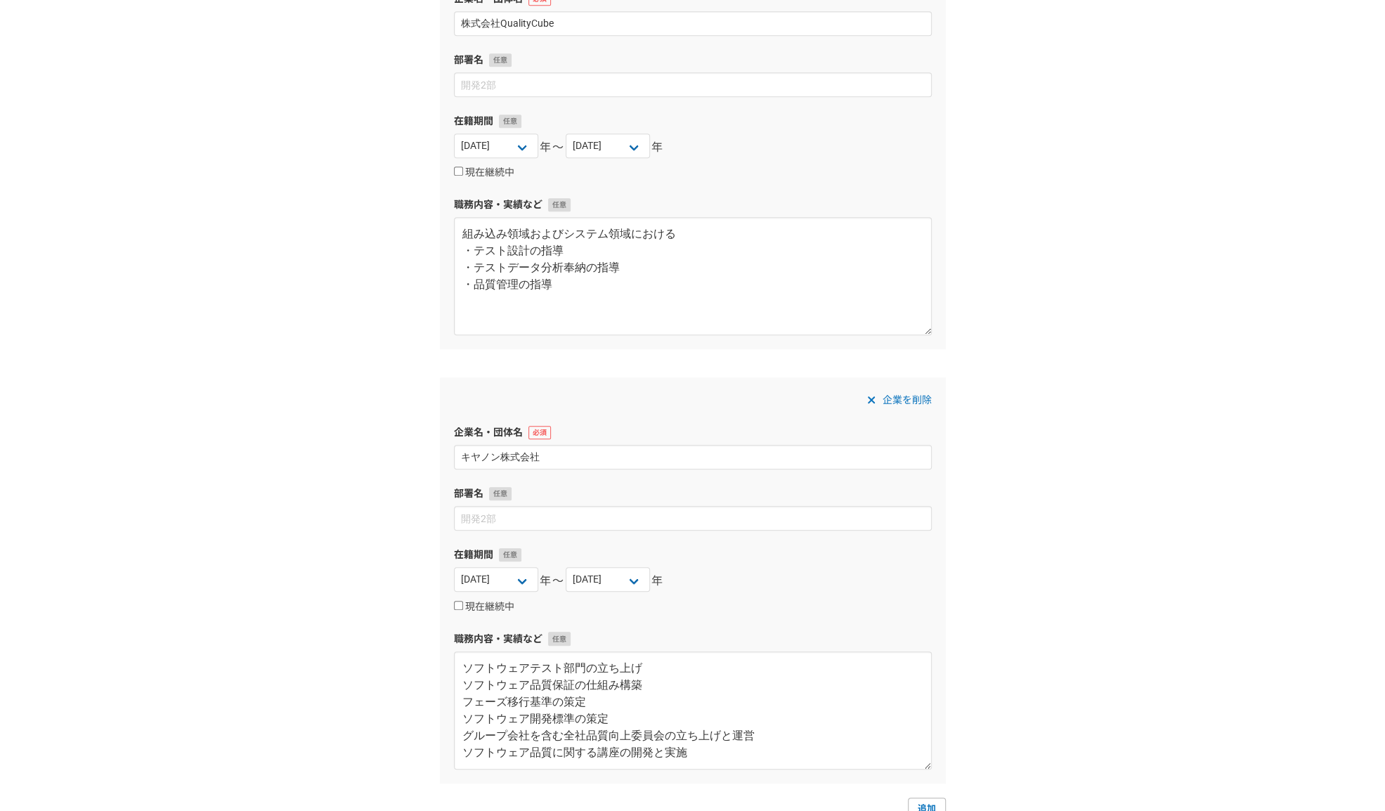
scroll to position [809, 0]
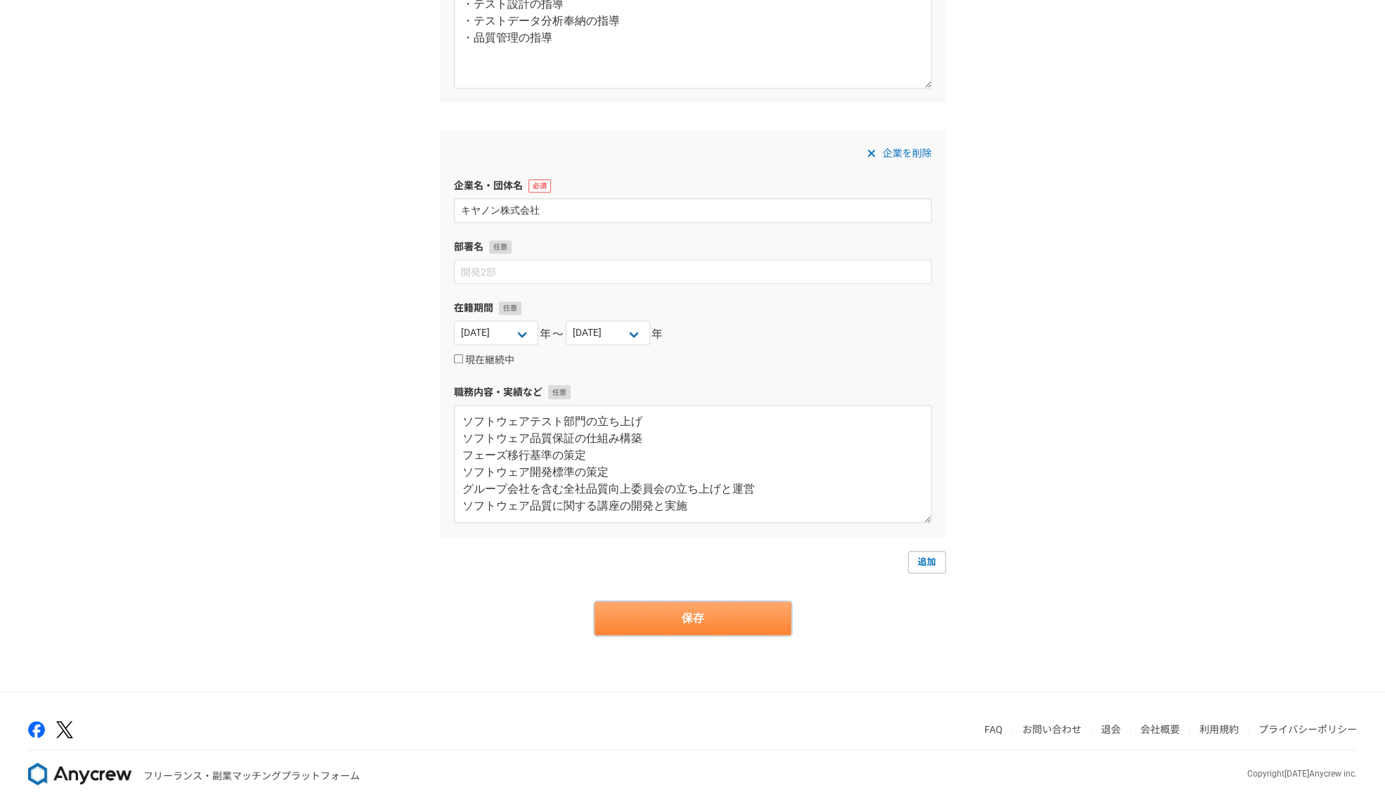
click at [697, 618] on button "保存" at bounding box center [693, 619] width 197 height 34
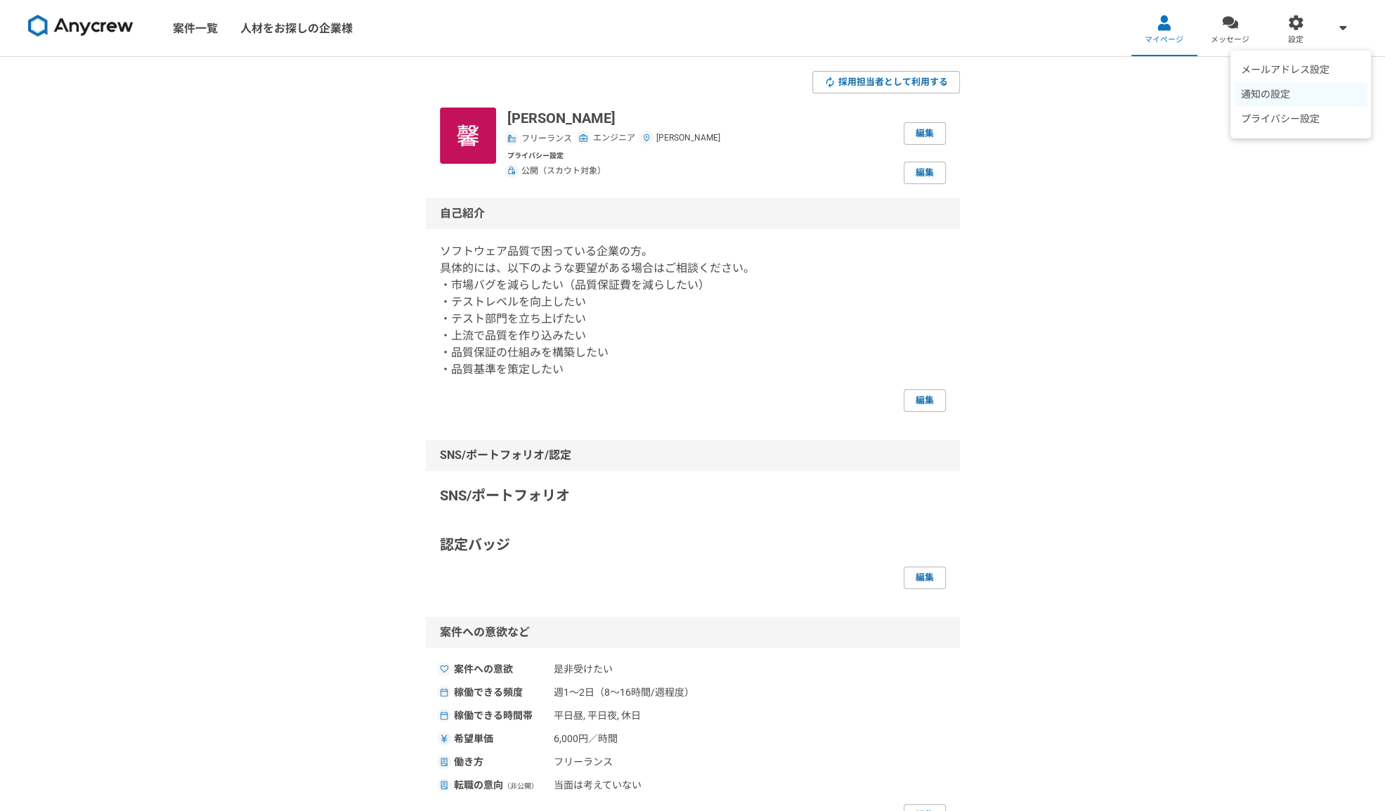
click at [1273, 98] on li "通知の設定" at bounding box center [1301, 94] width 134 height 25
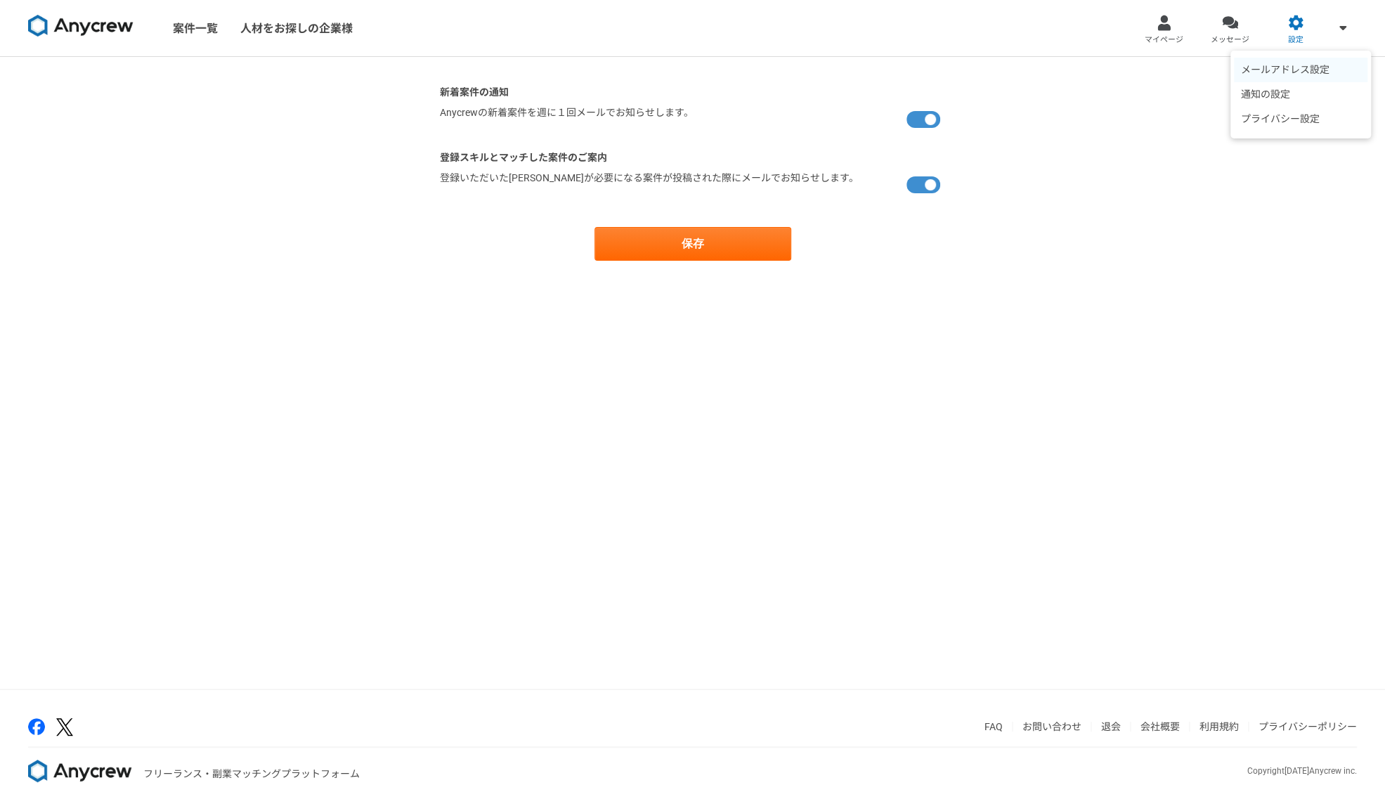
click at [1323, 71] on li "メールアドレス設定" at bounding box center [1301, 70] width 134 height 25
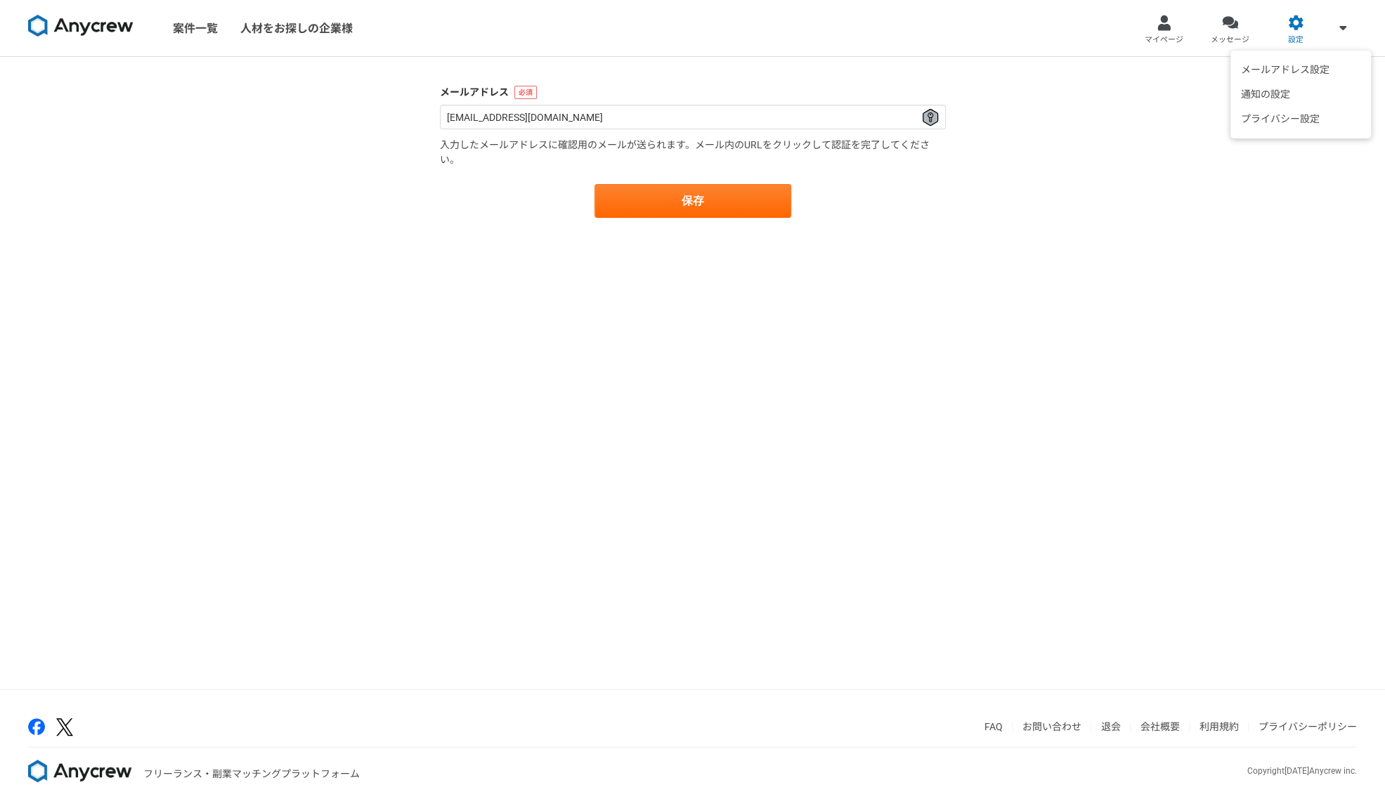
click at [1336, 29] on span at bounding box center [1343, 27] width 17 height 17
click at [1318, 118] on li "プライバシー設定" at bounding box center [1301, 119] width 134 height 25
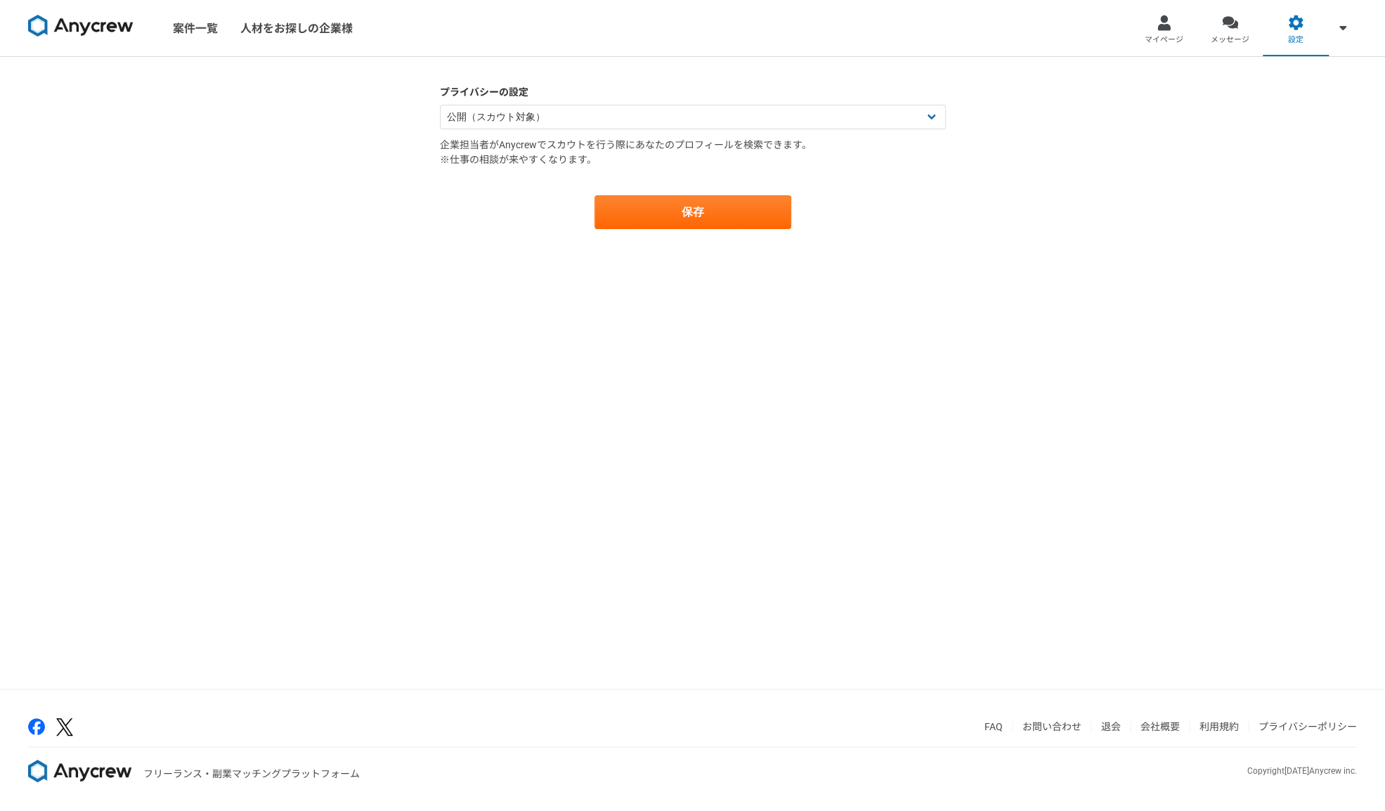
click at [1221, 237] on div "プライバシーの設定 公開（スカウト対象） 非公開（スカウト対象外） 企業担当者がAnycrewでスカウトを行う際にあなたのプロフィールを検索できます。 ※仕事…" at bounding box center [692, 373] width 1385 height 632
click at [1231, 27] on div at bounding box center [1230, 23] width 16 height 16
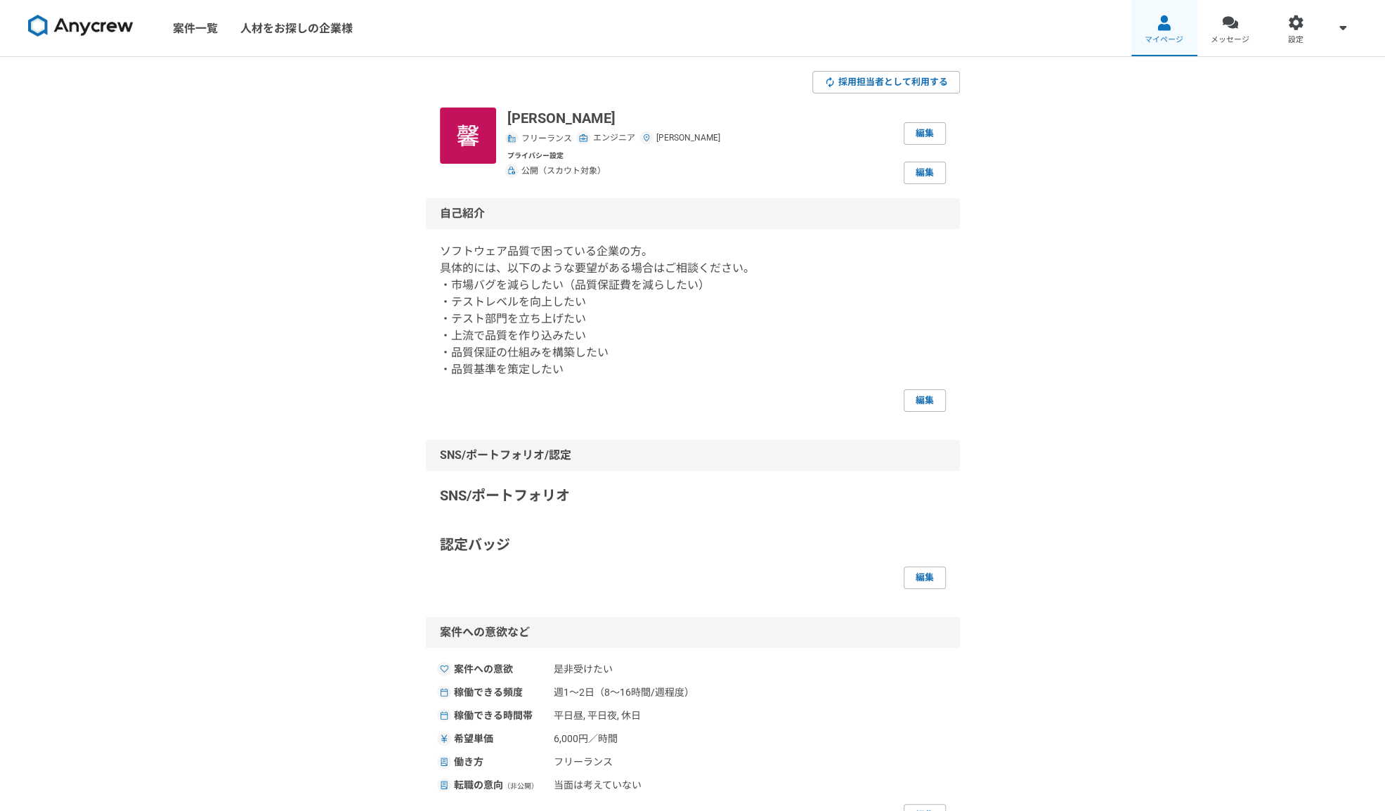
click at [1157, 28] on div at bounding box center [1164, 23] width 16 height 16
click at [1227, 26] on div at bounding box center [1230, 23] width 16 height 16
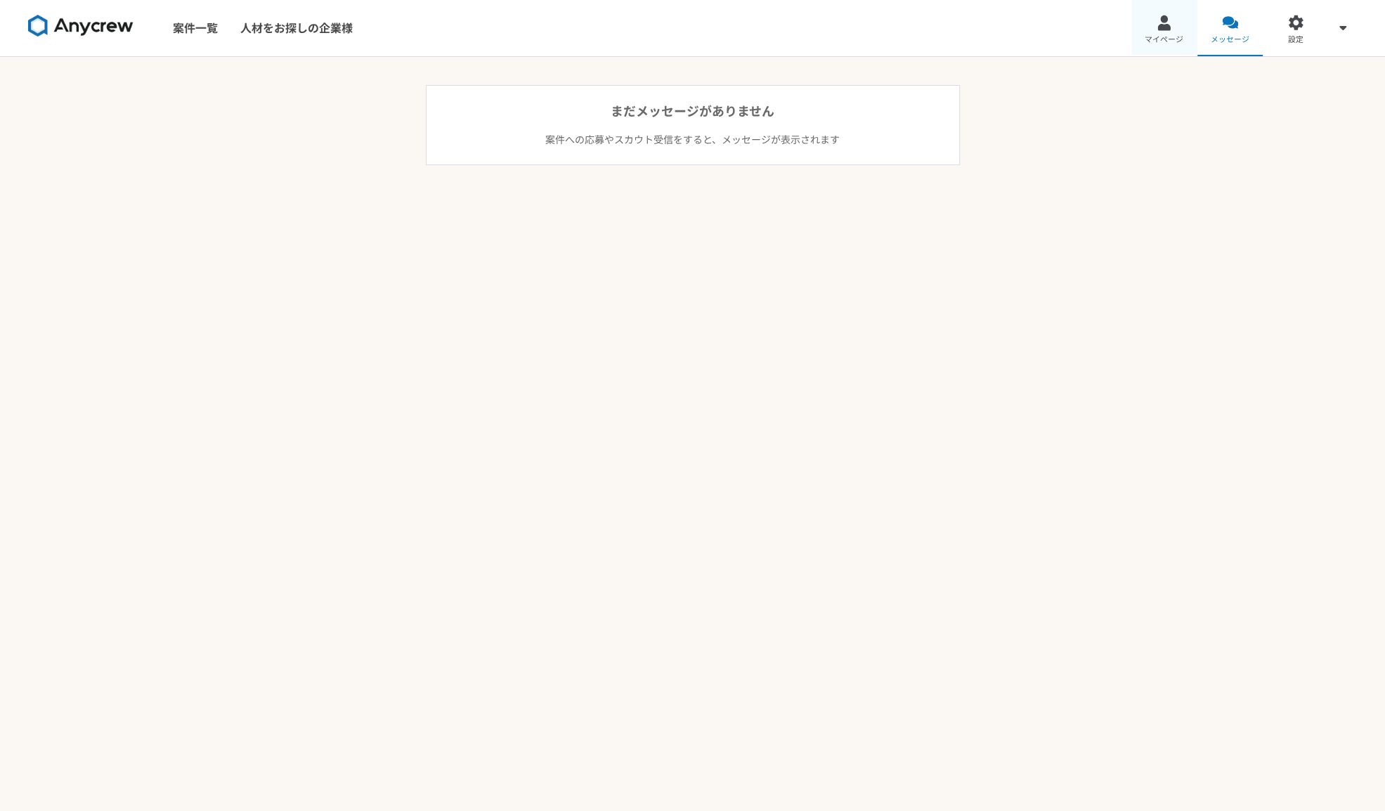
click at [1173, 26] on link "マイページ" at bounding box center [1164, 28] width 66 height 56
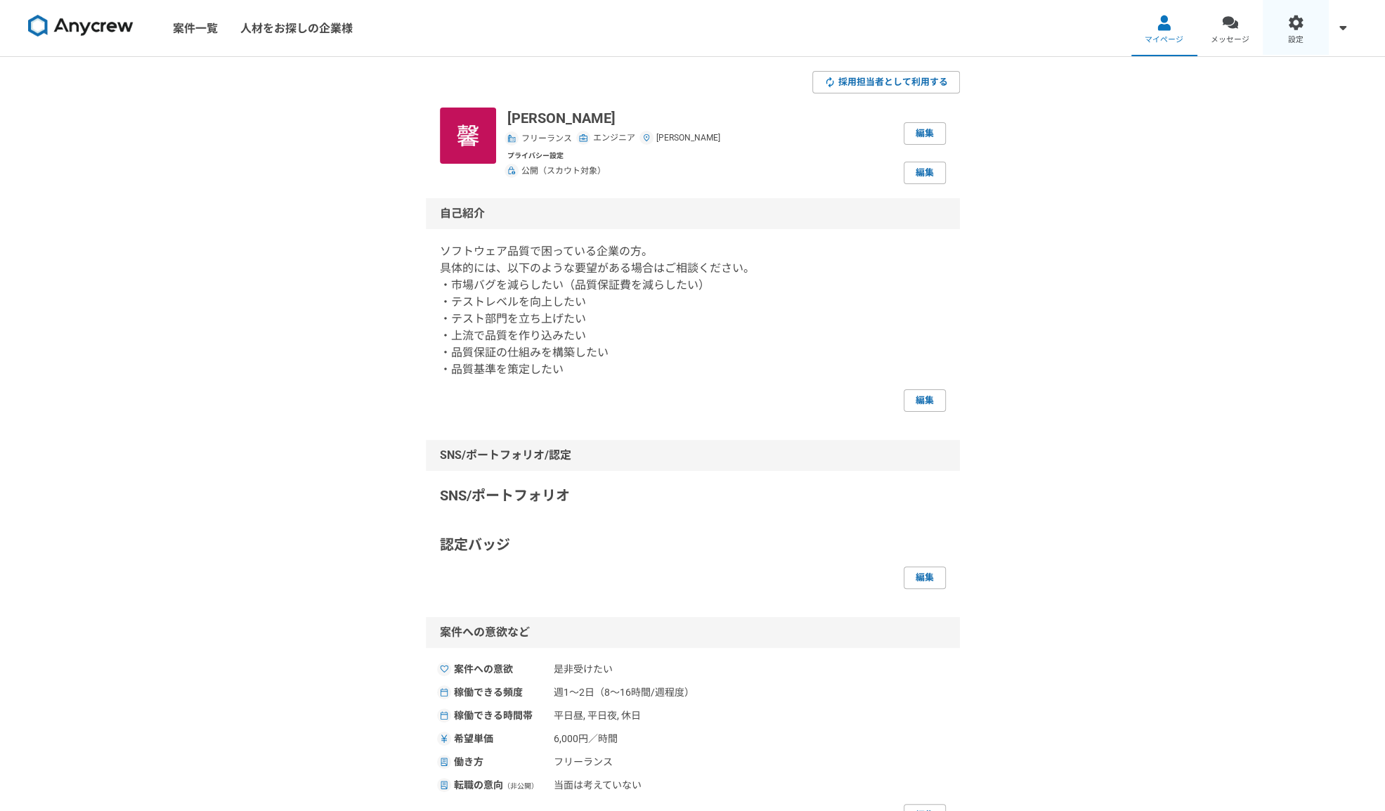
click at [1290, 27] on div at bounding box center [1296, 23] width 16 height 16
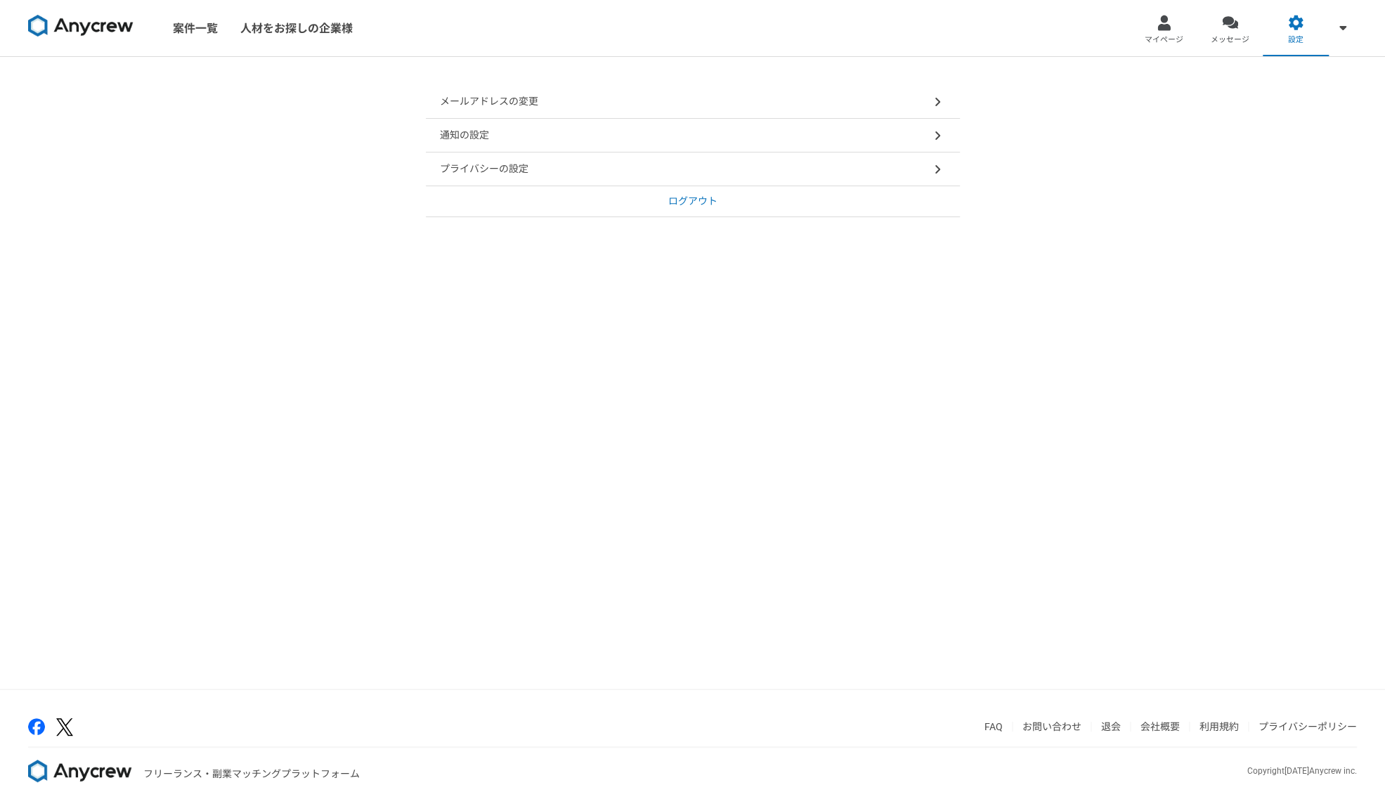
click at [942, 98] on span at bounding box center [937, 101] width 17 height 17
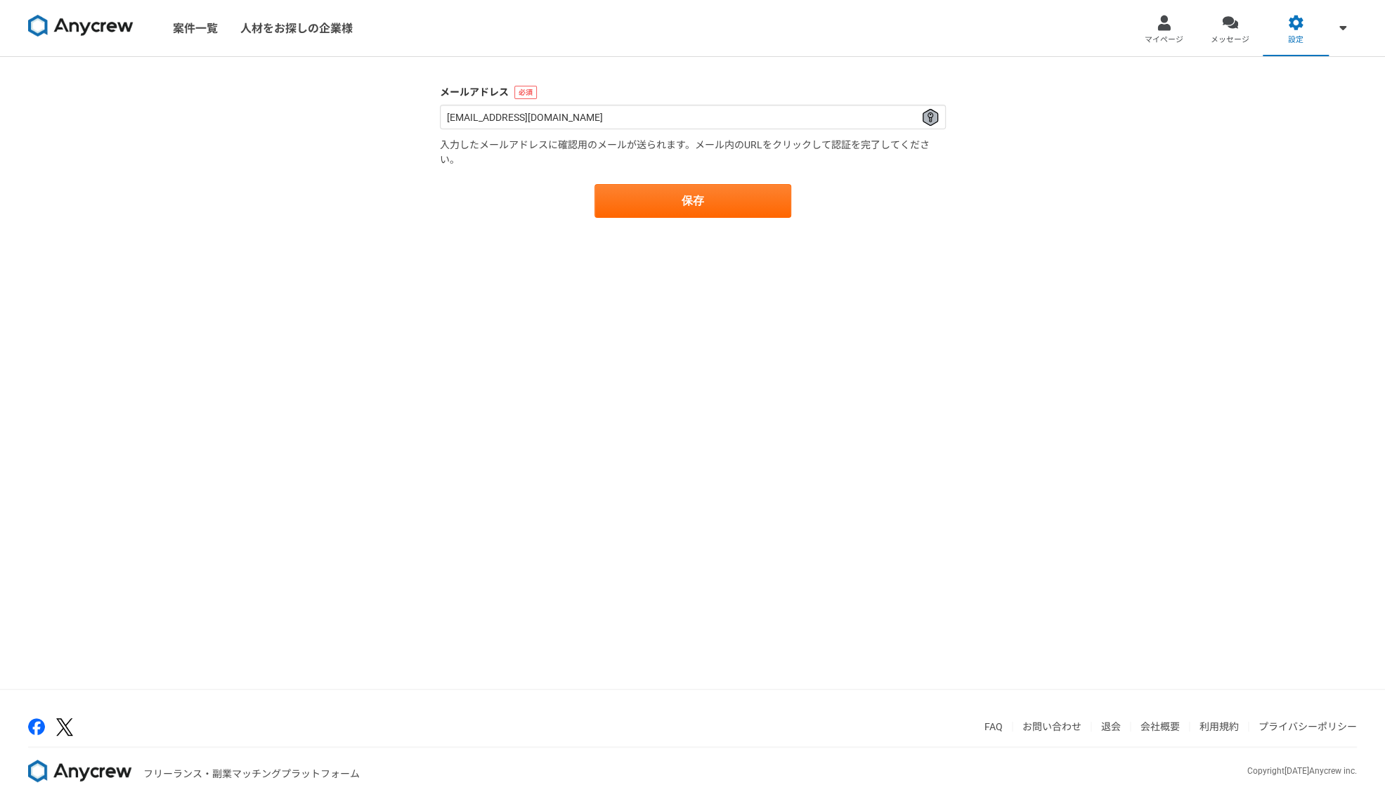
click at [942, 98] on label "メールアドレス" at bounding box center [693, 92] width 506 height 15
click at [681, 202] on button "保存" at bounding box center [693, 201] width 197 height 34
click at [1358, 20] on icon "close" at bounding box center [1361, 25] width 10 height 11
click at [1226, 25] on div at bounding box center [1230, 23] width 16 height 16
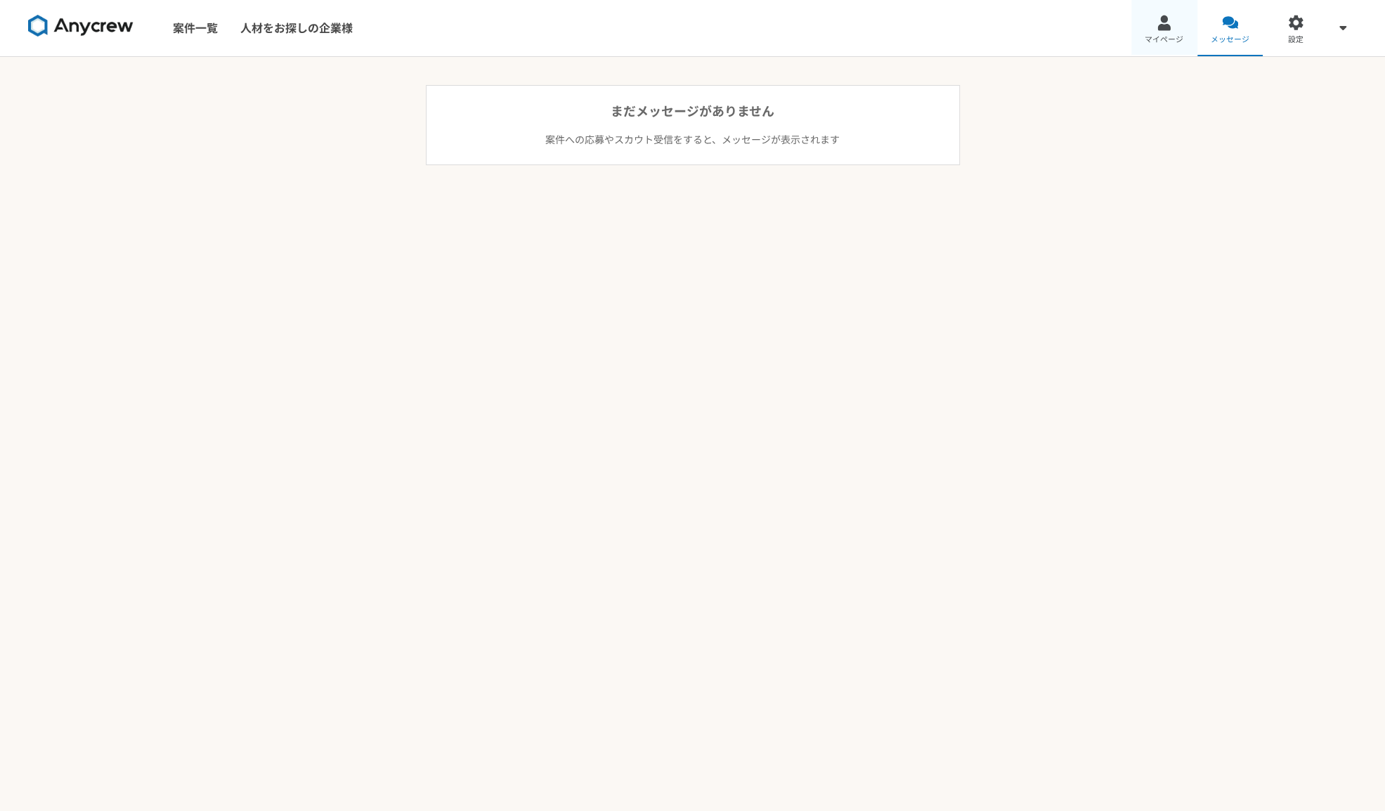
click at [1155, 30] on link "マイページ" at bounding box center [1164, 28] width 66 height 56
